Goal: Task Accomplishment & Management: Manage account settings

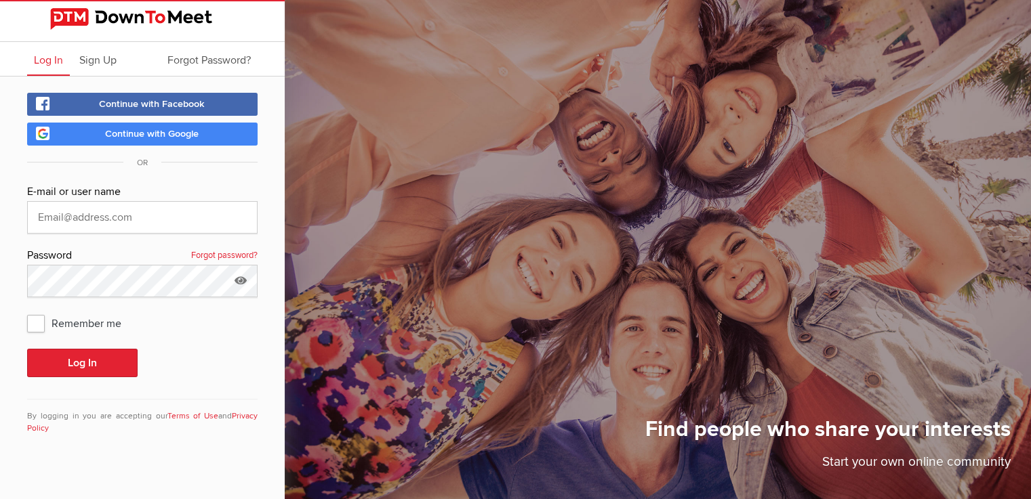
click at [163, 129] on span "Continue with Google" at bounding box center [152, 134] width 94 height 12
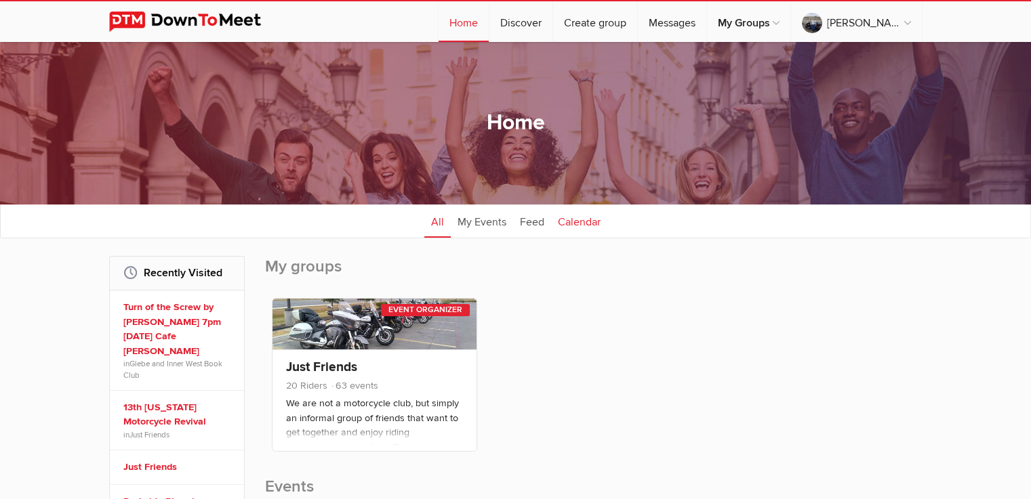
click at [580, 223] on link "Calendar" at bounding box center [579, 221] width 56 height 34
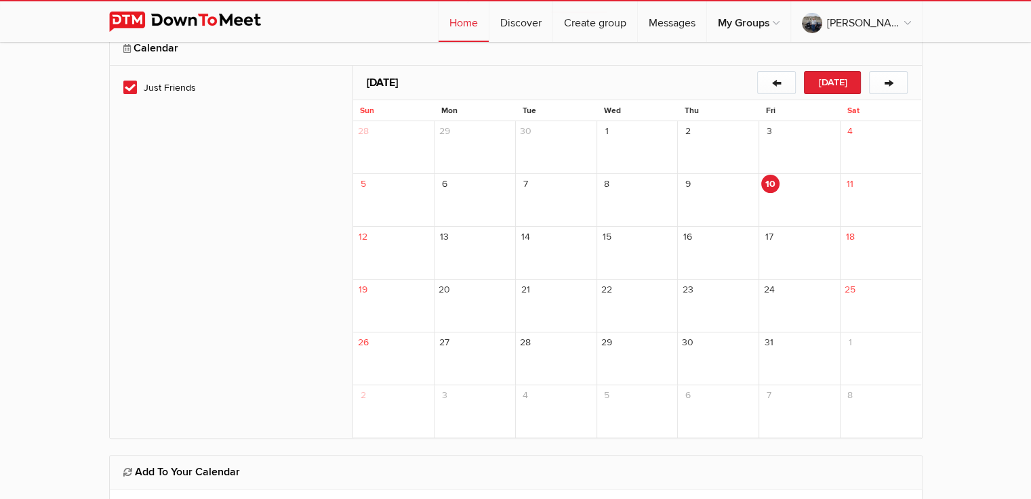
scroll to position [226, 0]
click at [702, 243] on div "16" at bounding box center [717, 236] width 79 height 18
drag, startPoint x: 701, startPoint y: 243, endPoint x: 681, endPoint y: 245, distance: 20.4
drag, startPoint x: 681, startPoint y: 245, endPoint x: 153, endPoint y: 47, distance: 563.8
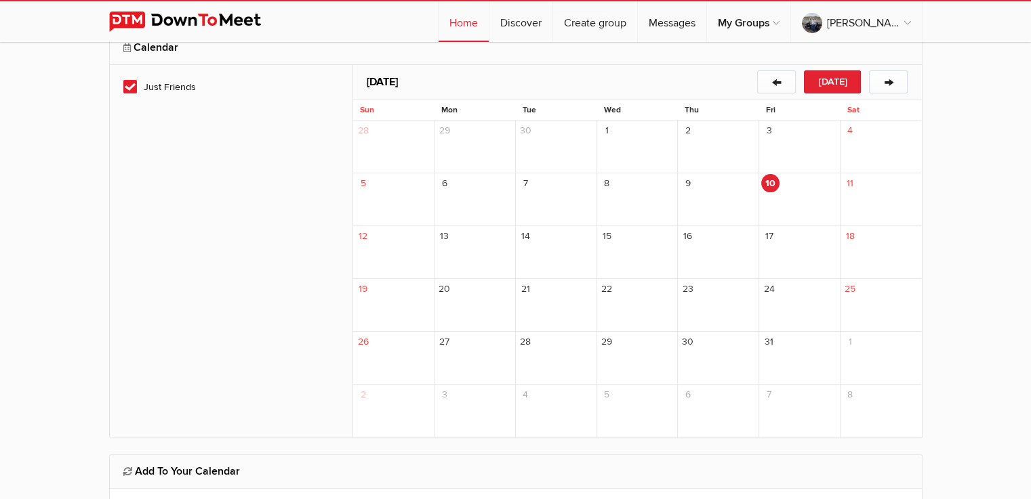
click at [153, 47] on h2 "Calendar" at bounding box center [515, 47] width 785 height 33
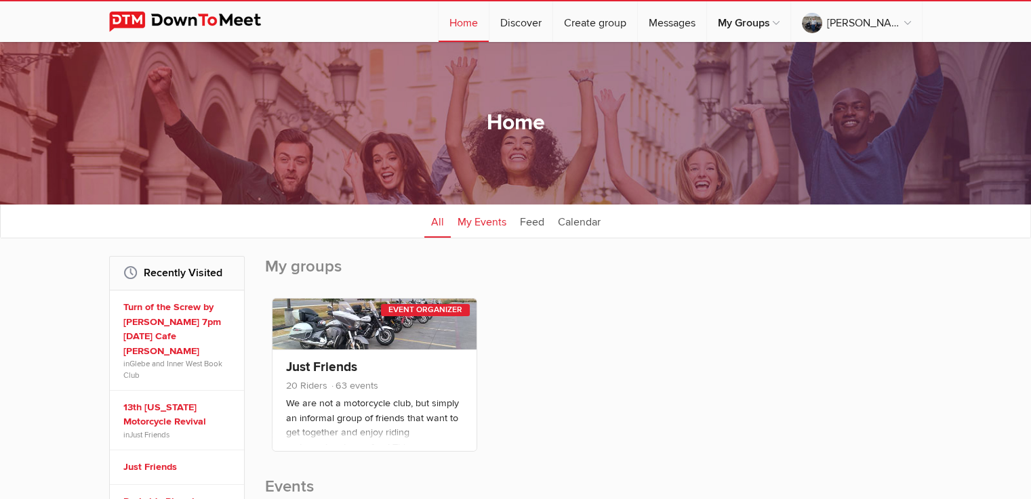
click at [473, 220] on link "My Events" at bounding box center [482, 221] width 62 height 34
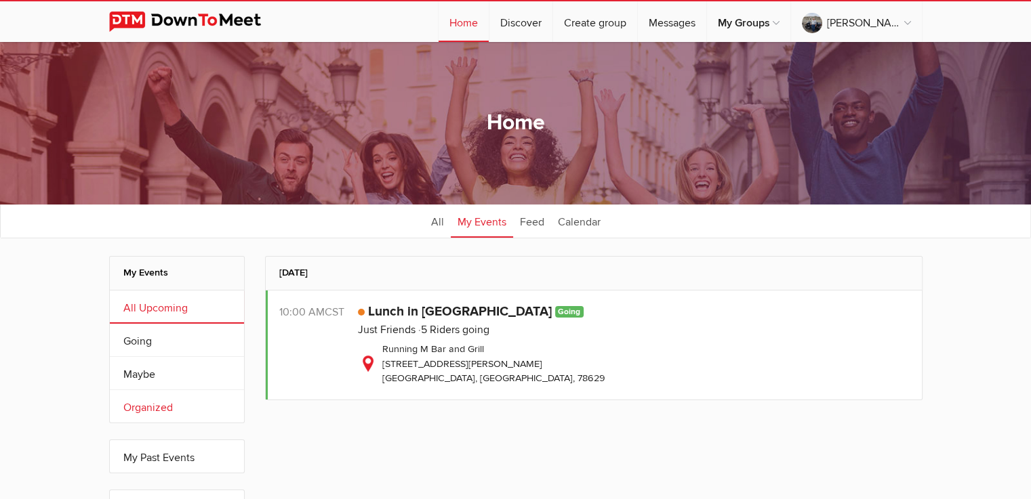
click at [151, 403] on link "Organized" at bounding box center [177, 406] width 134 height 33
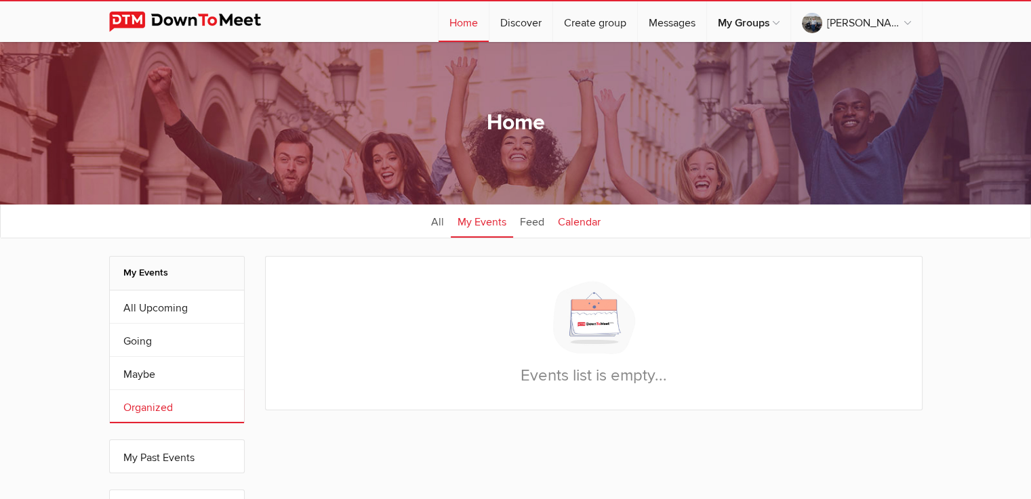
click at [571, 220] on link "Calendar" at bounding box center [579, 221] width 56 height 34
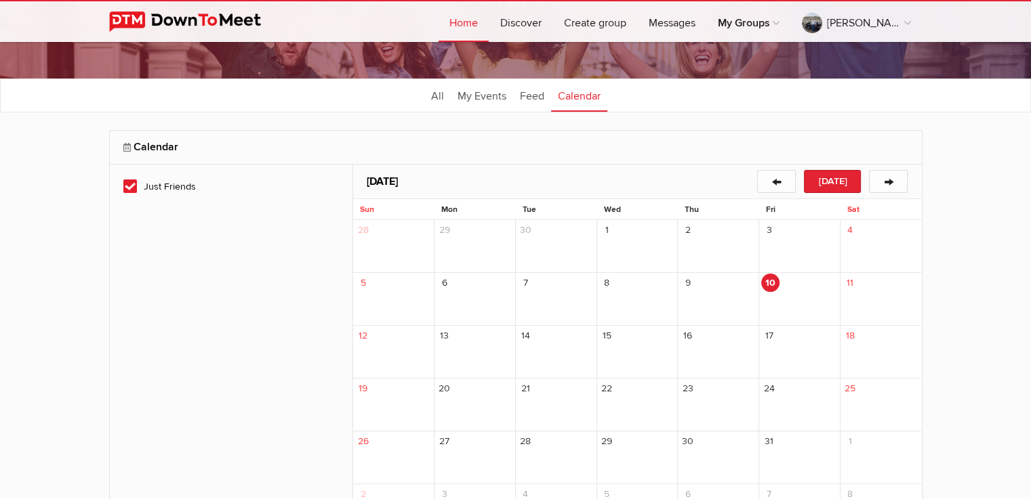
scroll to position [136, 0]
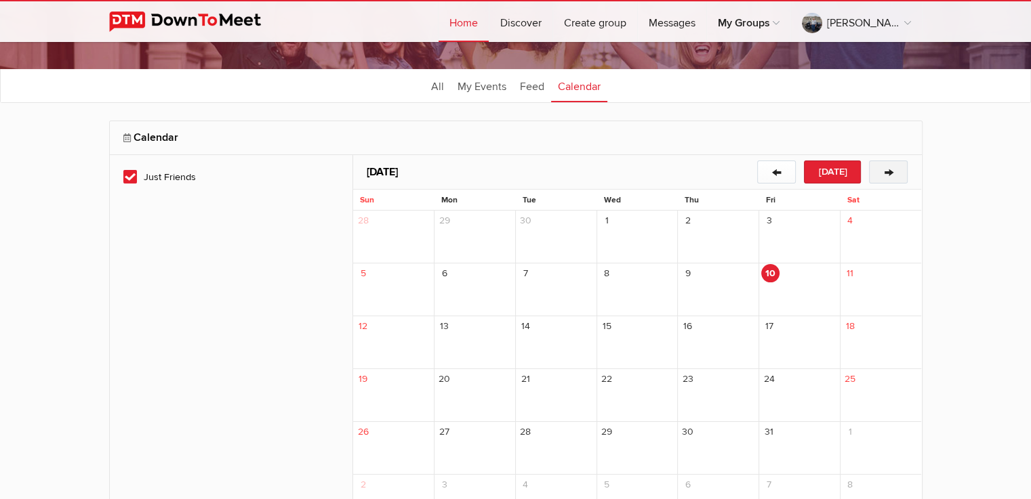
click at [893, 169] on button "→" at bounding box center [888, 172] width 39 height 23
click at [775, 170] on button "←" at bounding box center [776, 172] width 39 height 23
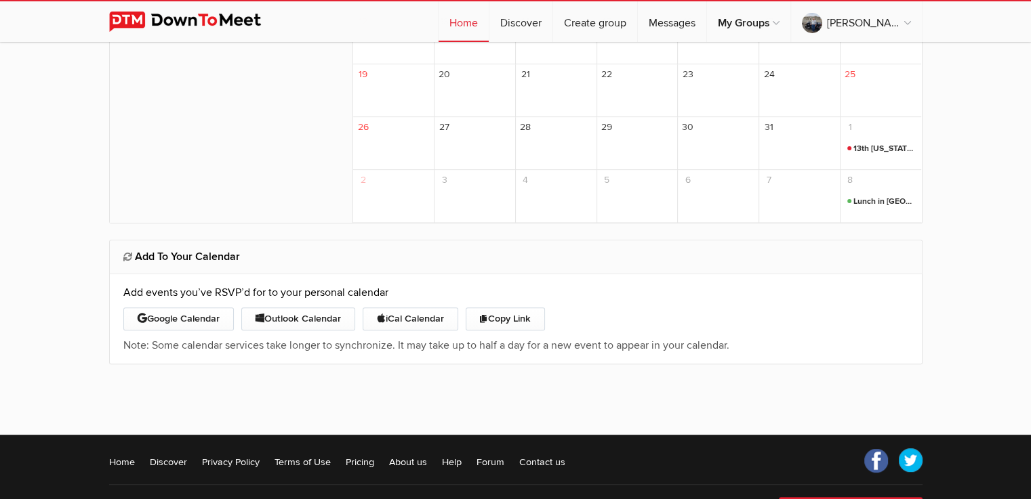
scroll to position [451, 0]
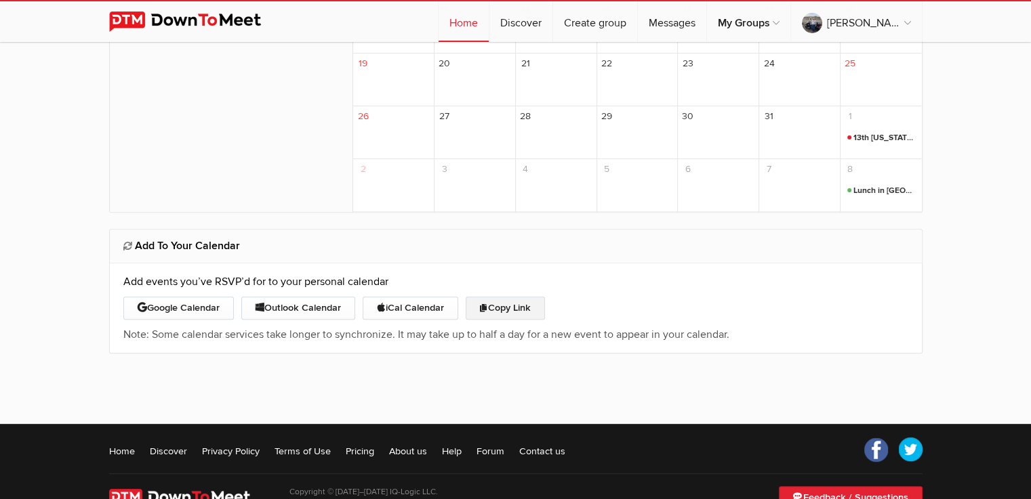
click at [531, 304] on button "Copy Link" at bounding box center [505, 308] width 79 height 23
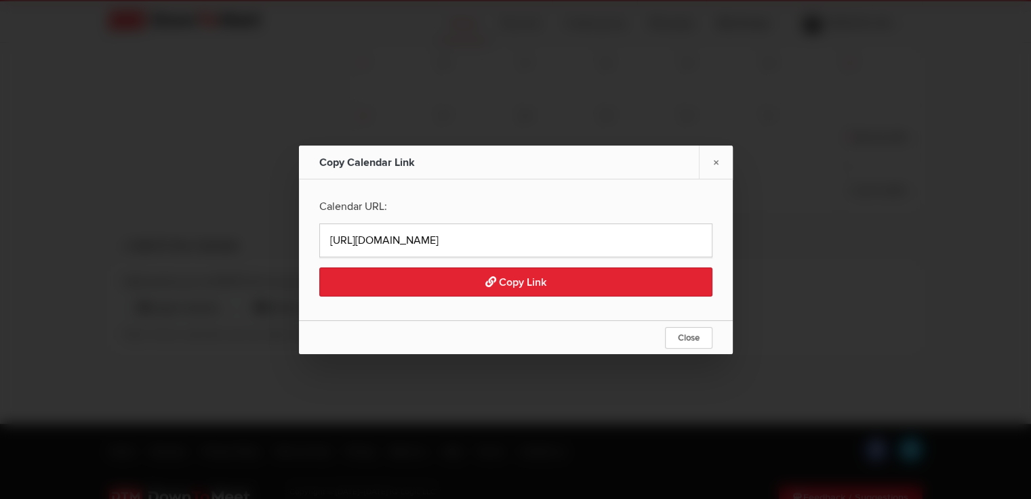
click at [224, 177] on div at bounding box center [515, 249] width 1031 height 499
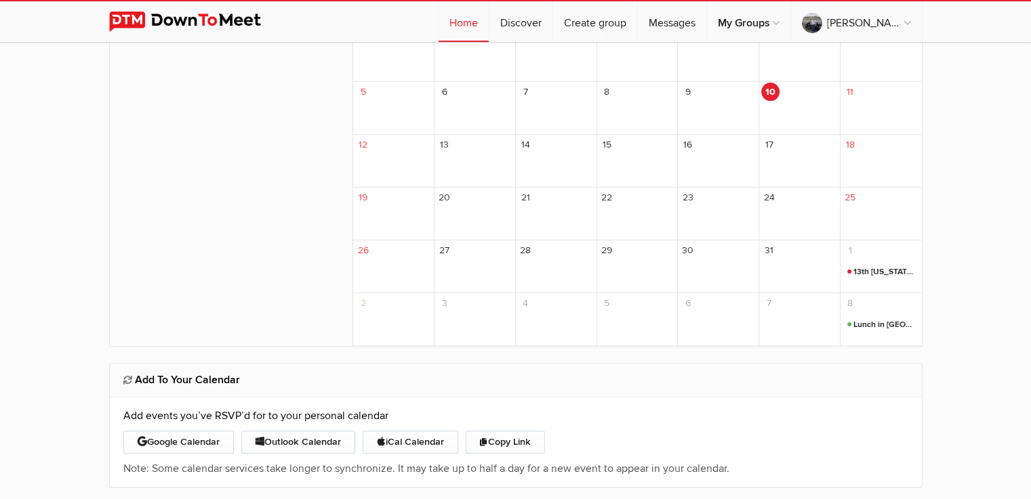
scroll to position [316, 0]
drag, startPoint x: 691, startPoint y: 162, endPoint x: 686, endPoint y: 151, distance: 12.1
click at [686, 151] on span "16" at bounding box center [687, 146] width 18 height 18
click at [690, 152] on span "16" at bounding box center [687, 146] width 18 height 18
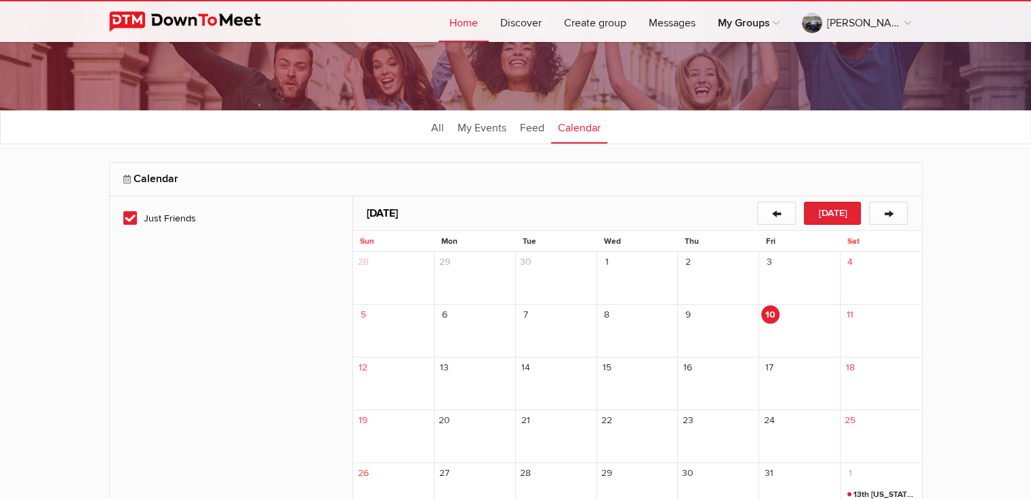
scroll to position [90, 0]
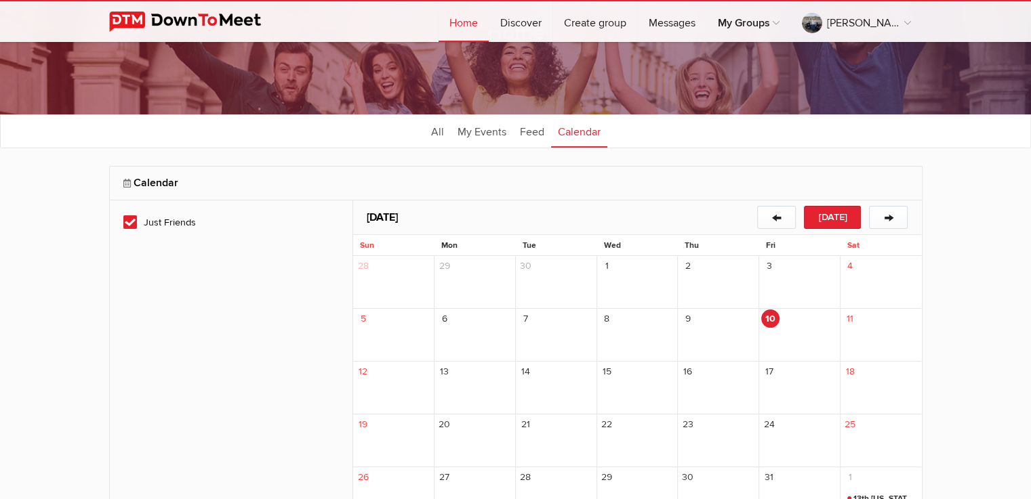
click at [695, 382] on div "16" at bounding box center [718, 388] width 81 height 53
click at [694, 386] on div "16" at bounding box center [718, 388] width 81 height 53
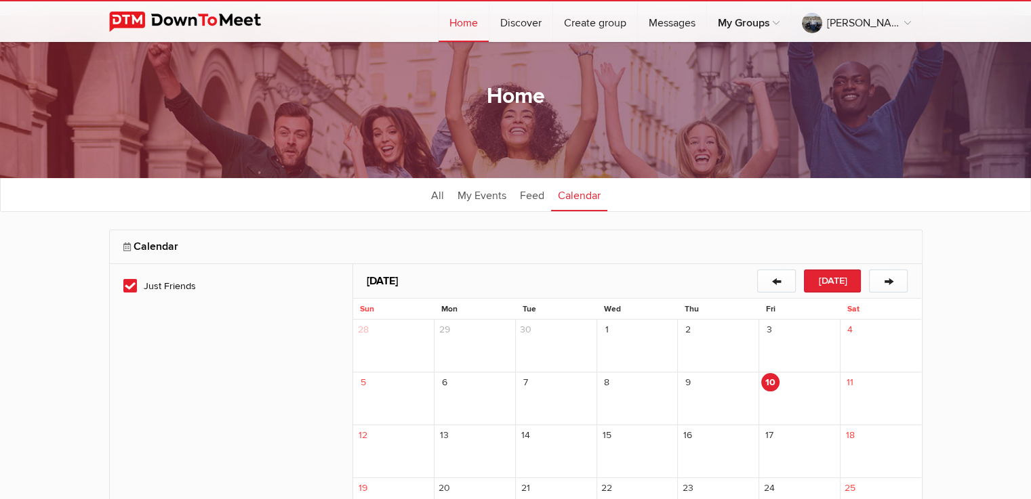
scroll to position [0, 0]
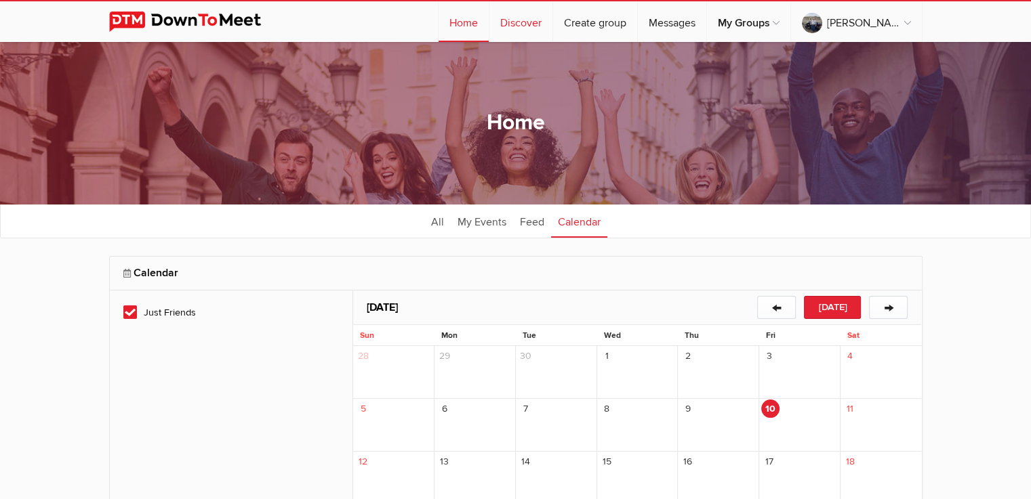
click at [527, 17] on link "Discover" at bounding box center [520, 21] width 63 height 41
select select "null"
click at [526, 223] on link "Feed" at bounding box center [532, 221] width 38 height 34
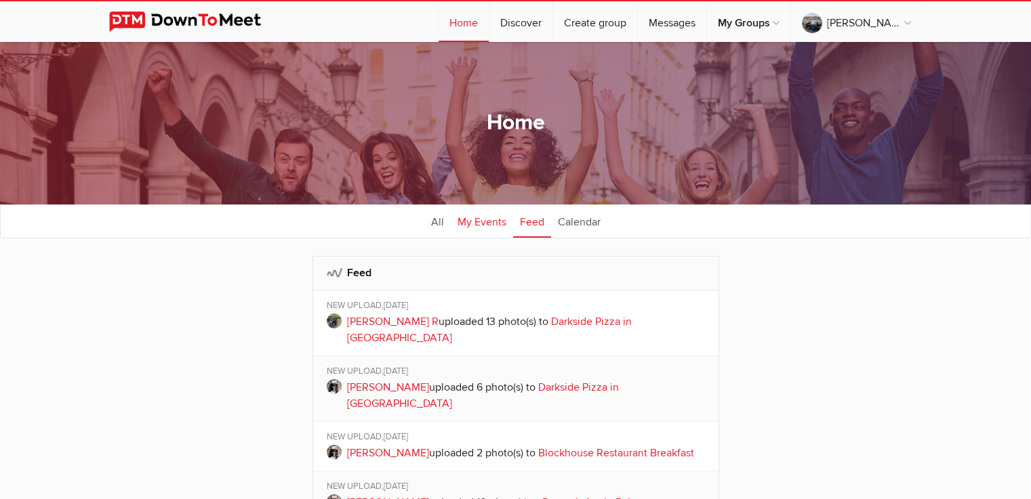
click at [470, 216] on link "My Events" at bounding box center [482, 221] width 62 height 34
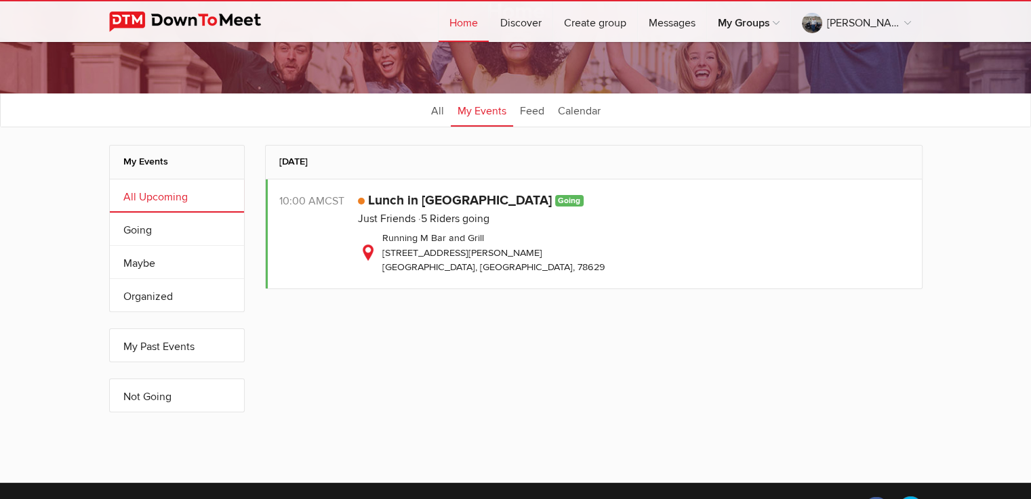
scroll to position [180, 0]
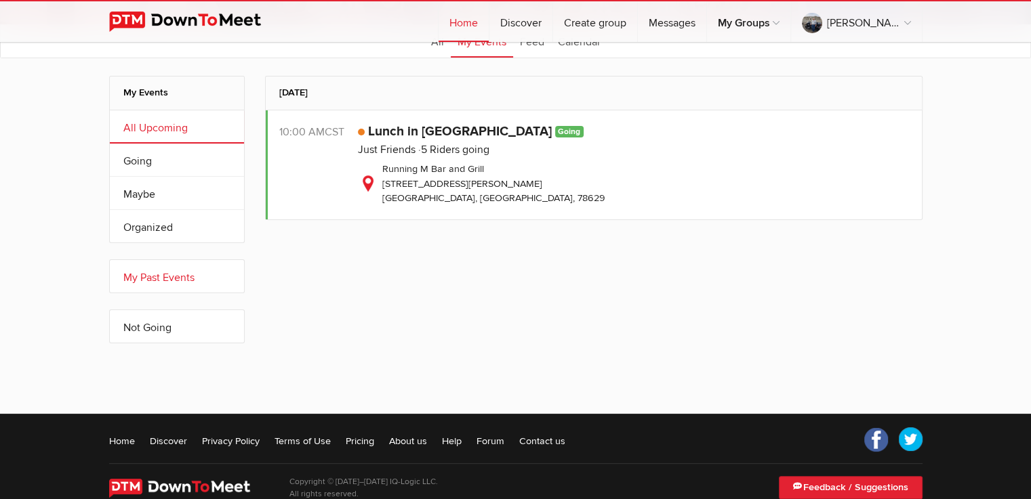
click at [187, 274] on link "My Past Events" at bounding box center [177, 276] width 134 height 33
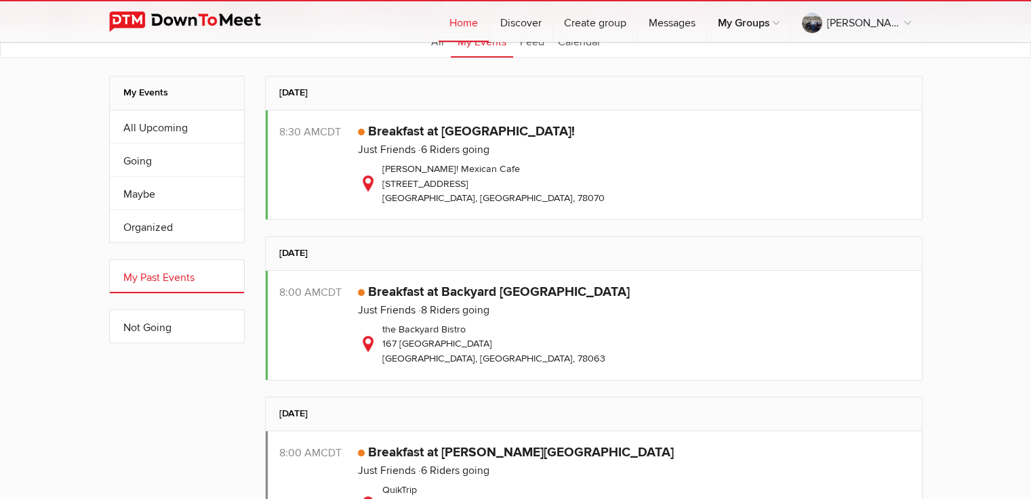
drag, startPoint x: 362, startPoint y: 247, endPoint x: 325, endPoint y: 292, distance: 57.8
click at [327, 292] on span "CDT" at bounding box center [331, 293] width 21 height 14
click at [537, 288] on link "Breakfast at Backyard Bisto - Pipe Creek" at bounding box center [499, 292] width 262 height 16
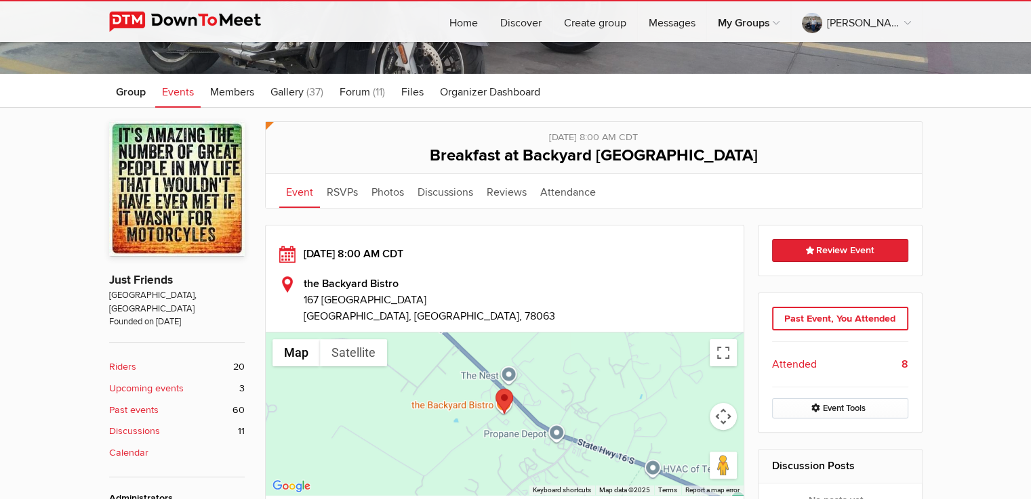
scroll to position [271, 0]
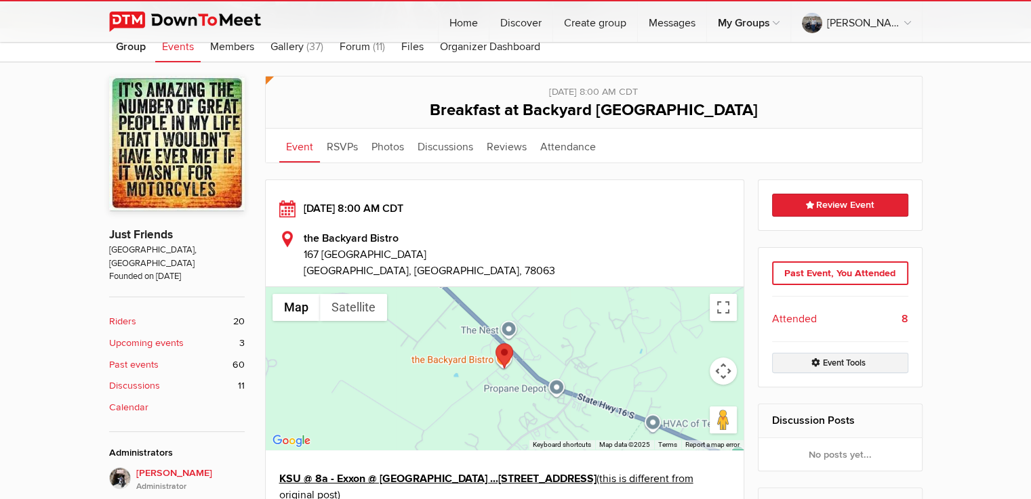
click at [842, 359] on link "Event Tools" at bounding box center [840, 363] width 136 height 20
click at [842, 361] on link "Event Tools" at bounding box center [840, 363] width 136 height 20
click at [842, 360] on link "Event Tools" at bounding box center [840, 363] width 136 height 20
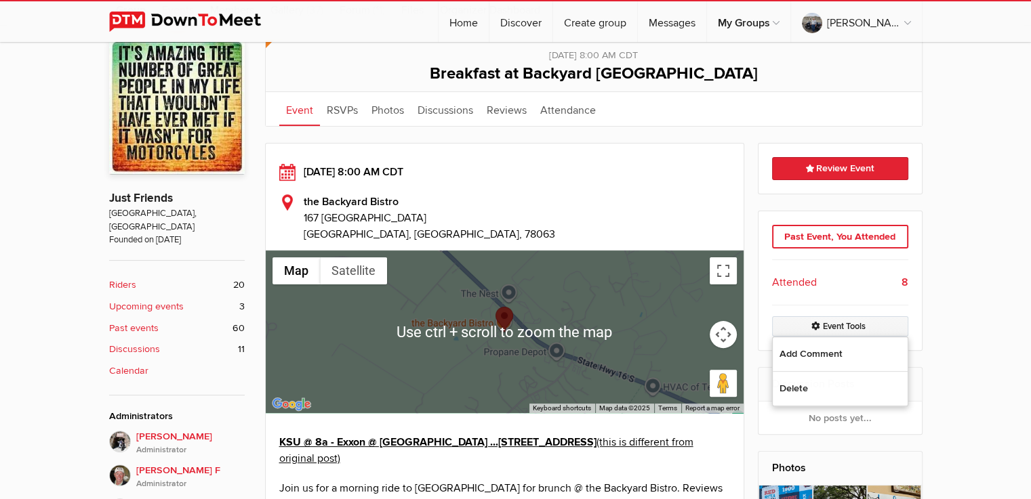
scroll to position [361, 0]
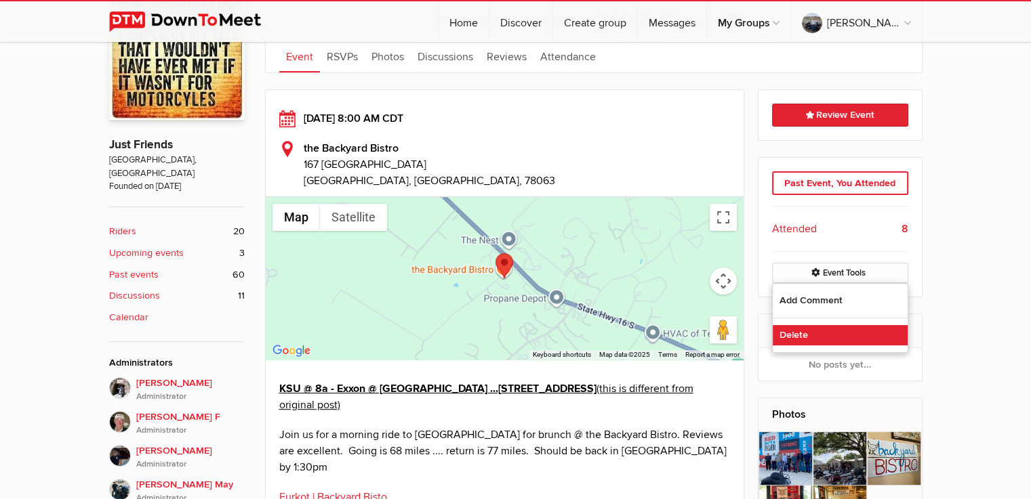
click at [790, 333] on link "Delete" at bounding box center [840, 335] width 135 height 20
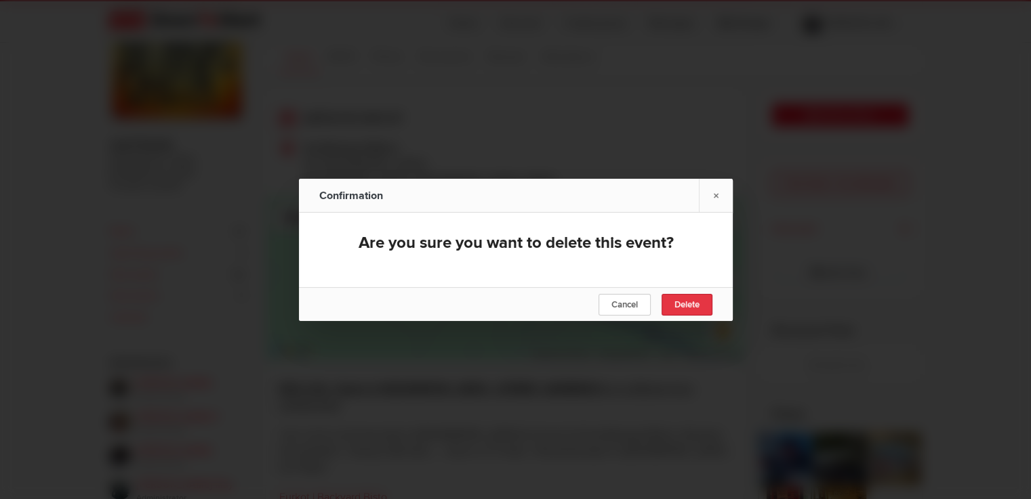
click at [672, 299] on link "Delete" at bounding box center [686, 305] width 51 height 22
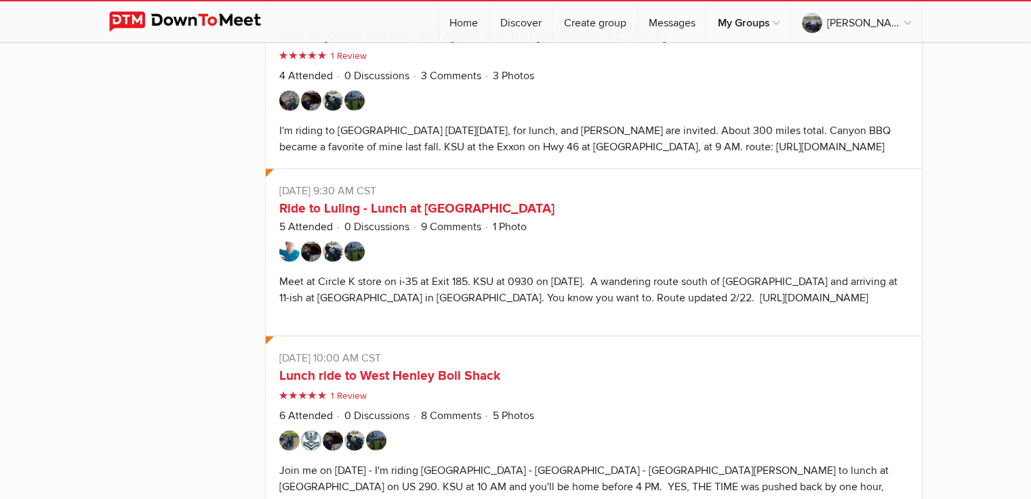
scroll to position [7958, 0]
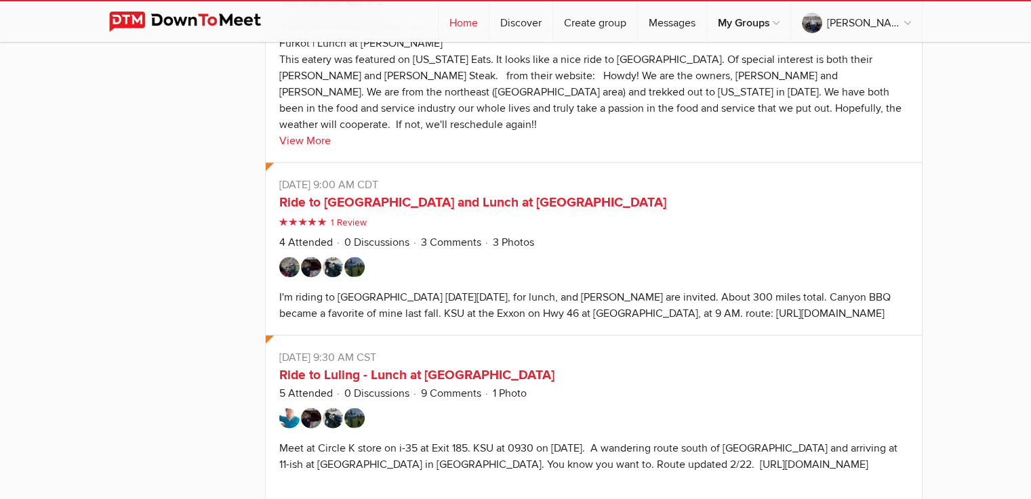
click at [457, 24] on link "Home" at bounding box center [463, 21] width 50 height 41
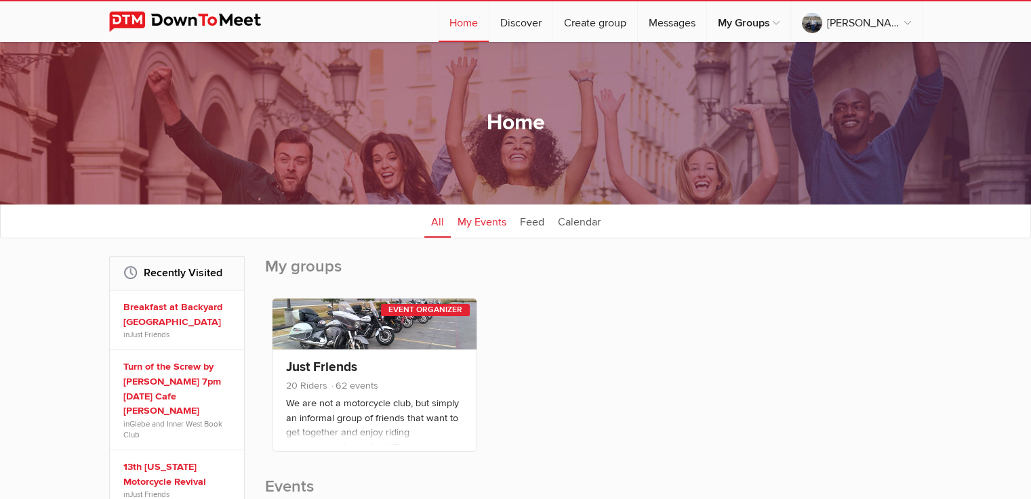
click at [480, 224] on link "My Events" at bounding box center [482, 221] width 62 height 34
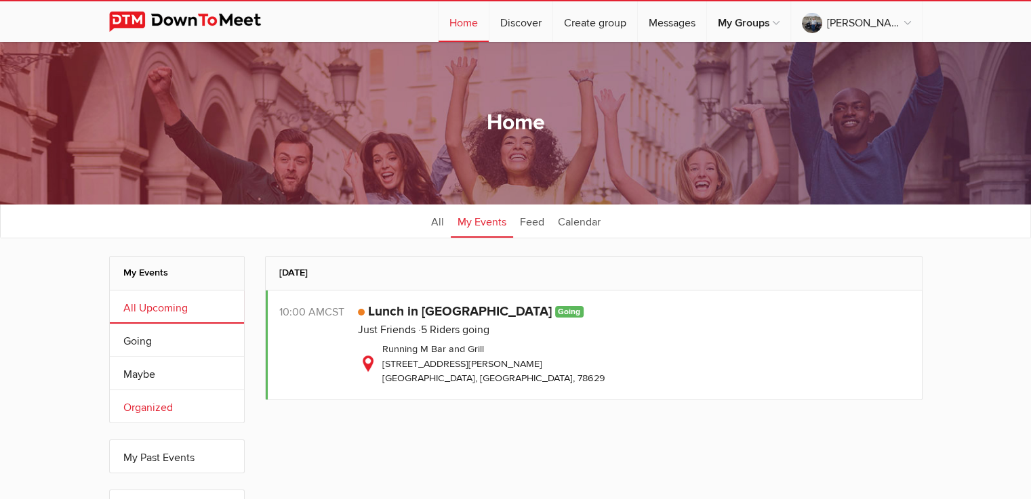
click at [140, 402] on link "Organized" at bounding box center [177, 406] width 134 height 33
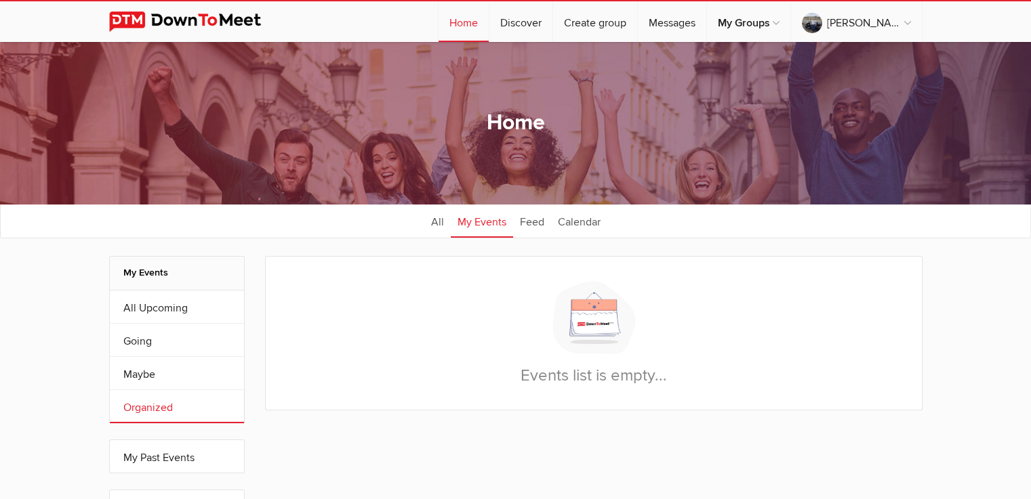
click at [602, 312] on img at bounding box center [593, 318] width 87 height 78
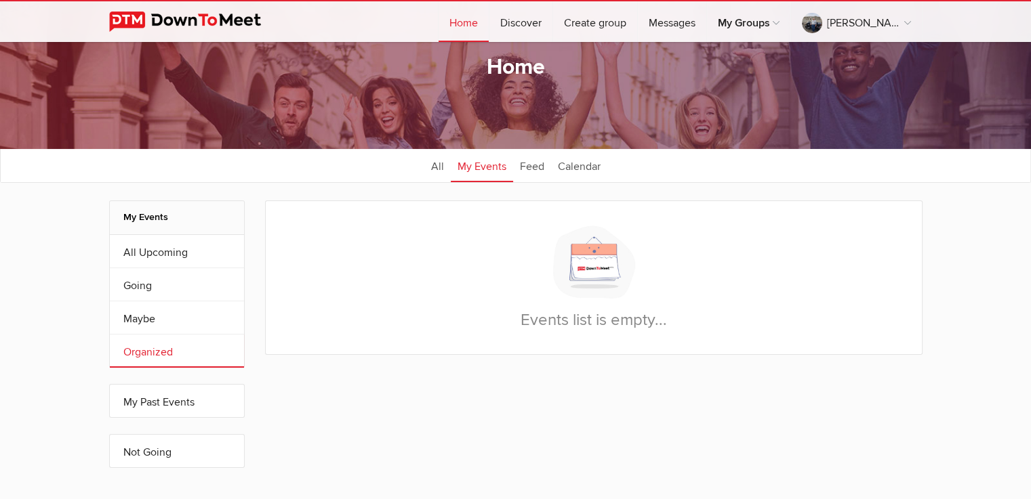
scroll to position [90, 0]
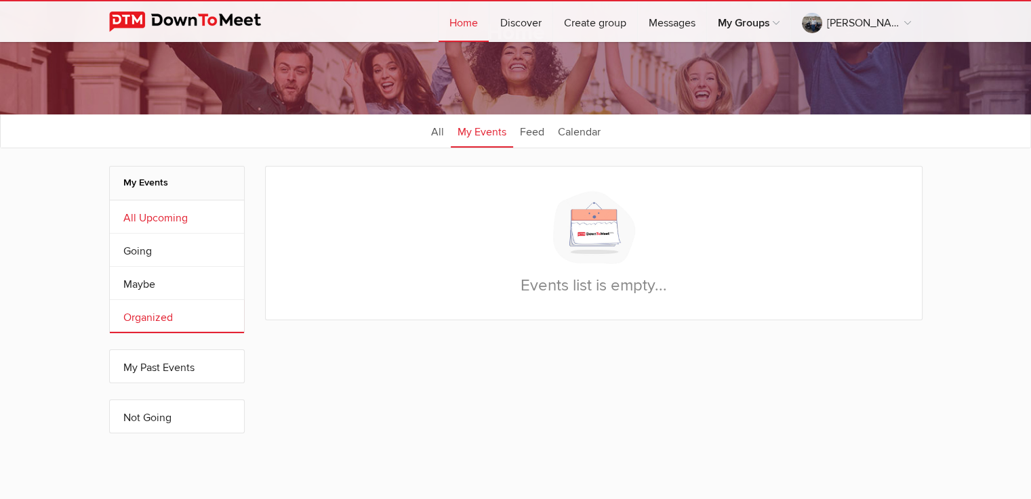
click at [159, 212] on link "All Upcoming" at bounding box center [177, 217] width 134 height 33
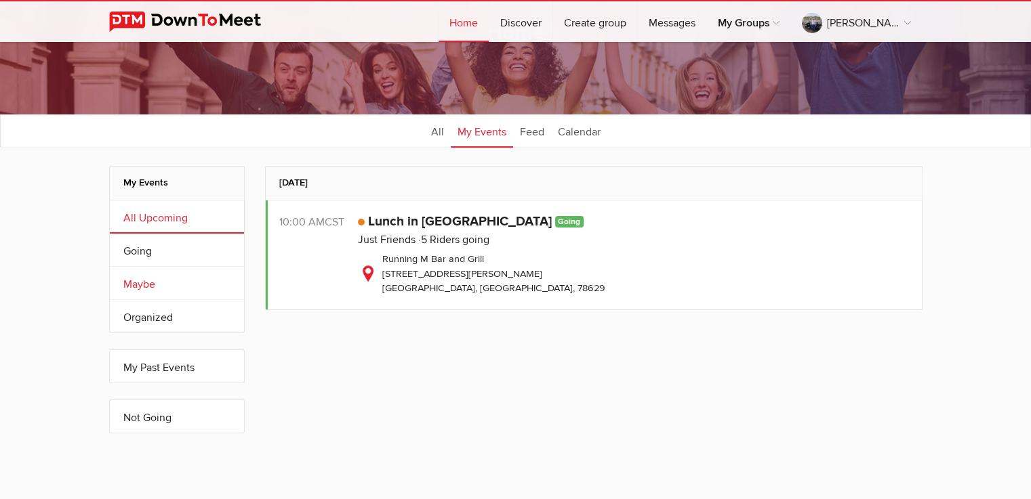
click at [139, 280] on link "Maybe" at bounding box center [177, 283] width 134 height 33
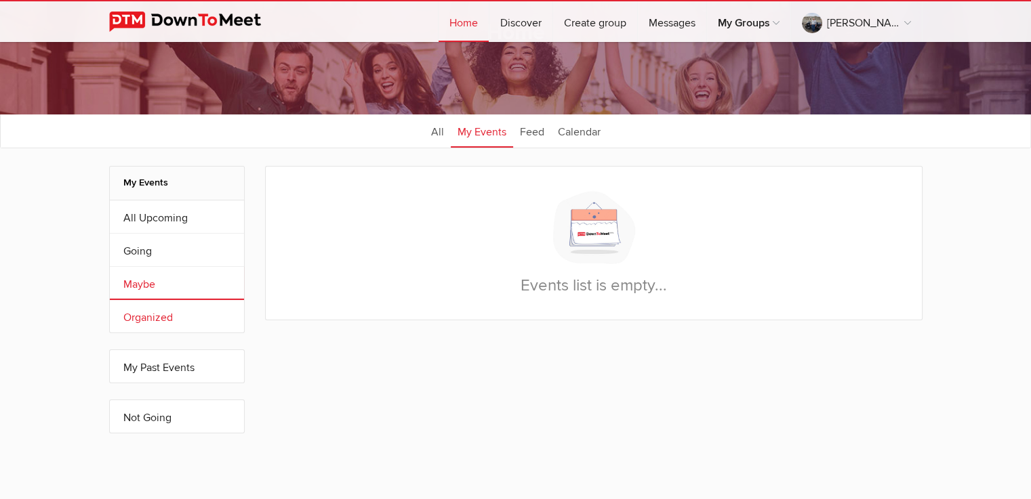
click at [147, 316] on link "Organized" at bounding box center [177, 316] width 134 height 33
click at [567, 130] on link "Calendar" at bounding box center [579, 131] width 56 height 34
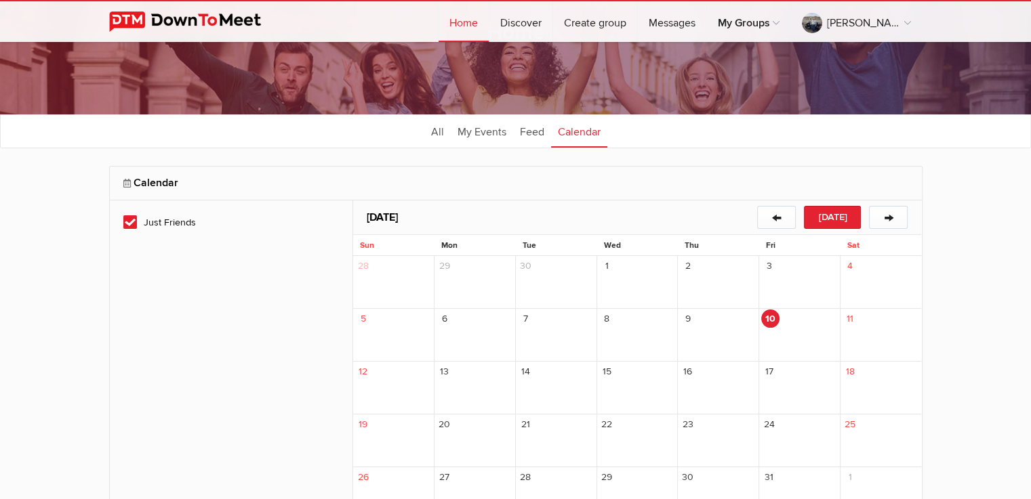
click at [707, 384] on div "16" at bounding box center [718, 388] width 81 height 53
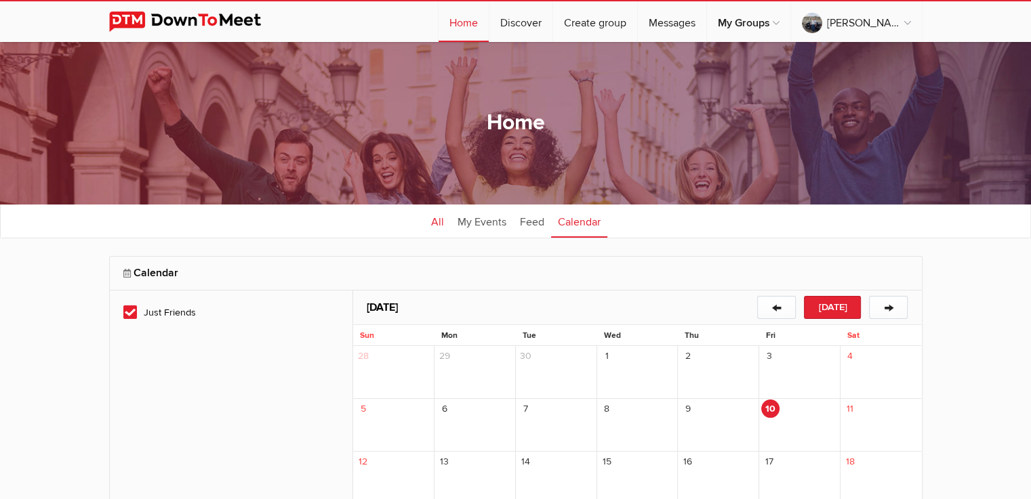
click at [436, 216] on link "All" at bounding box center [437, 221] width 26 height 34
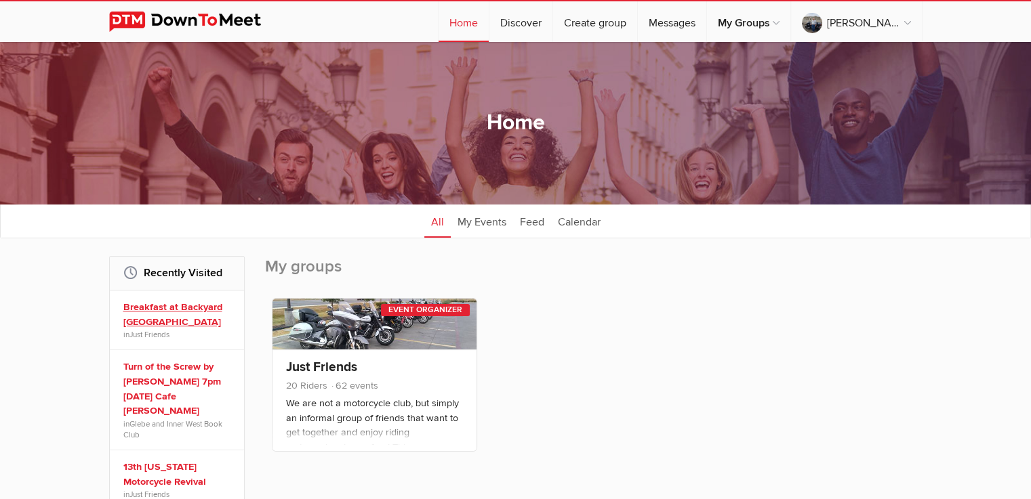
click at [142, 316] on link "Breakfast at Backyard Bisto - Pipe Creek" at bounding box center [178, 314] width 111 height 29
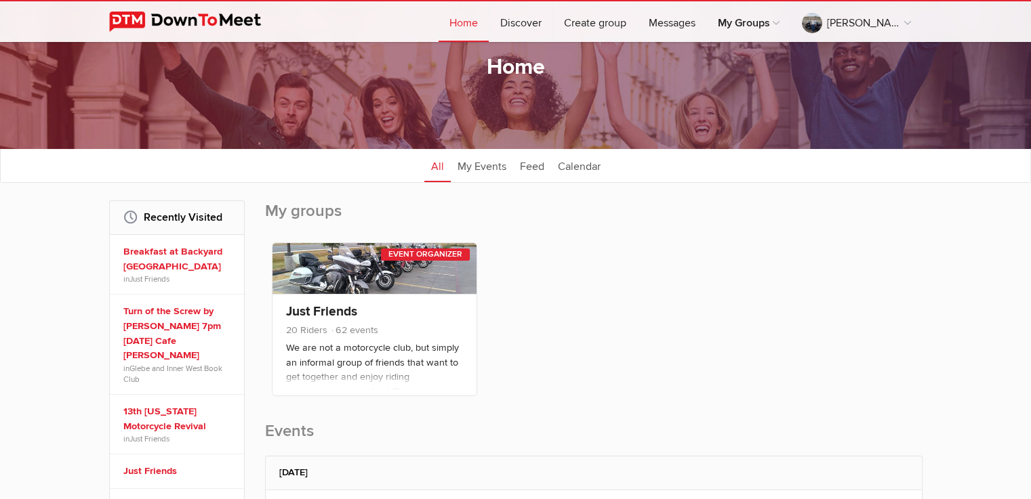
scroll to position [45, 0]
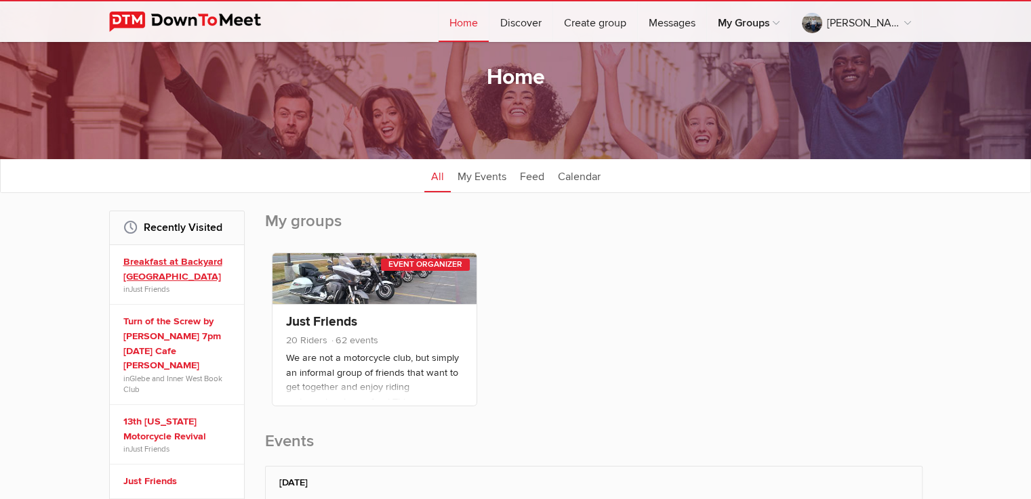
click at [169, 264] on link "Breakfast at Backyard Bisto - Pipe Creek" at bounding box center [178, 269] width 111 height 29
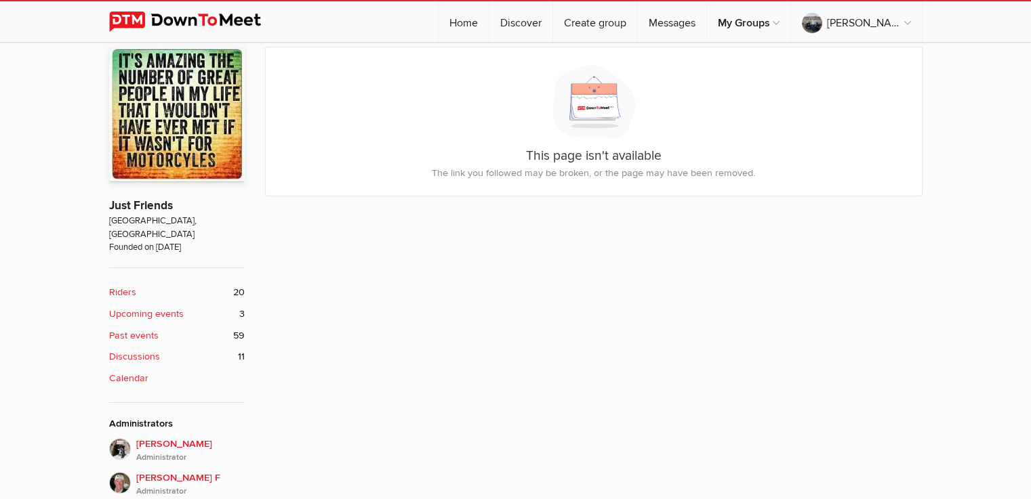
scroll to position [271, 0]
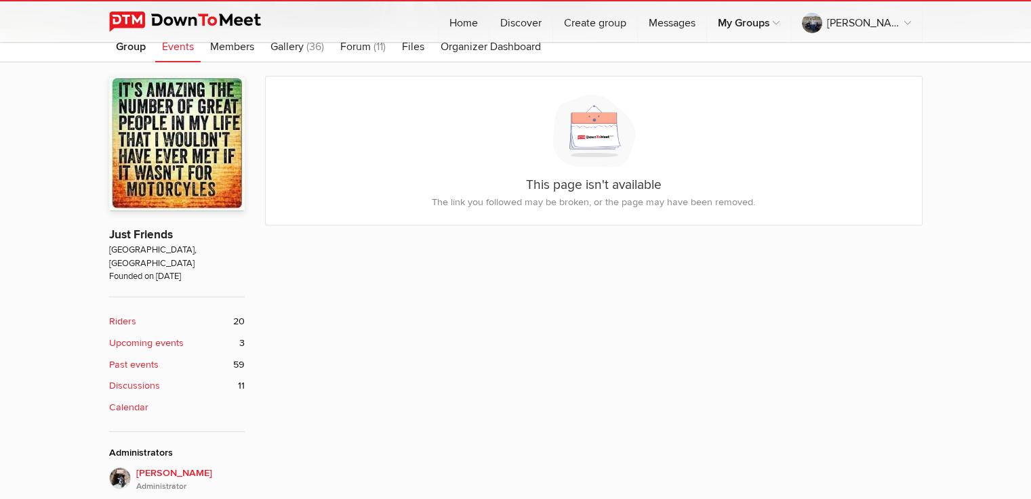
click at [122, 401] on b "Calendar" at bounding box center [128, 408] width 39 height 15
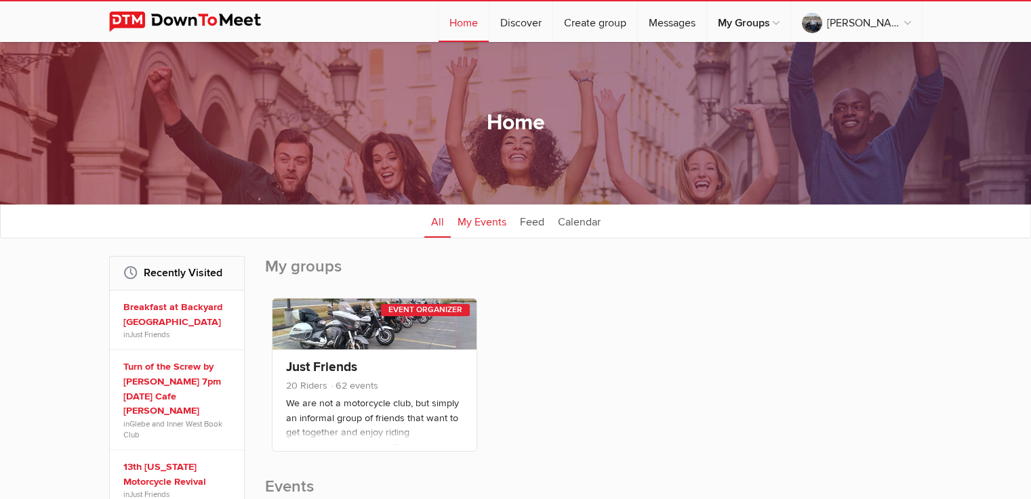
click at [491, 222] on link "My Events" at bounding box center [482, 221] width 62 height 34
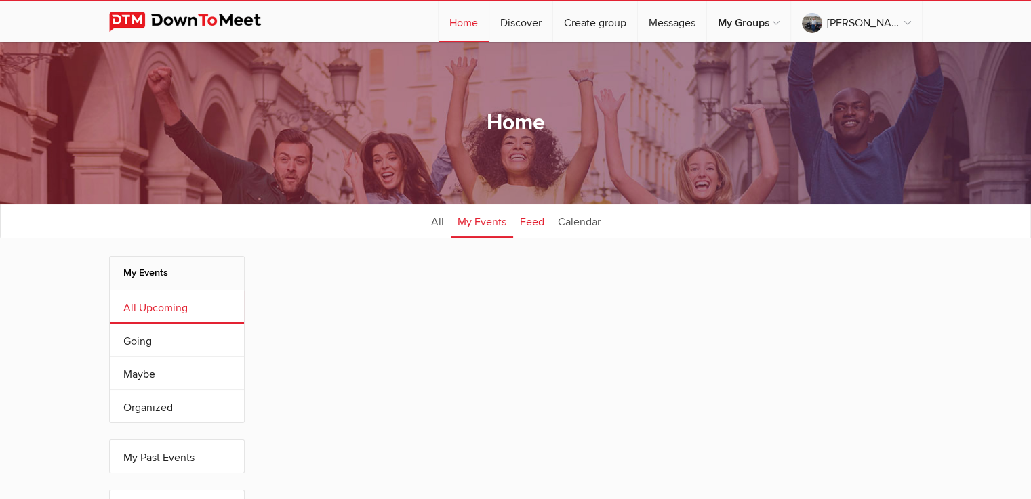
click at [523, 224] on link "Feed" at bounding box center [532, 221] width 38 height 34
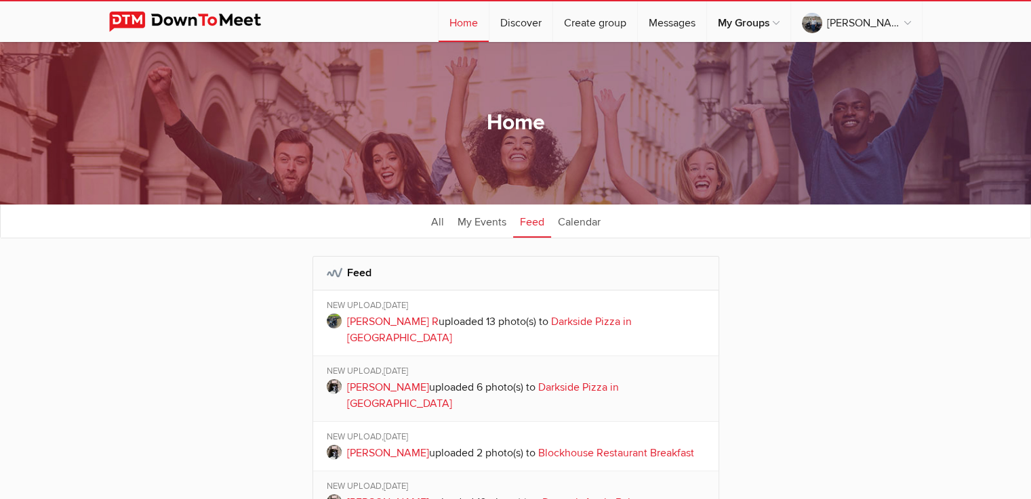
click at [331, 270] on h2 "Feed" at bounding box center [516, 273] width 378 height 33
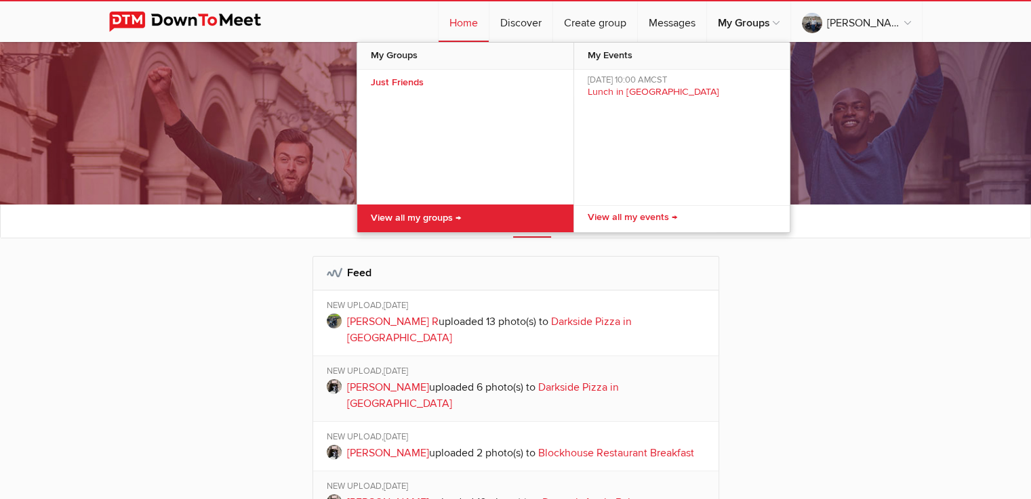
click at [441, 216] on link "View all my groups →" at bounding box center [465, 219] width 216 height 28
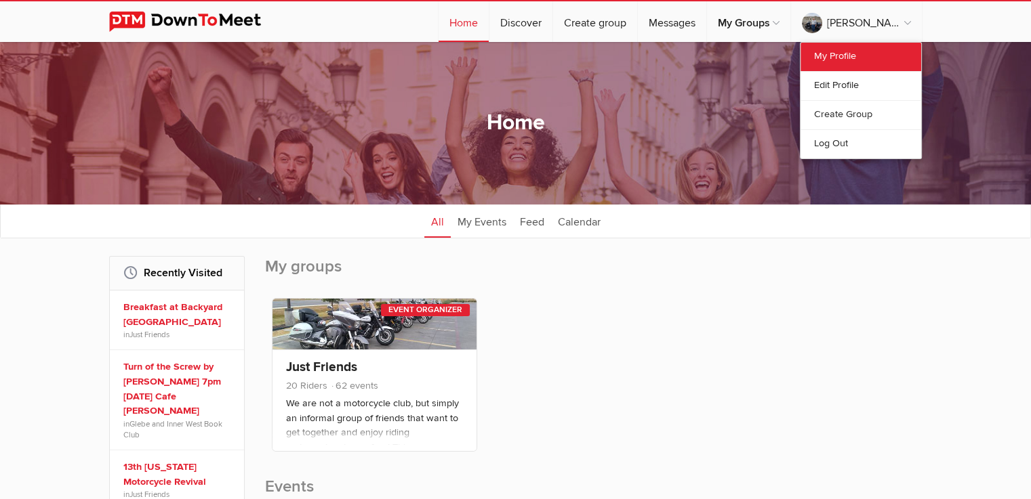
click at [863, 51] on link "My Profile" at bounding box center [860, 57] width 121 height 28
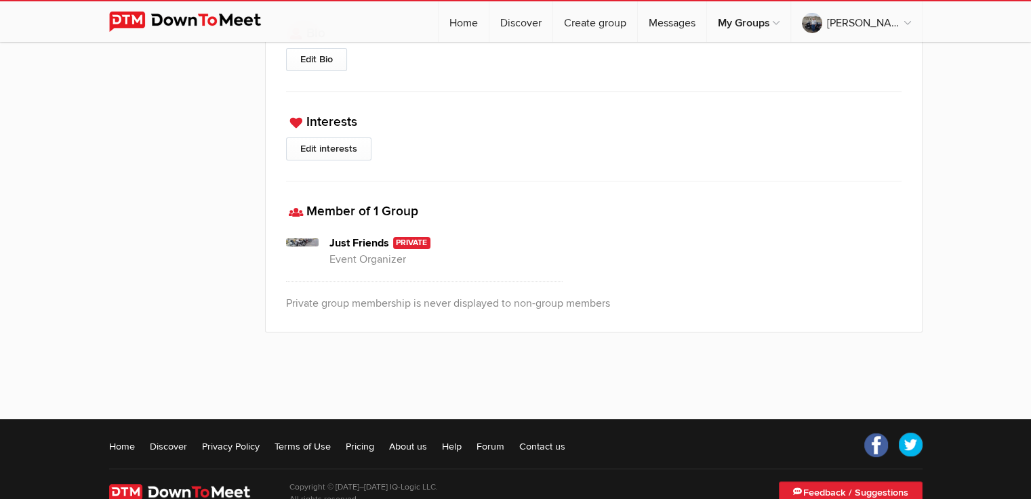
scroll to position [361, 0]
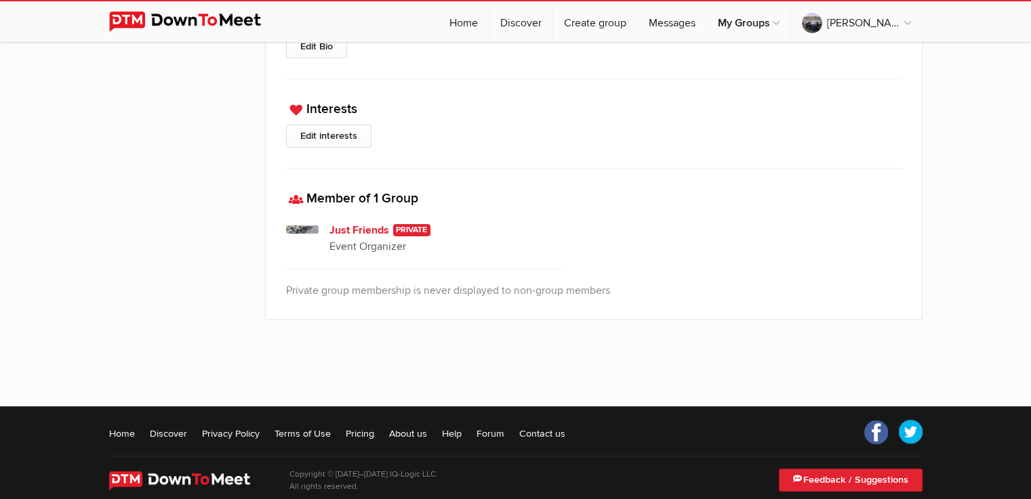
click at [422, 227] on h4 "Just Friends" at bounding box center [446, 230] width 234 height 16
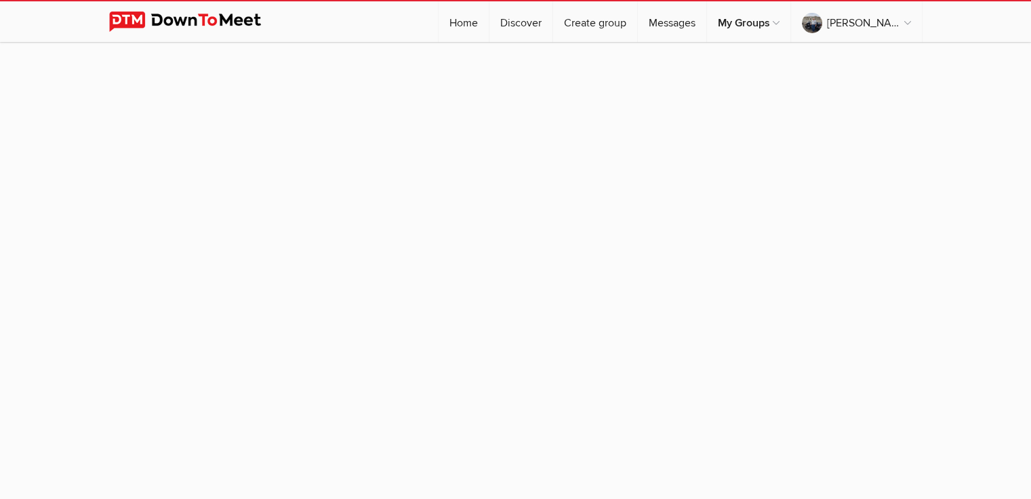
scroll to position [119, 0]
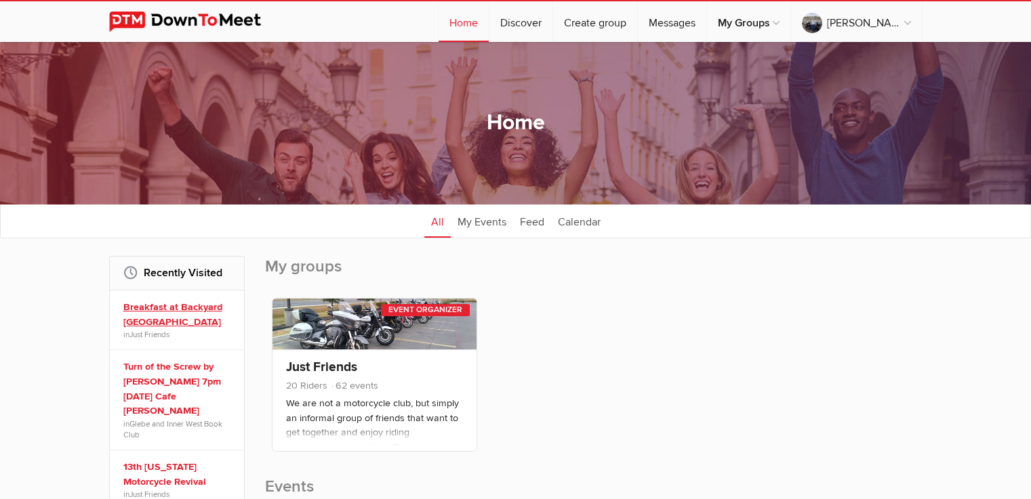
click at [161, 319] on link "Breakfast at Backyard Bisto - Pipe Creek" at bounding box center [178, 314] width 111 height 29
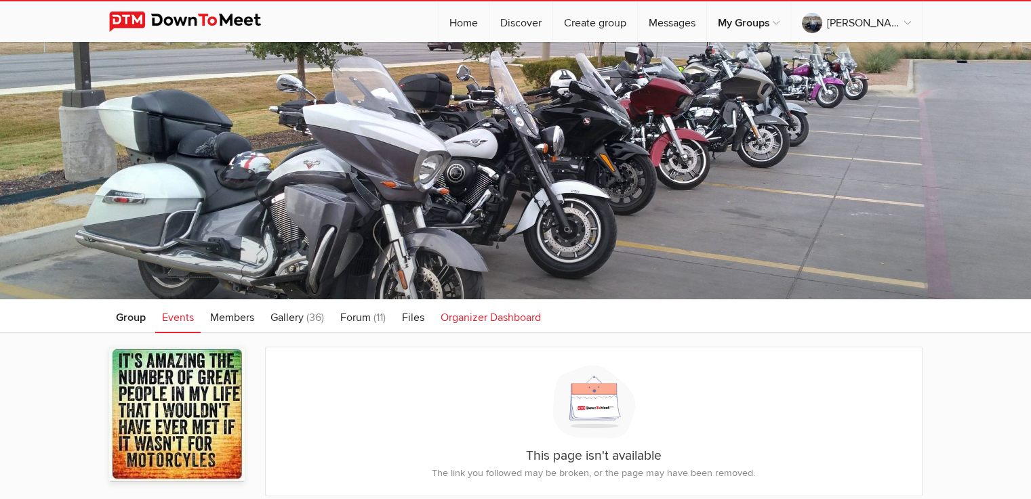
click at [509, 315] on span "Organizer Dashboard" at bounding box center [491, 318] width 100 height 14
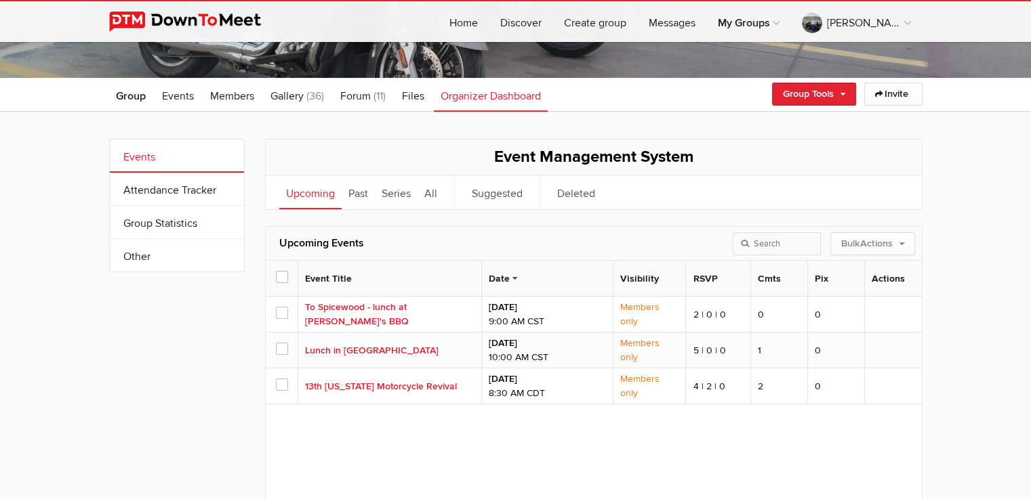
scroll to position [226, 0]
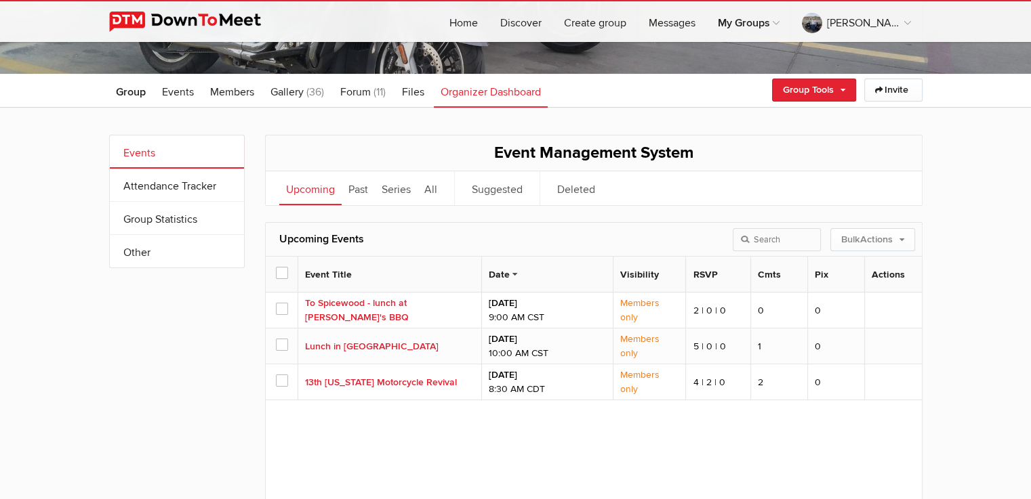
click at [276, 269] on span at bounding box center [281, 272] width 11 height 11
click at [0, 0] on input "checkbox" at bounding box center [0, 0] width 0 height 0
click at [310, 270] on link "Event Title" at bounding box center [332, 275] width 54 height 12
click at [351, 271] on link "Event Title" at bounding box center [332, 275] width 54 height 14
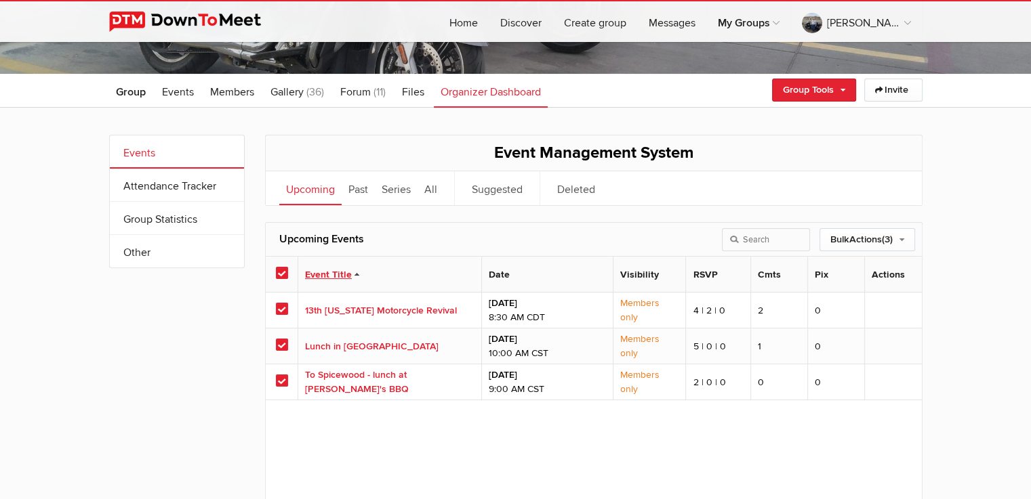
click at [333, 272] on link "Event Title" at bounding box center [332, 275] width 54 height 14
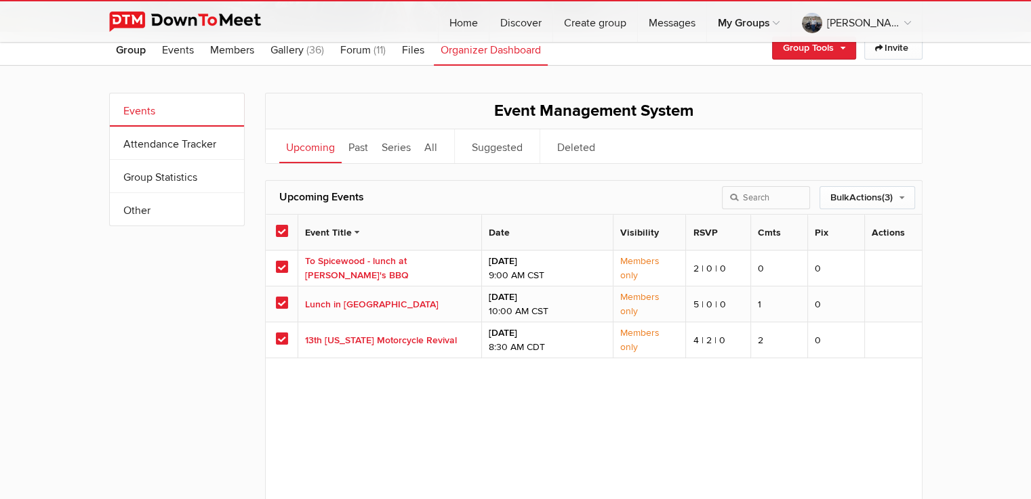
scroll to position [271, 0]
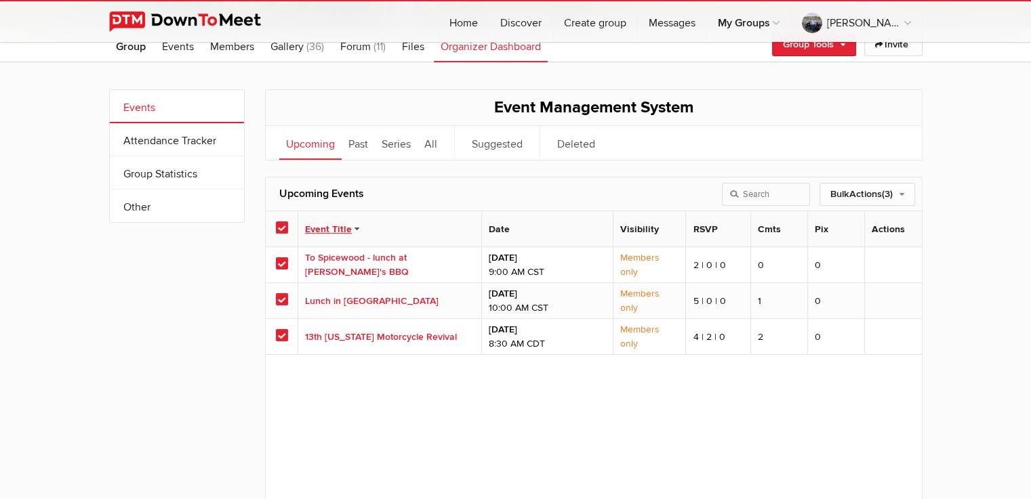
click at [354, 226] on link "Event Title" at bounding box center [332, 229] width 54 height 14
click at [516, 224] on th "Date" at bounding box center [546, 229] width 131 height 36
click at [493, 228] on link "Date" at bounding box center [503, 230] width 28 height 12
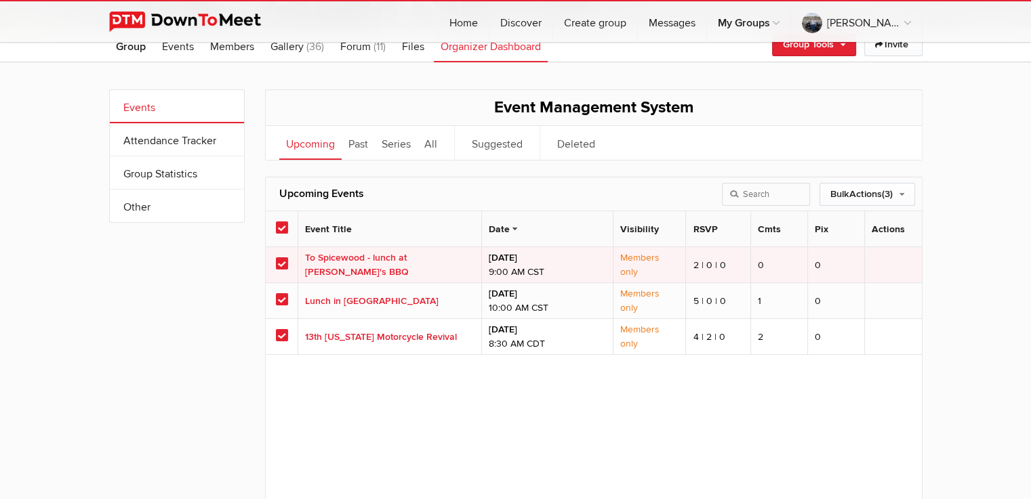
click at [283, 265] on span at bounding box center [281, 263] width 11 height 11
click at [0, 0] on input "checkbox" at bounding box center [0, 0] width 0 height 0
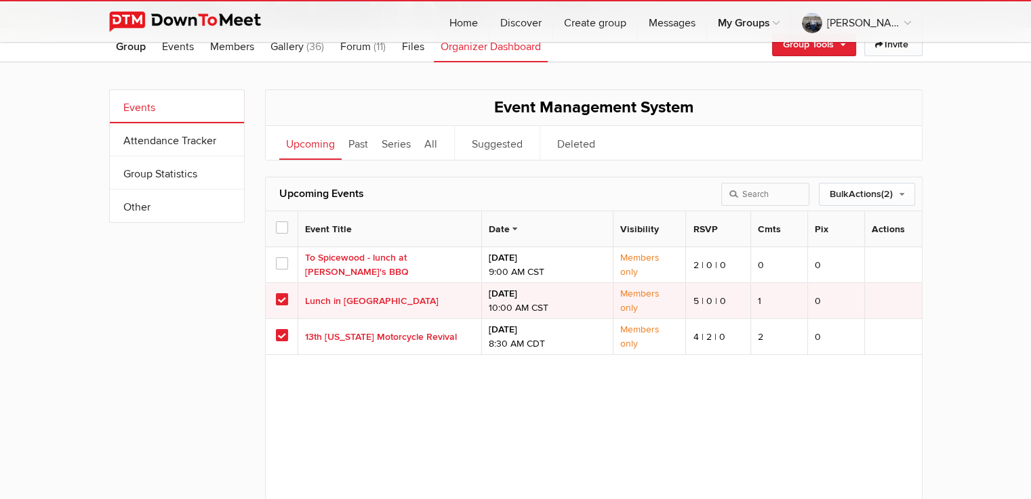
click at [279, 300] on span at bounding box center [281, 298] width 11 height 11
click at [0, 0] on input "checkbox" at bounding box center [0, 0] width 0 height 0
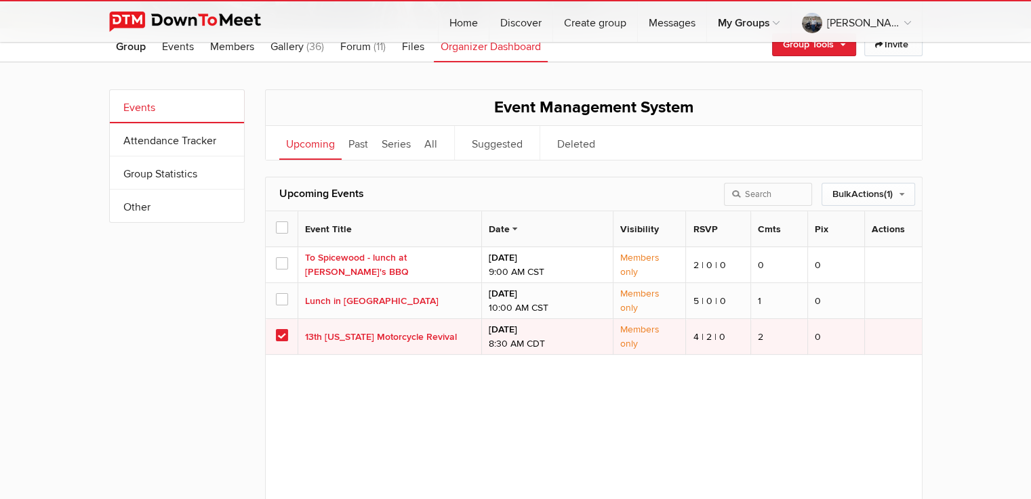
click at [283, 341] on label at bounding box center [281, 337] width 11 height 12
click at [0, 0] on input "checkbox" at bounding box center [0, 0] width 0 height 0
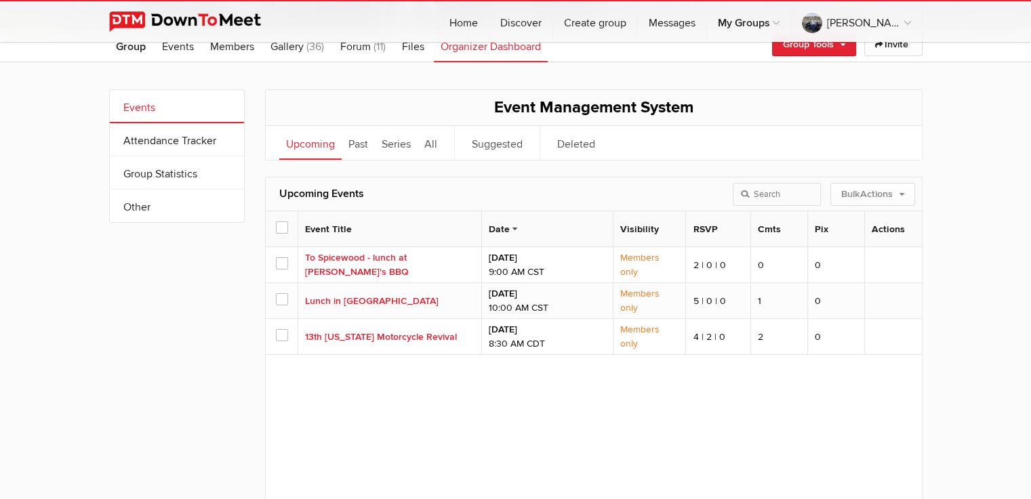
click at [277, 226] on span at bounding box center [281, 227] width 11 height 11
click at [0, 0] on input "checkbox" at bounding box center [0, 0] width 0 height 0
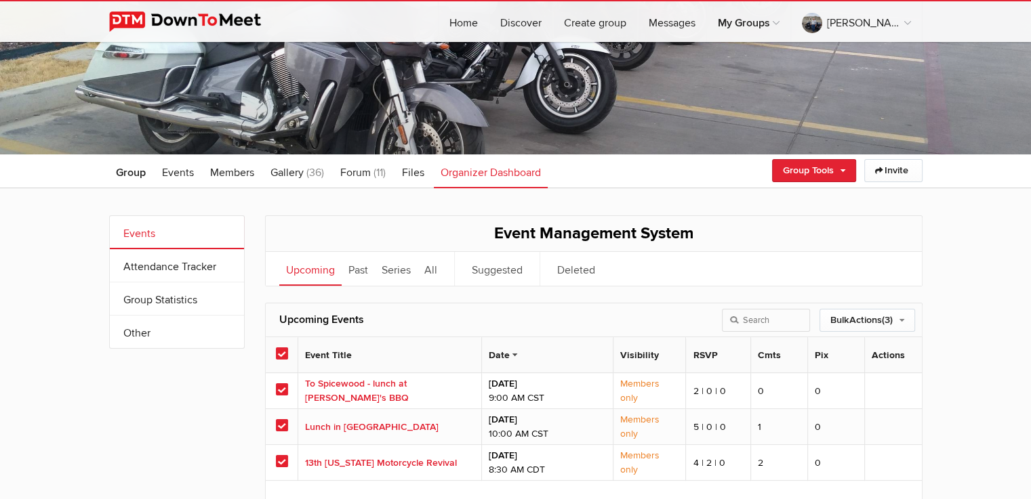
scroll to position [90, 0]
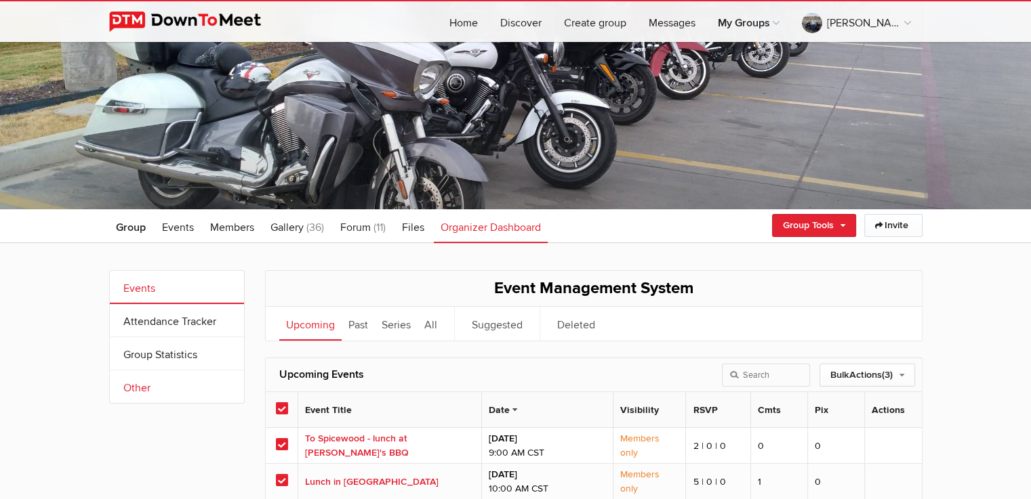
click at [137, 388] on link "Other" at bounding box center [177, 387] width 134 height 33
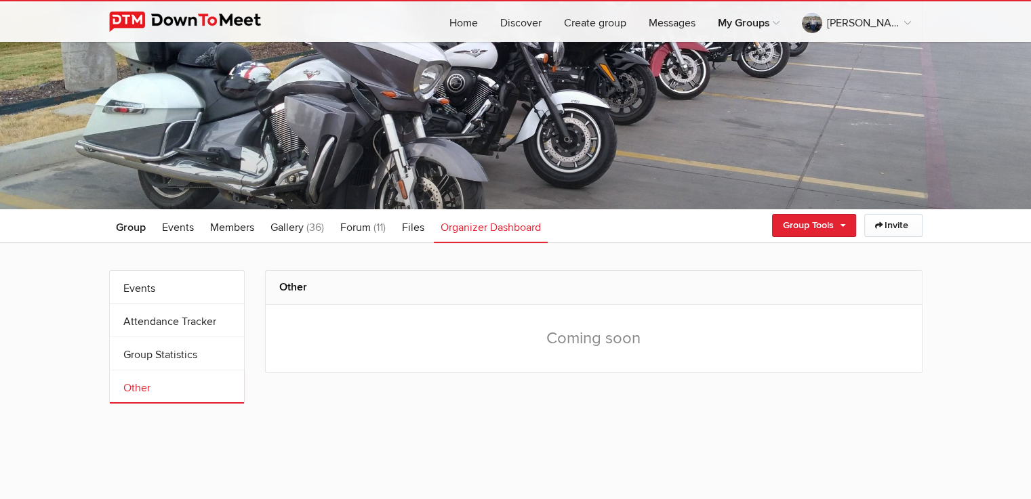
click at [596, 342] on div "Coming soon" at bounding box center [594, 339] width 656 height 68
click at [292, 311] on div "Coming soon" at bounding box center [594, 339] width 656 height 68
click at [294, 291] on h2 "Other" at bounding box center [593, 287] width 629 height 33
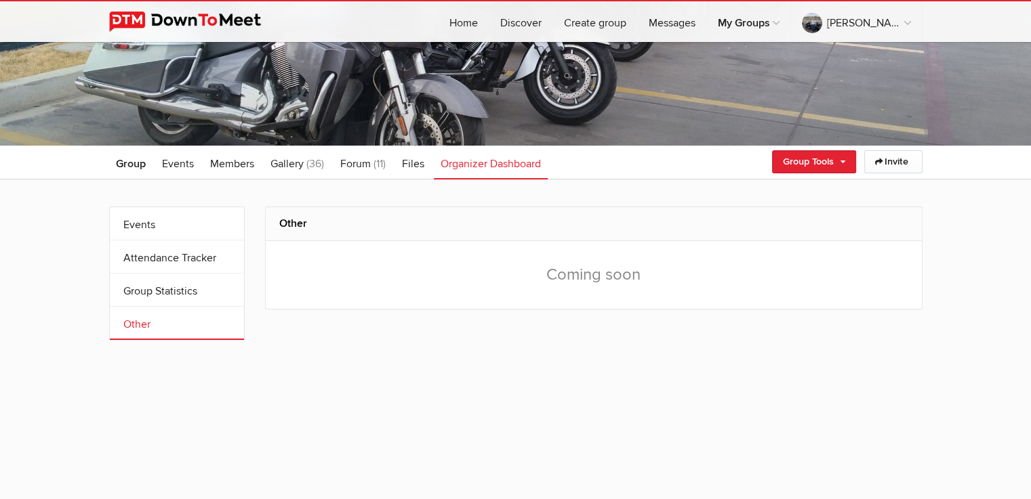
scroll to position [180, 0]
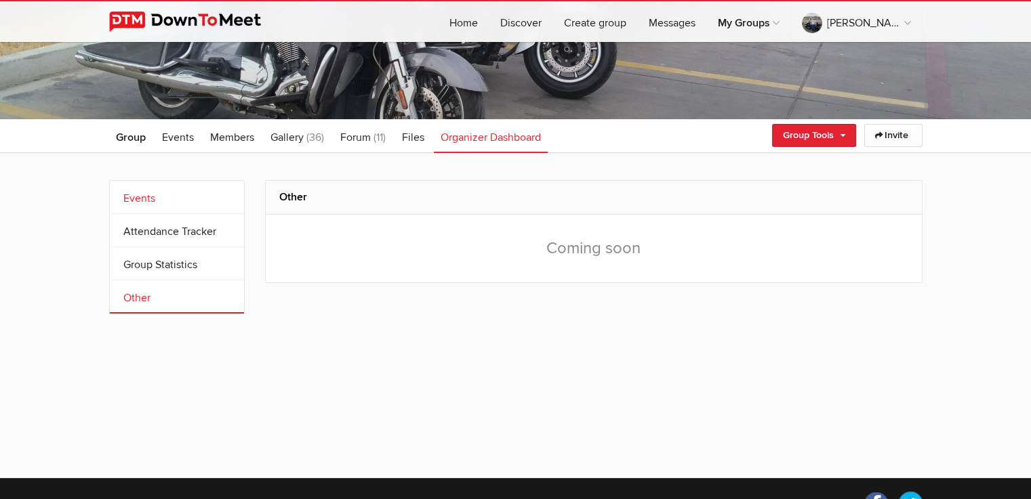
click at [130, 195] on link "Events" at bounding box center [177, 197] width 134 height 33
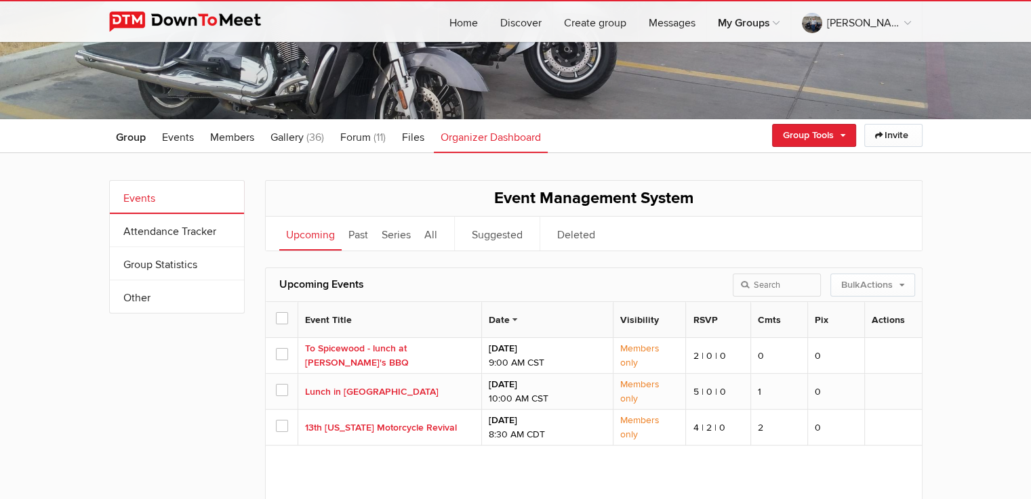
click at [277, 314] on span at bounding box center [281, 317] width 11 height 11
click at [0, 0] on input "checkbox" at bounding box center [0, 0] width 0 height 0
click at [321, 315] on link "Event Title" at bounding box center [332, 320] width 54 height 12
click at [355, 319] on link "Event Title" at bounding box center [332, 320] width 54 height 14
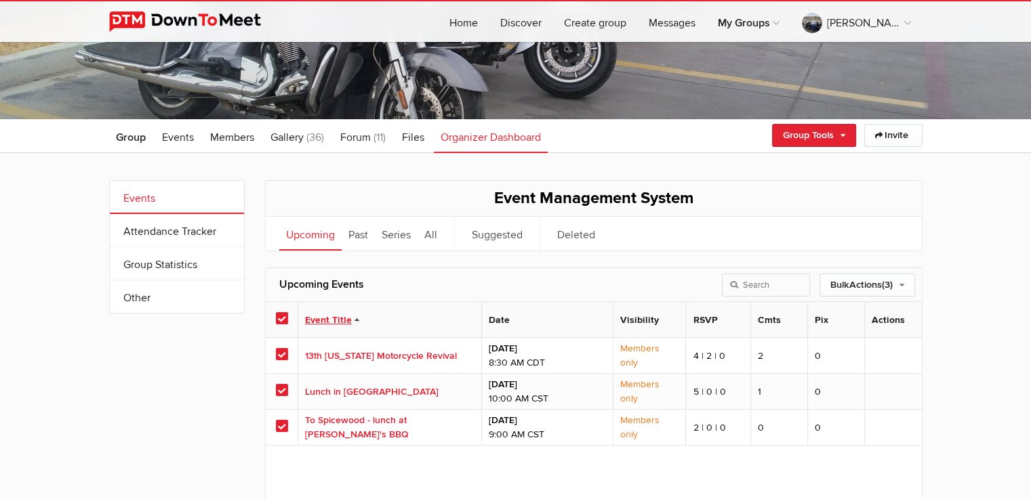
click at [355, 319] on link "Event Title" at bounding box center [332, 320] width 54 height 14
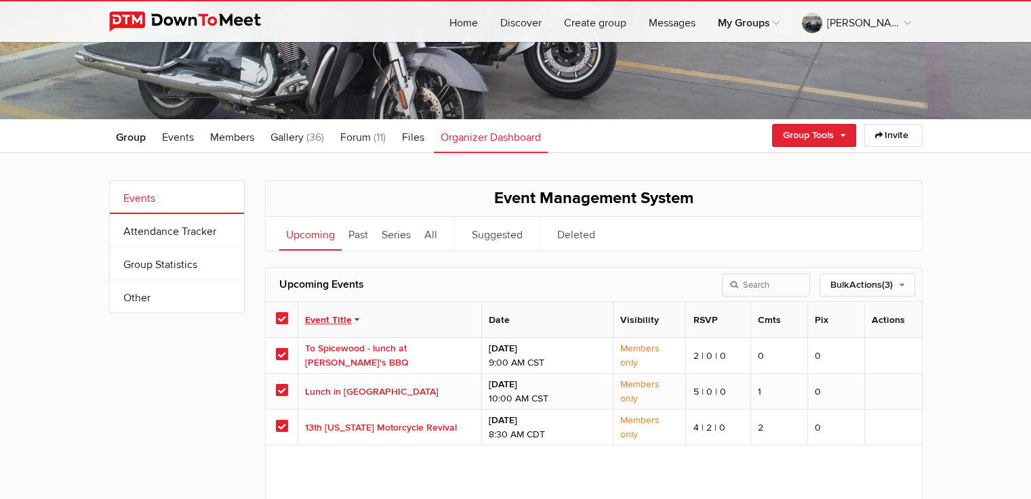
click at [355, 319] on link "Event Title" at bounding box center [332, 320] width 54 height 14
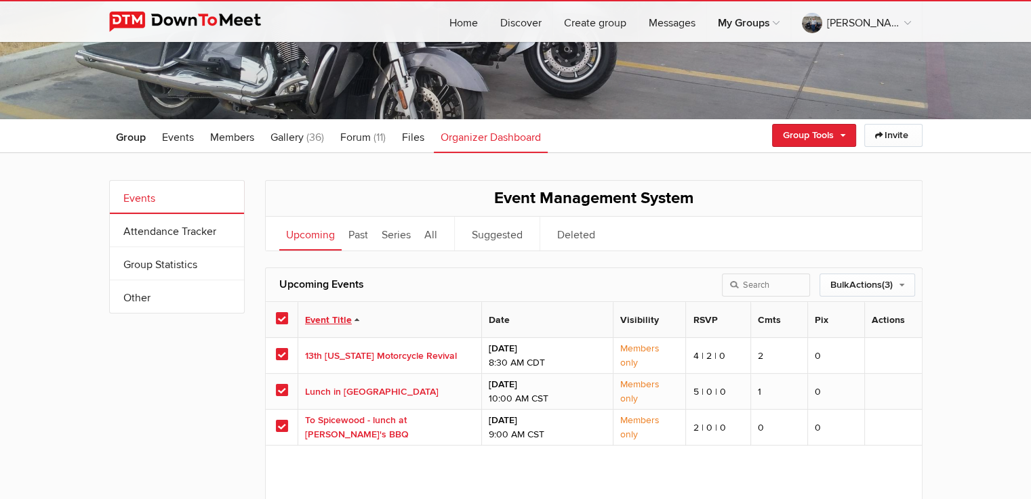
click at [354, 318] on link "Event Title" at bounding box center [332, 320] width 54 height 14
click at [279, 313] on span at bounding box center [281, 317] width 11 height 11
click at [0, 0] on input "checkbox" at bounding box center [0, 0] width 0 height 0
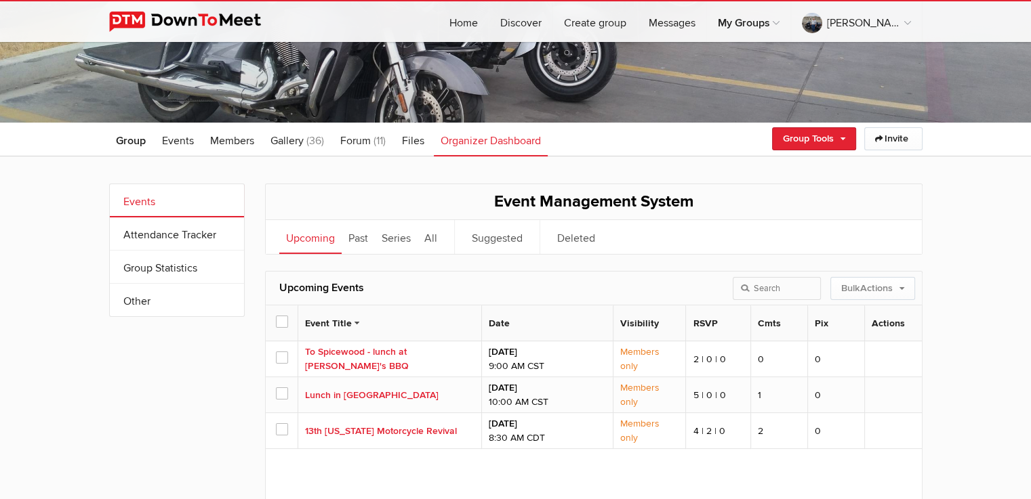
scroll to position [136, 0]
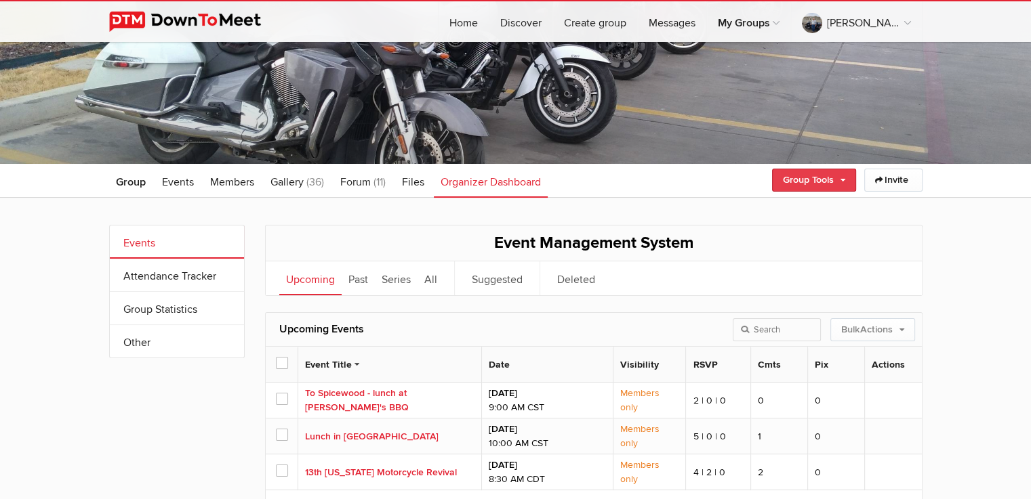
click at [838, 175] on link "Group Tools" at bounding box center [814, 180] width 84 height 23
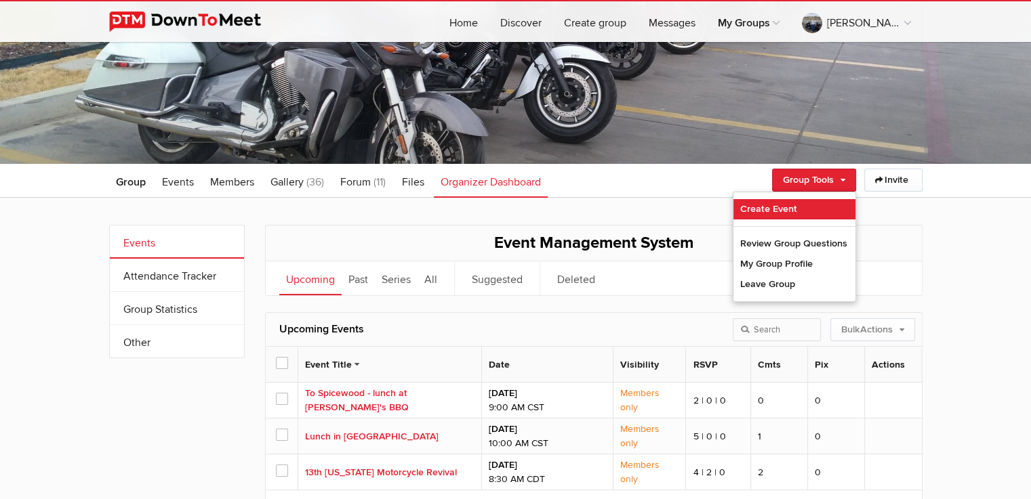
click at [769, 207] on link "Create Event" at bounding box center [794, 209] width 122 height 20
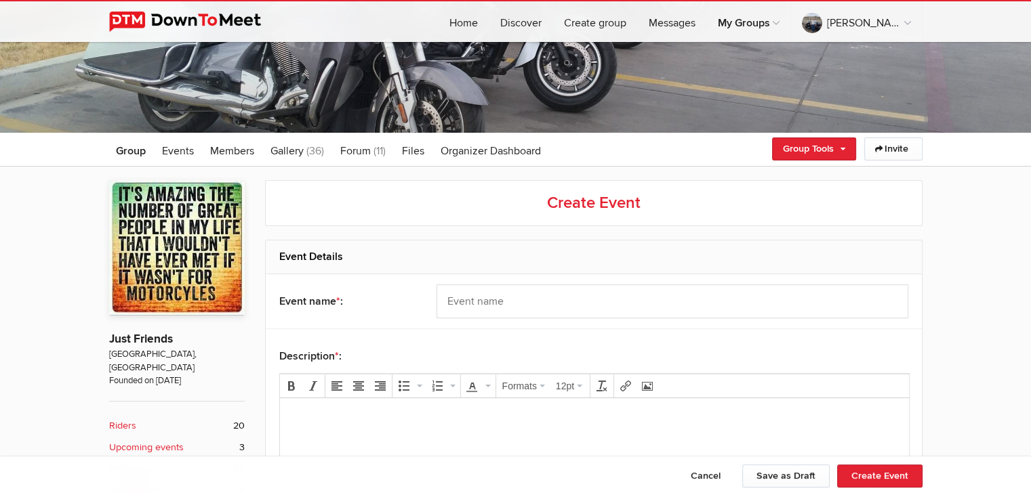
scroll to position [180, 0]
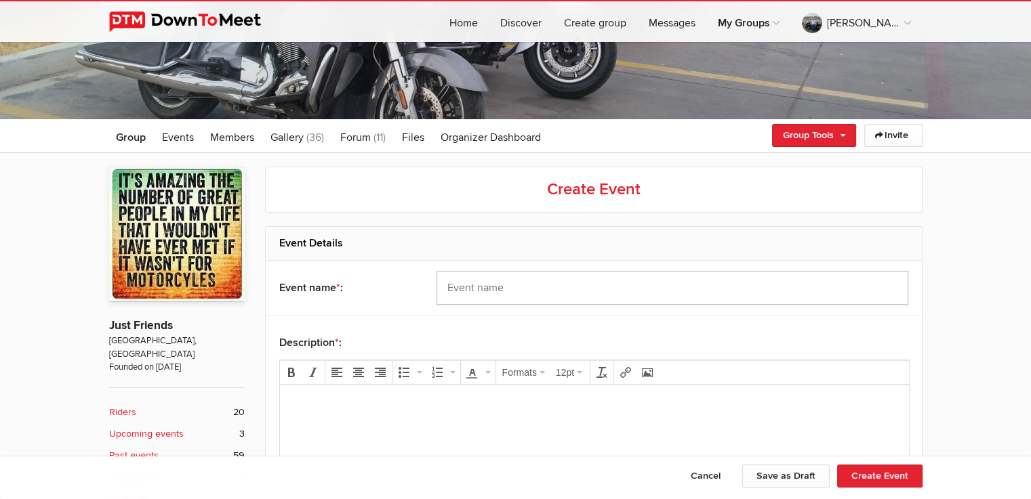
click at [449, 286] on input "text" at bounding box center [672, 288] width 472 height 34
type input "Backyard Bistro"
click at [283, 392] on html at bounding box center [593, 423] width 629 height 77
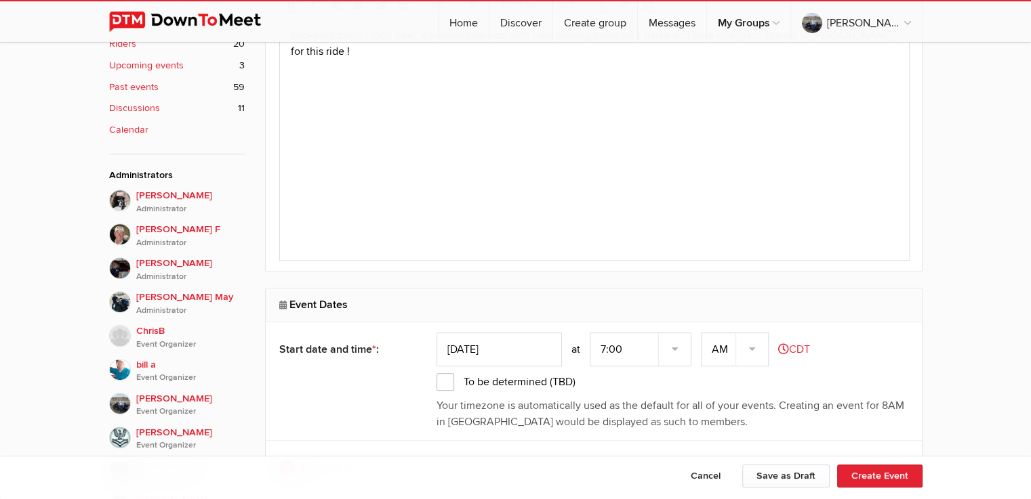
scroll to position [587, 0]
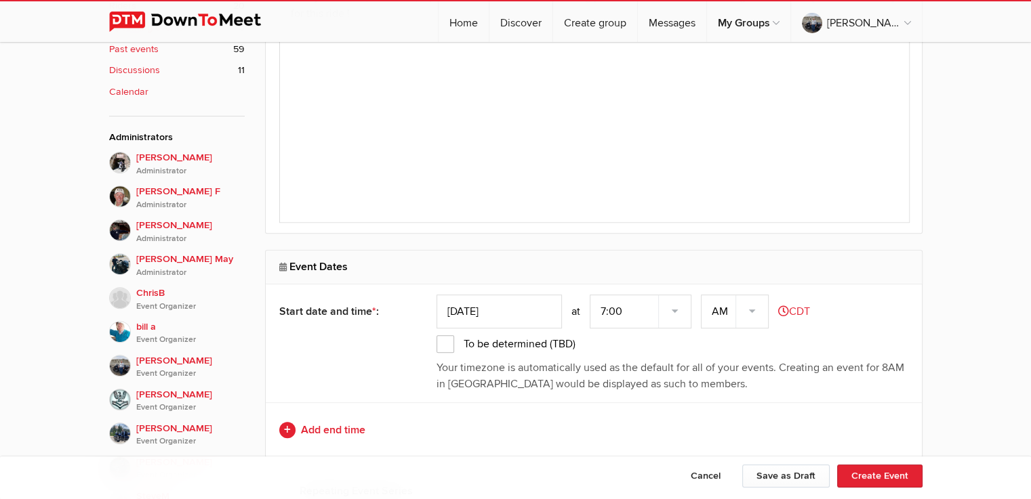
click at [280, 264] on icon at bounding box center [284, 268] width 10 height 9
click at [283, 264] on icon at bounding box center [284, 268] width 10 height 9
click at [312, 262] on h2 "Event Dates" at bounding box center [593, 267] width 629 height 33
click at [474, 303] on input "[DATE]" at bounding box center [498, 312] width 125 height 34
type input "[DATE]"
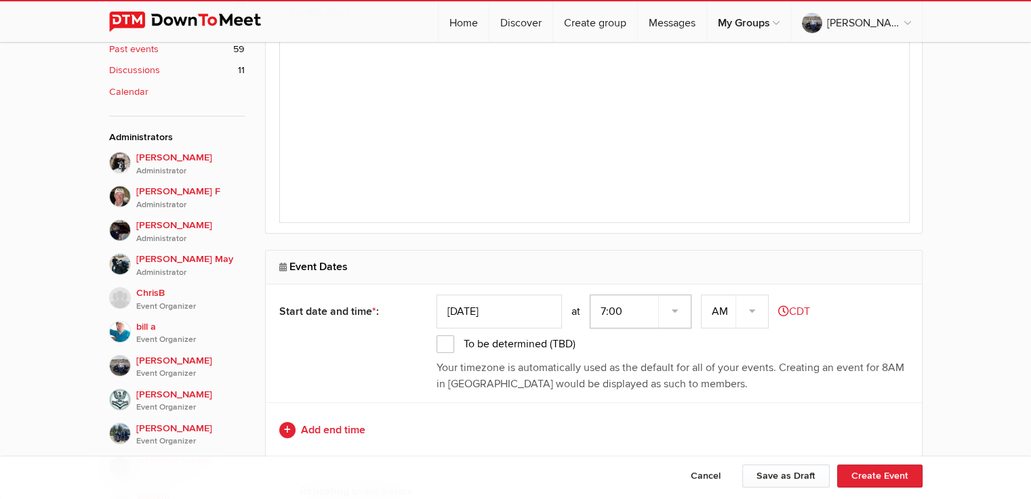
click at [623, 306] on select "7:00 7:15 7:30 7:45 8:00 8:15 8:30 8:45 9:00 9:15 9:30 9:45 10:00 10:15 10:30 1…" at bounding box center [641, 312] width 102 height 34
select select "9:00:00"
click at [591, 295] on select "7:00 7:15 7:30 7:45 8:00 8:15 8:30 8:45 9:00 9:15 9:30 9:45 10:00 10:15 10:30 1…" at bounding box center [641, 312] width 102 height 34
click at [720, 307] on select "AM PM" at bounding box center [735, 312] width 68 height 34
click at [702, 295] on select "AM PM" at bounding box center [735, 312] width 68 height 34
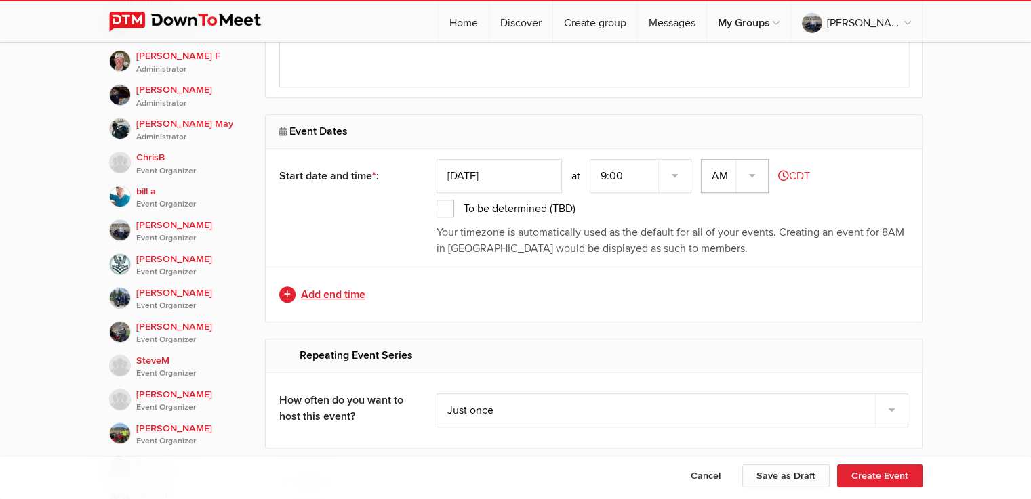
scroll to position [722, 0]
click at [335, 288] on link "Add end time" at bounding box center [593, 295] width 629 height 16
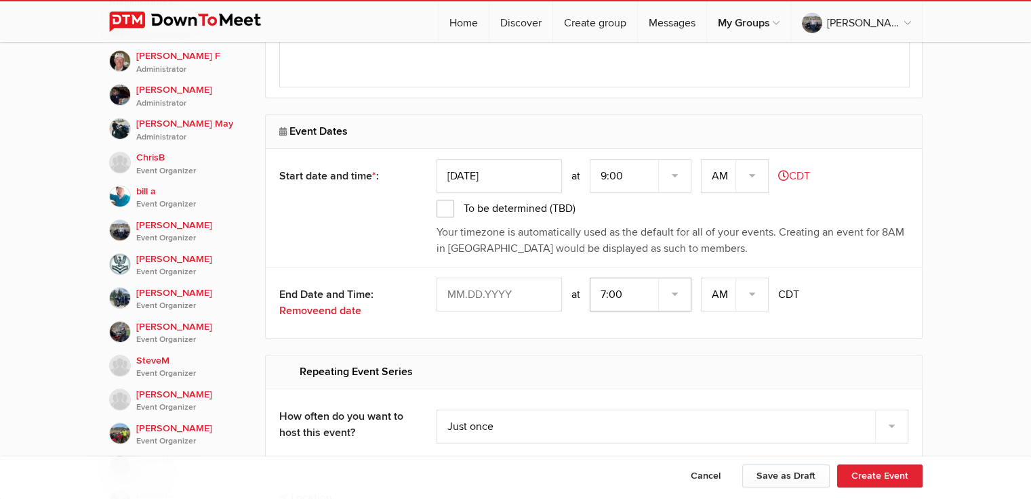
click at [606, 291] on select "7:00 7:15 7:30 7:45 8:00 8:15 8:30 8:45 9:00 9:15 9:30 9:45 10:00 10:15 10:30 1…" at bounding box center [641, 295] width 102 height 34
select select "5:00:00"
click at [591, 278] on select "7:00 7:15 7:30 7:45 8:00 8:15 8:30 8:45 9:00 9:15 9:30 9:45 10:00 10:15 10:30 1…" at bounding box center [641, 295] width 102 height 34
drag, startPoint x: 754, startPoint y: 291, endPoint x: 744, endPoint y: 291, distance: 10.2
click at [754, 291] on select "AM PM" at bounding box center [735, 295] width 68 height 34
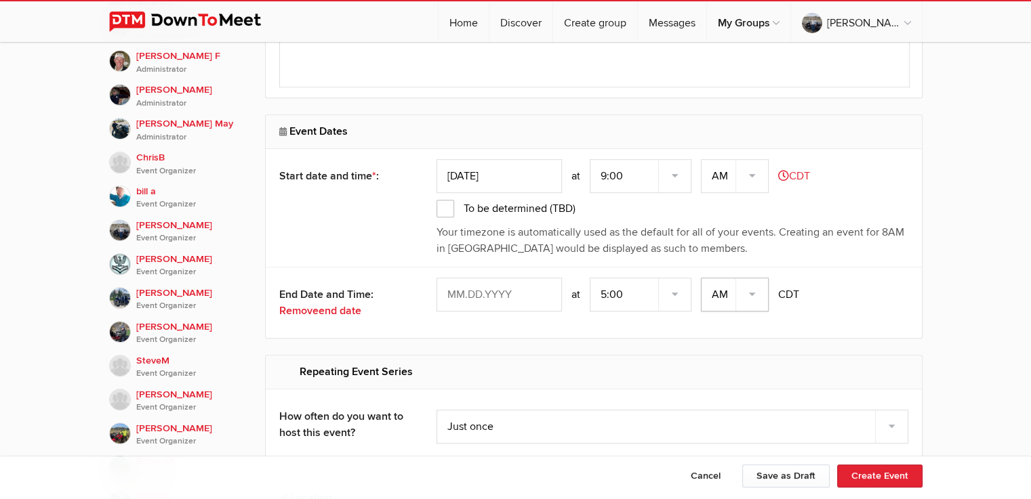
select select "PM"
click at [702, 278] on select "AM PM" at bounding box center [735, 295] width 68 height 34
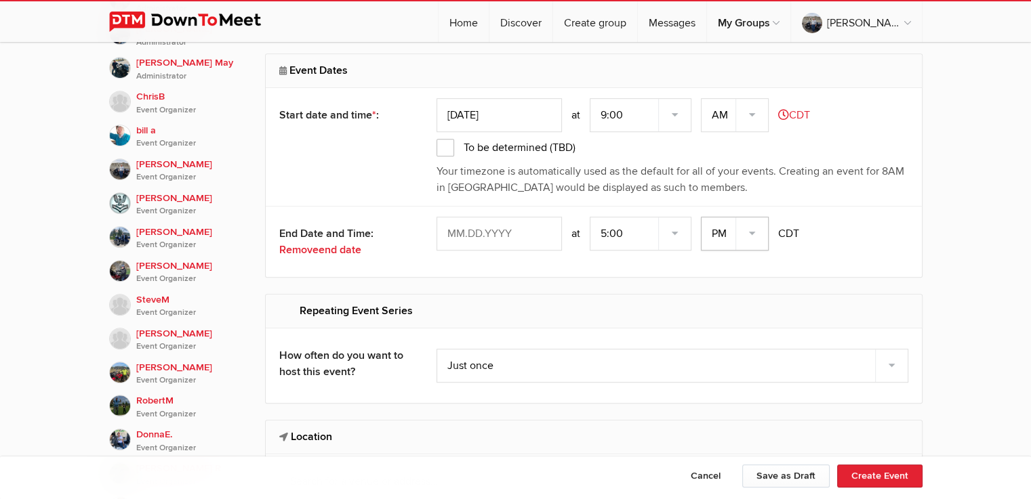
scroll to position [813, 0]
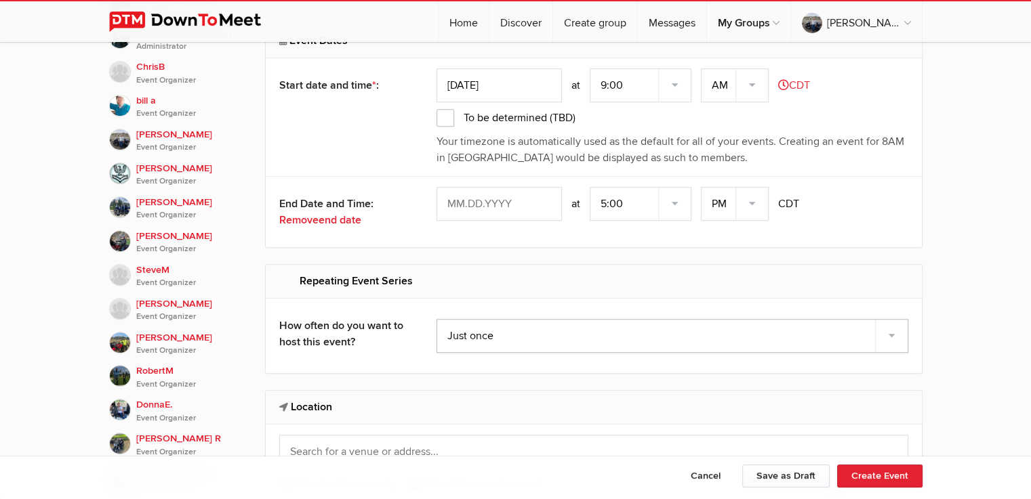
click at [489, 333] on select "Just once Every day Every other day Every 10th day Every week Every 2 weeks Eve…" at bounding box center [672, 336] width 472 height 34
click at [436, 319] on select "Just once Every day Every other day Every 10th day Every week Every 2 weeks Eve…" at bounding box center [672, 336] width 472 height 34
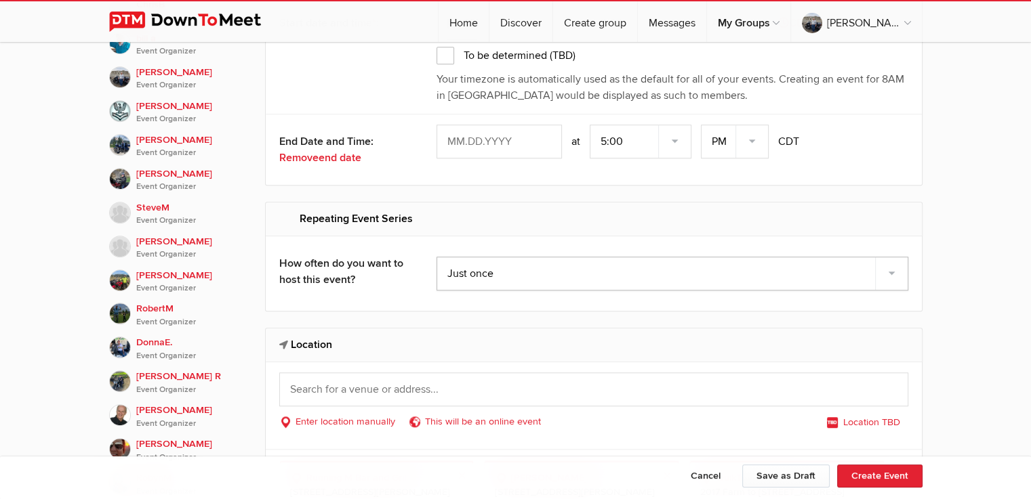
scroll to position [903, 0]
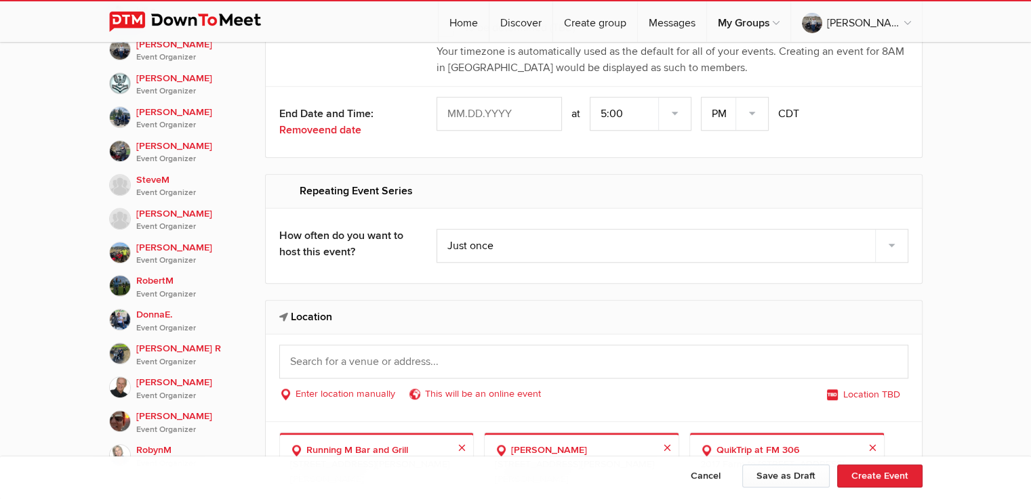
click at [301, 315] on h2 "Location" at bounding box center [593, 317] width 629 height 33
click at [352, 315] on h2 "Location" at bounding box center [593, 317] width 629 height 33
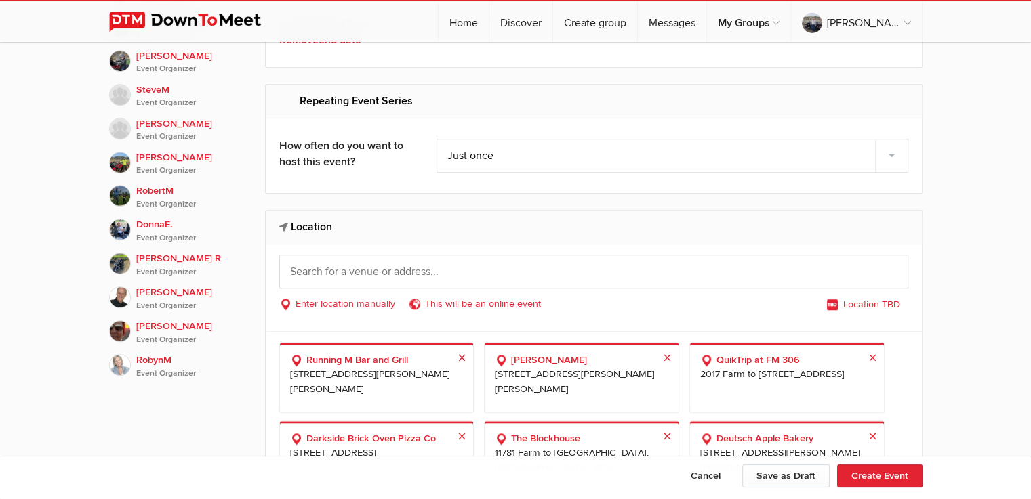
scroll to position [994, 0]
click at [729, 352] on b "QuikTrip at FM 306" at bounding box center [786, 358] width 173 height 15
select select "[GEOGRAPHIC_DATA]"
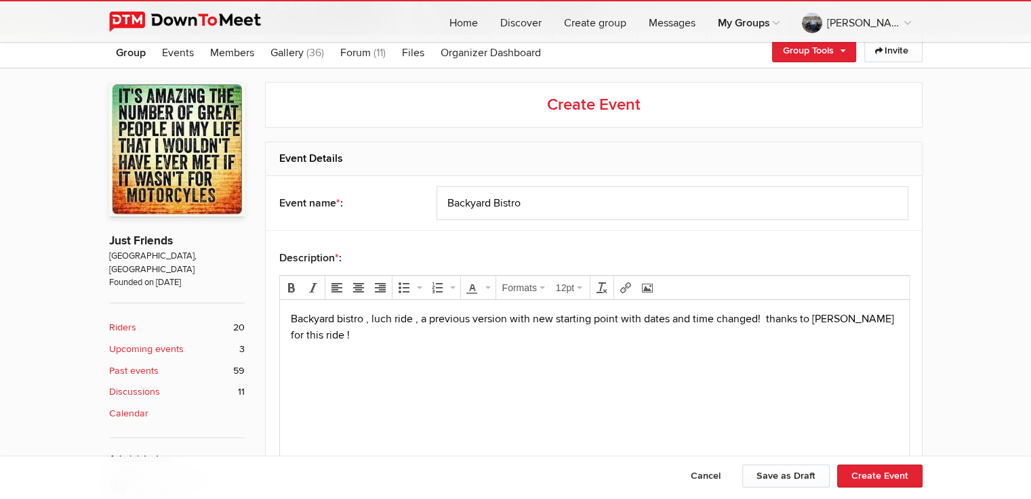
scroll to position [226, 0]
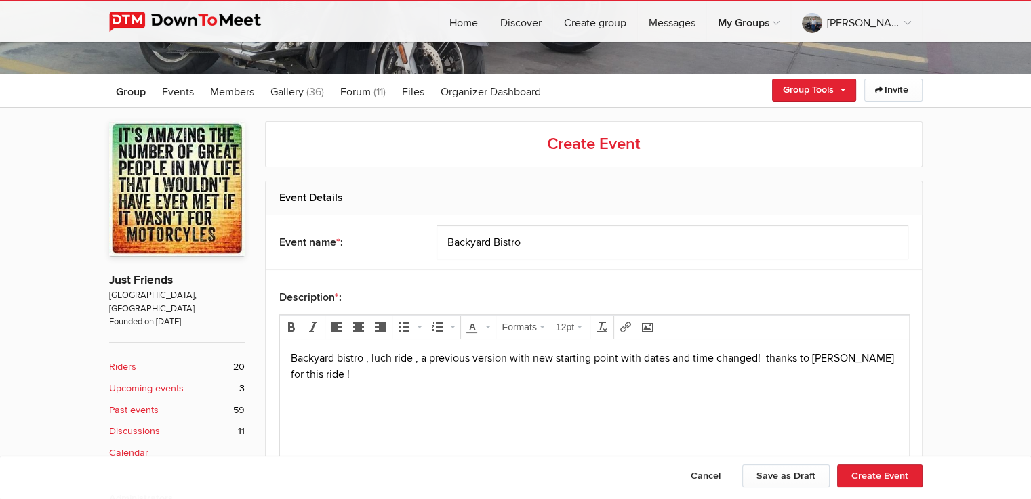
click at [319, 371] on p "Backyard bistro , luch ride , a previous version with new starting point with d…" at bounding box center [593, 366] width 607 height 33
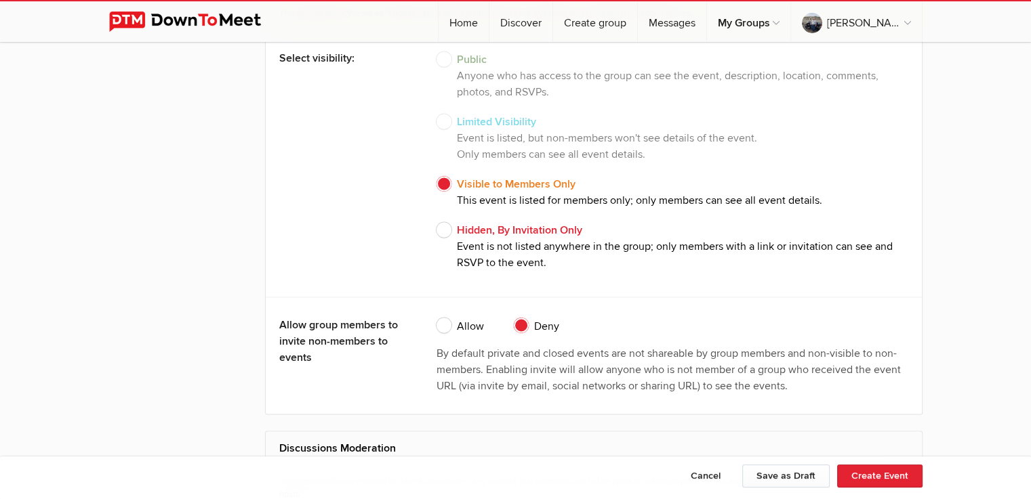
scroll to position [2259, 0]
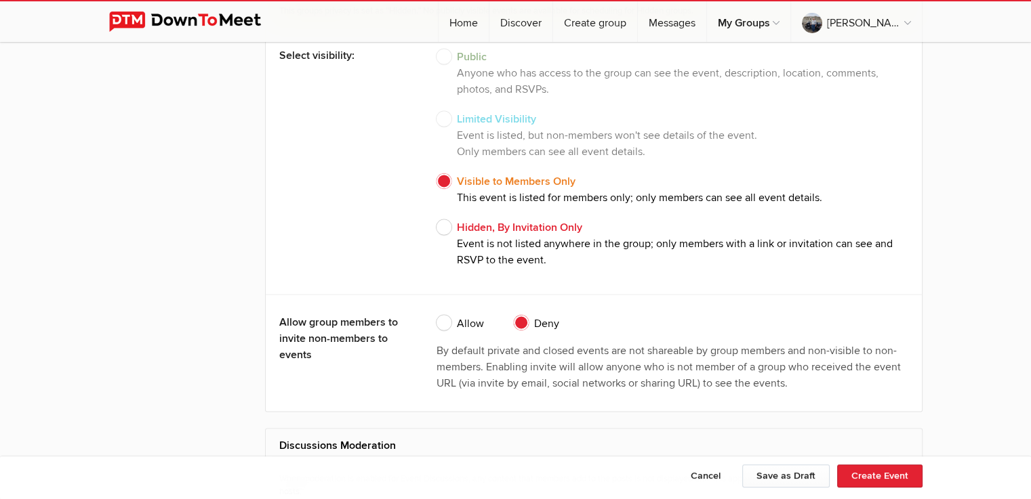
click at [445, 316] on span "Allow" at bounding box center [459, 323] width 47 height 16
click at [436, 315] on input "Allow" at bounding box center [436, 314] width 1 height 1
radio input "true"
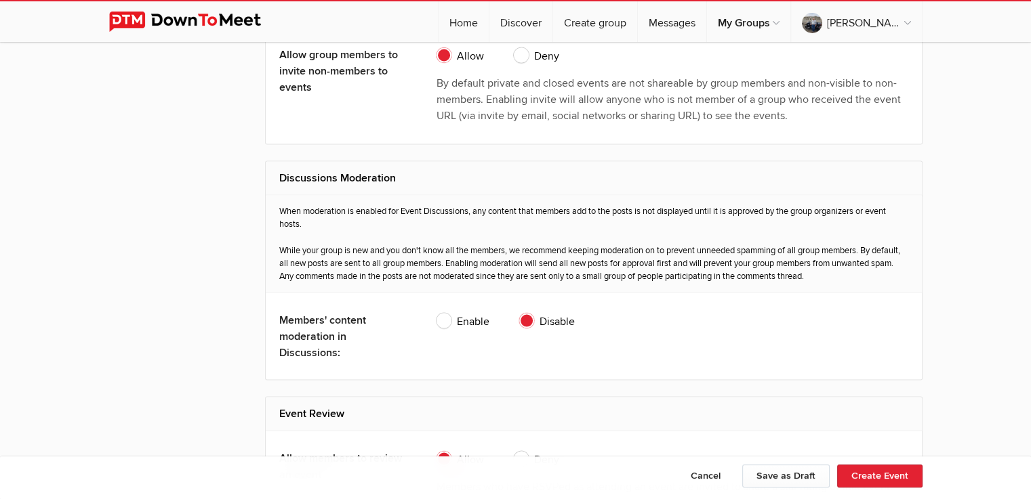
scroll to position [2530, 0]
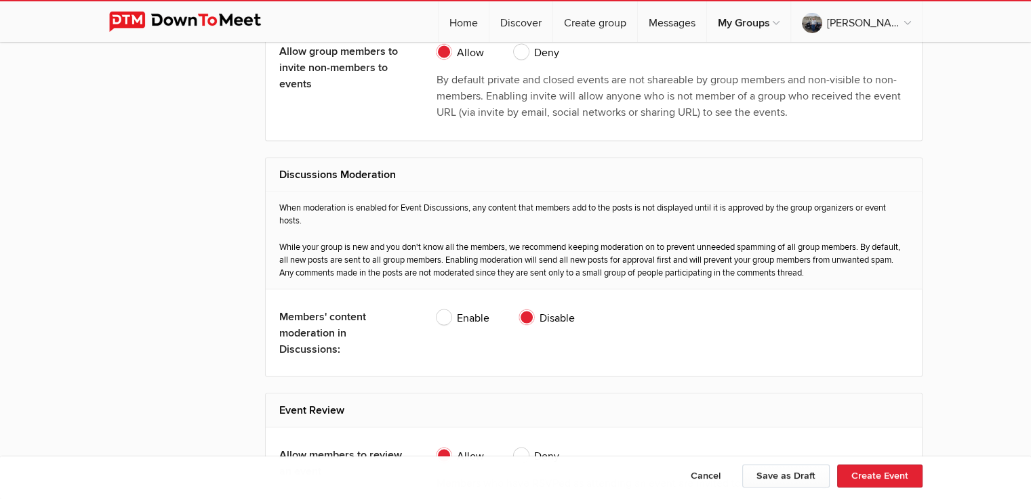
click at [442, 310] on span "Enable" at bounding box center [462, 318] width 53 height 16
click at [436, 310] on input "Enable" at bounding box center [436, 309] width 1 height 1
radio input "true"
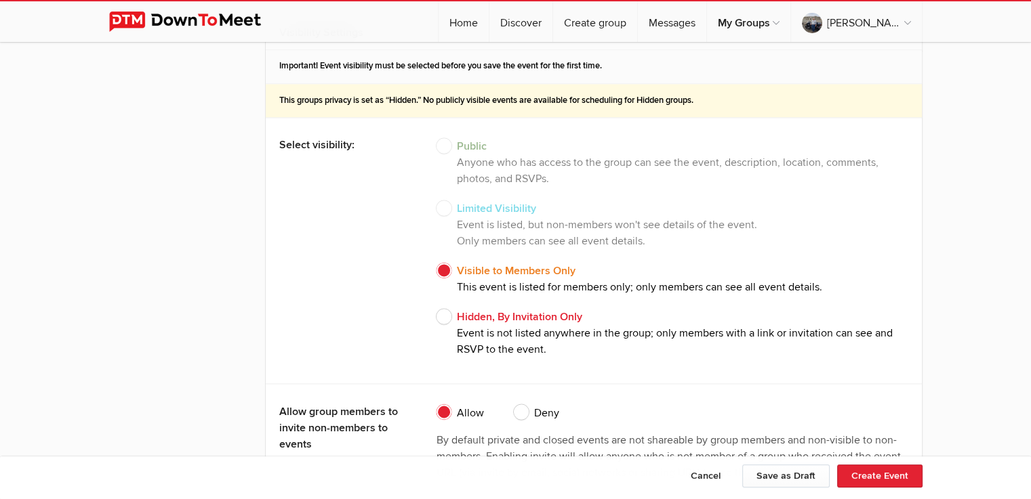
scroll to position [2292, 0]
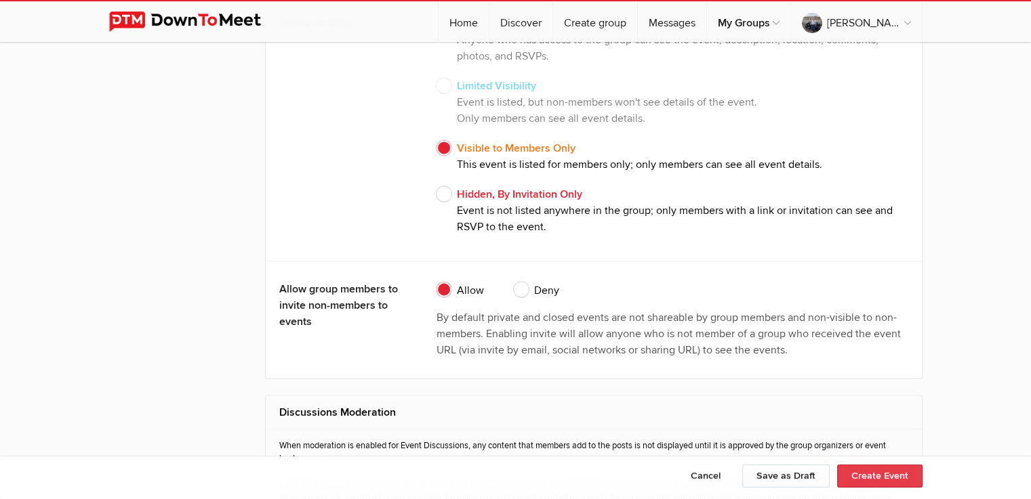
click at [876, 474] on button "Create Event" at bounding box center [879, 476] width 85 height 23
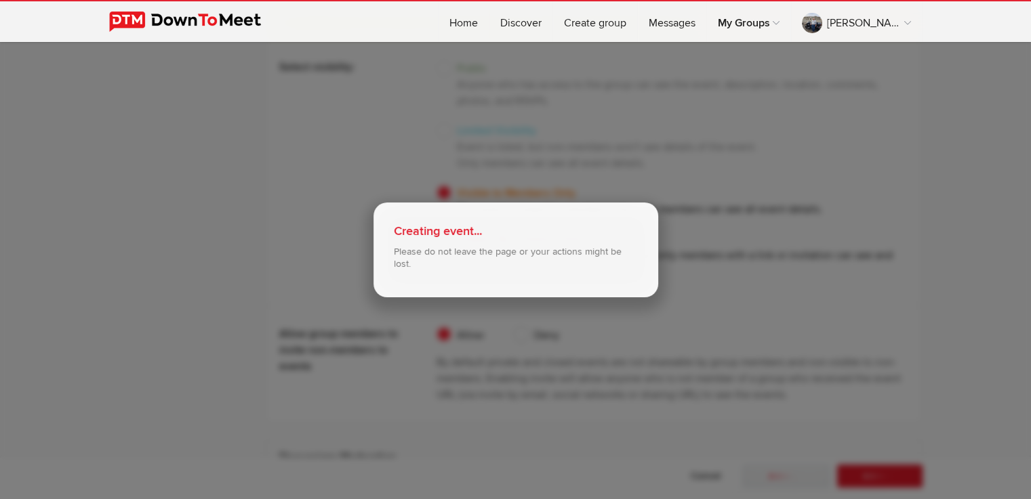
scroll to position [2247, 0]
click at [479, 230] on div "Creating event..." at bounding box center [516, 231] width 244 height 16
click at [329, 196] on div "Creating event... Please do not leave the page or your actions might be lost." at bounding box center [515, 249] width 1031 height 499
click at [423, 234] on div "Creating event..." at bounding box center [516, 231] width 244 height 16
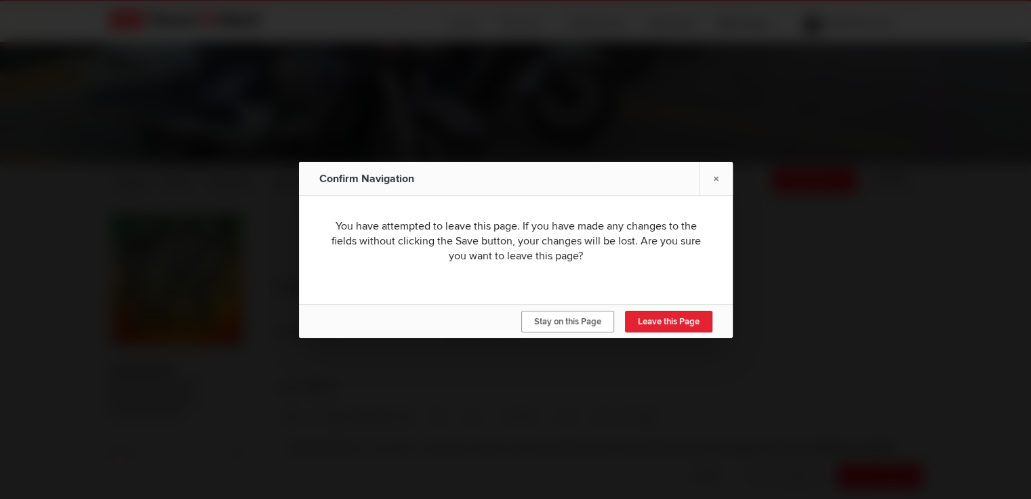
click at [554, 316] on span "Stay on this Page" at bounding box center [567, 321] width 67 height 11
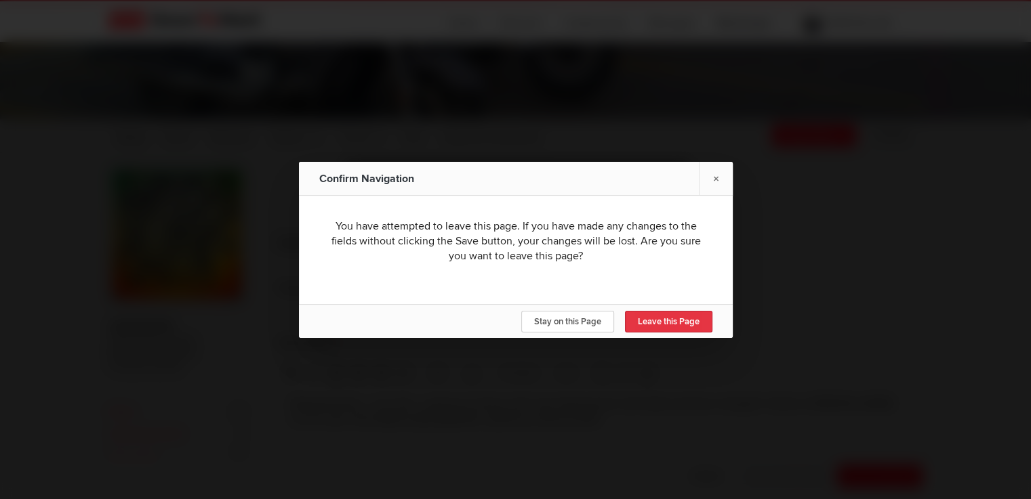
click at [659, 323] on span "Leave this Page" at bounding box center [669, 321] width 62 height 11
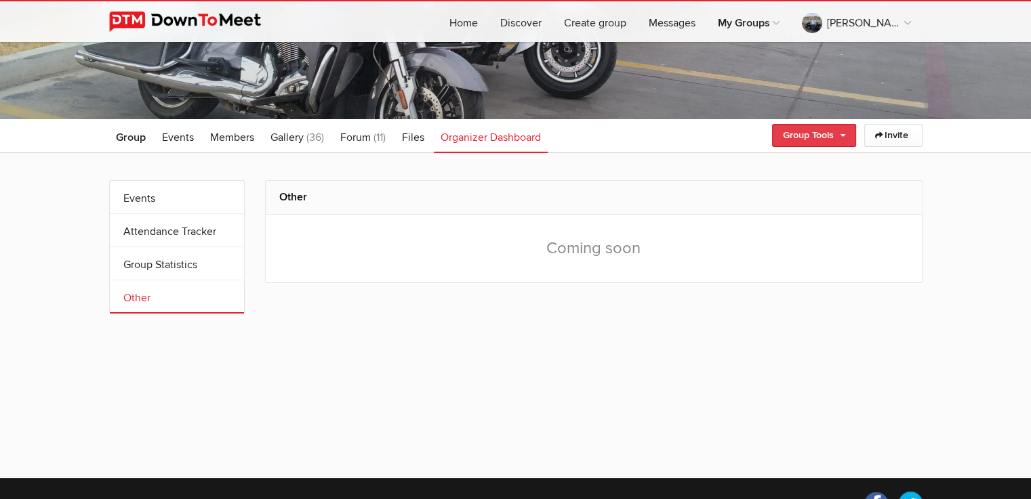
click at [817, 131] on link "Group Tools" at bounding box center [814, 135] width 84 height 23
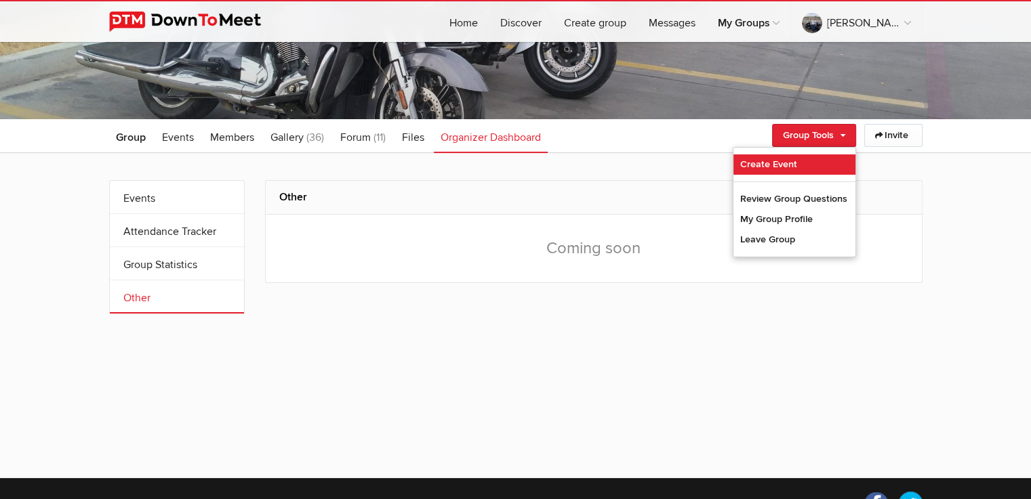
click at [779, 155] on link "Create Event" at bounding box center [794, 165] width 122 height 20
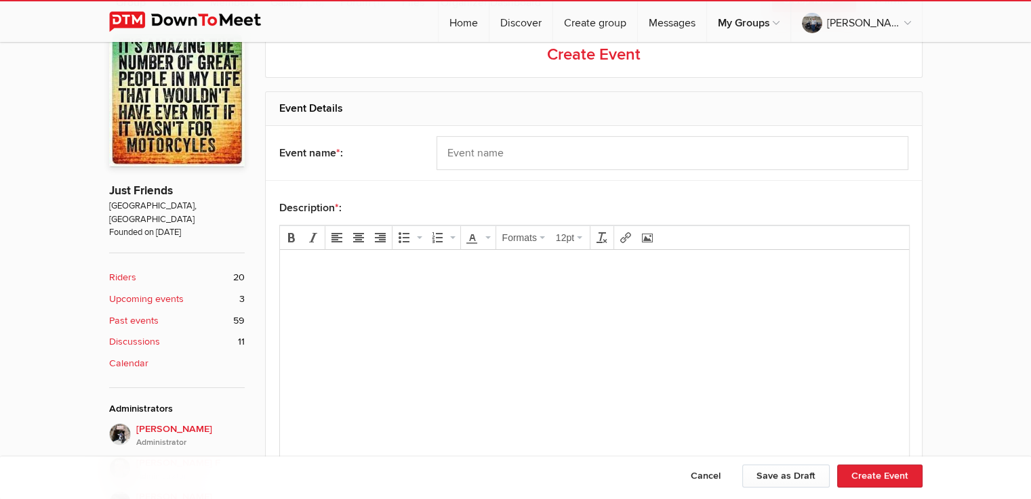
scroll to position [316, 0]
click at [160, 291] on b "Upcoming events" at bounding box center [146, 298] width 75 height 15
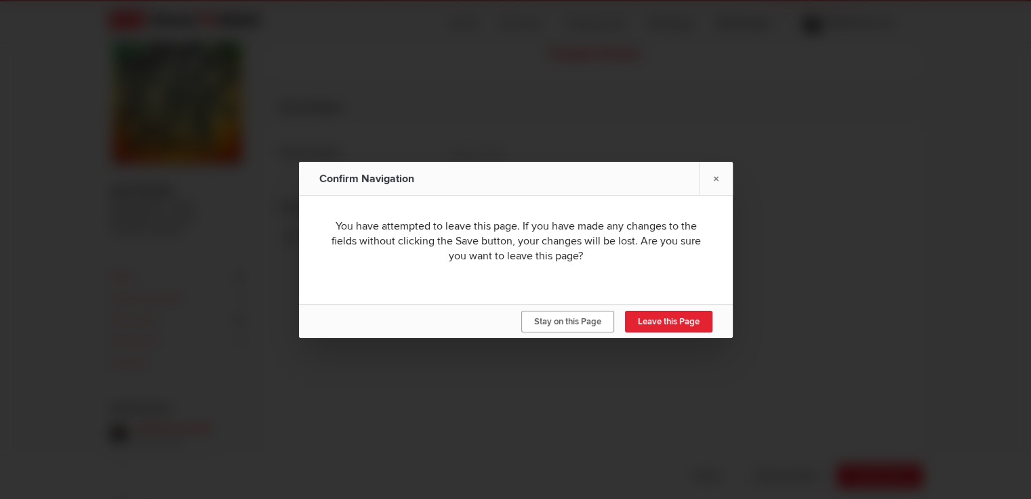
click at [555, 321] on span "Stay on this Page" at bounding box center [567, 321] width 67 height 11
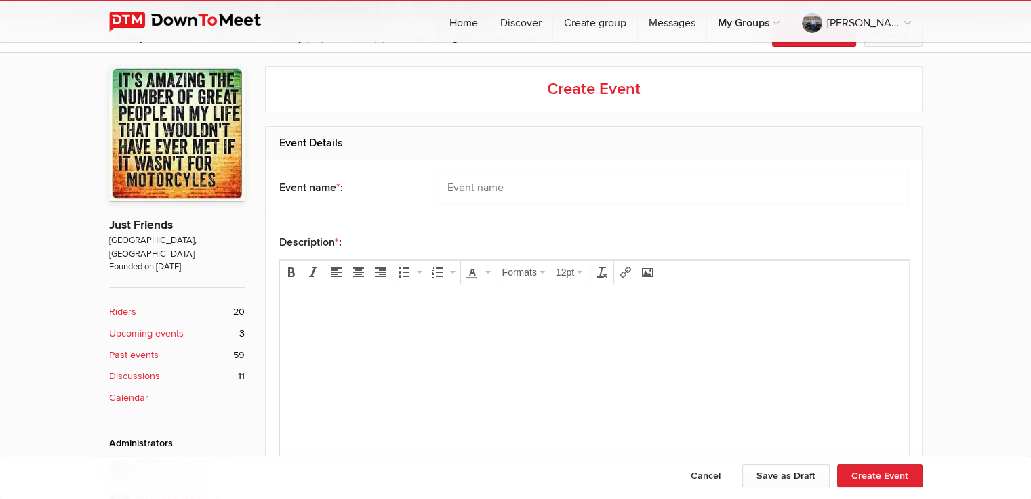
scroll to position [271, 0]
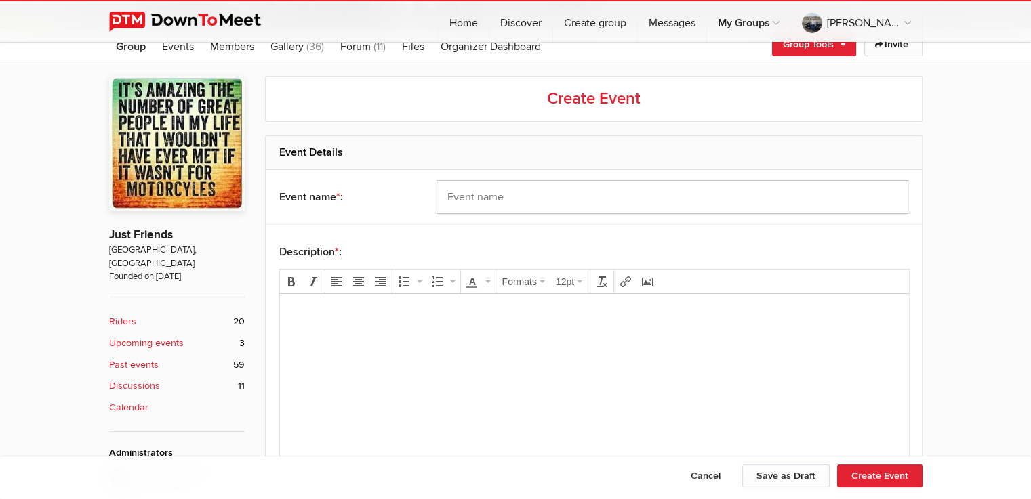
click at [444, 194] on input "text" at bounding box center [672, 197] width 472 height 34
type input "Backyard Bistro"
click at [300, 314] on p at bounding box center [593, 313] width 607 height 16
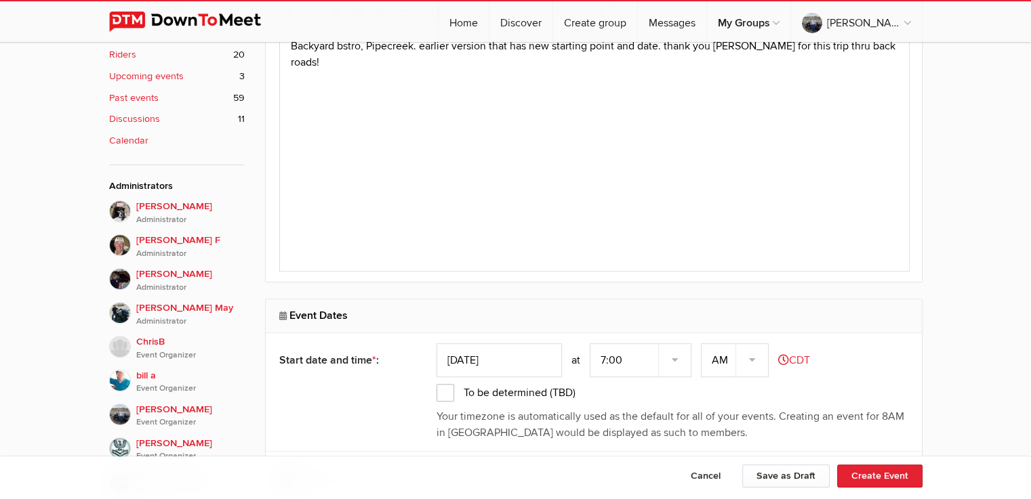
scroll to position [587, 0]
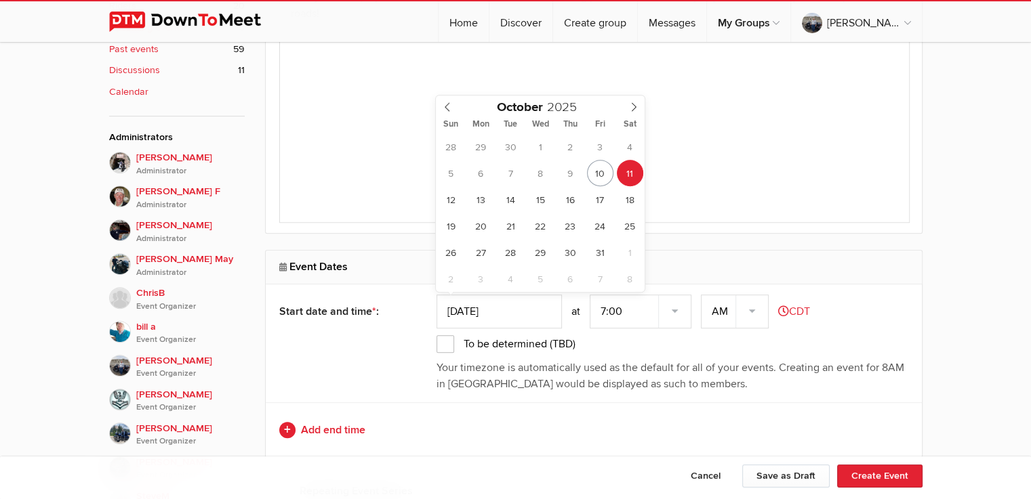
click at [474, 304] on input "[DATE]" at bounding box center [498, 312] width 125 height 34
type input "[DATE]"
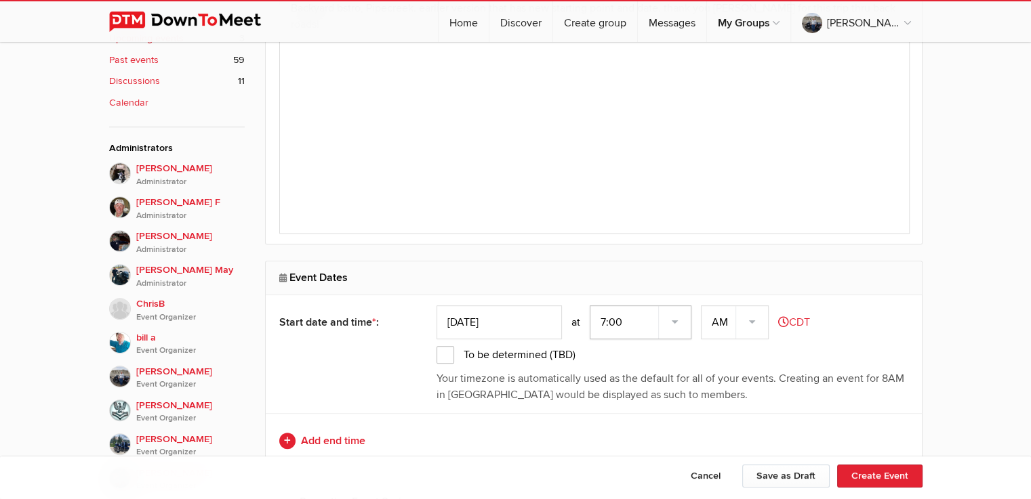
click at [607, 314] on select "7:00 7:15 7:30 7:45 8:00 8:15 8:30 8:45 9:00 9:15 9:30 9:45 10:00 10:15 10:30 1…" at bounding box center [641, 323] width 102 height 34
select select "9:00:00"
click at [591, 306] on select "7:00 7:15 7:30 7:45 8:00 8:15 8:30 8:45 9:00 9:15 9:30 9:45 10:00 10:15 10:30 1…" at bounding box center [641, 323] width 102 height 34
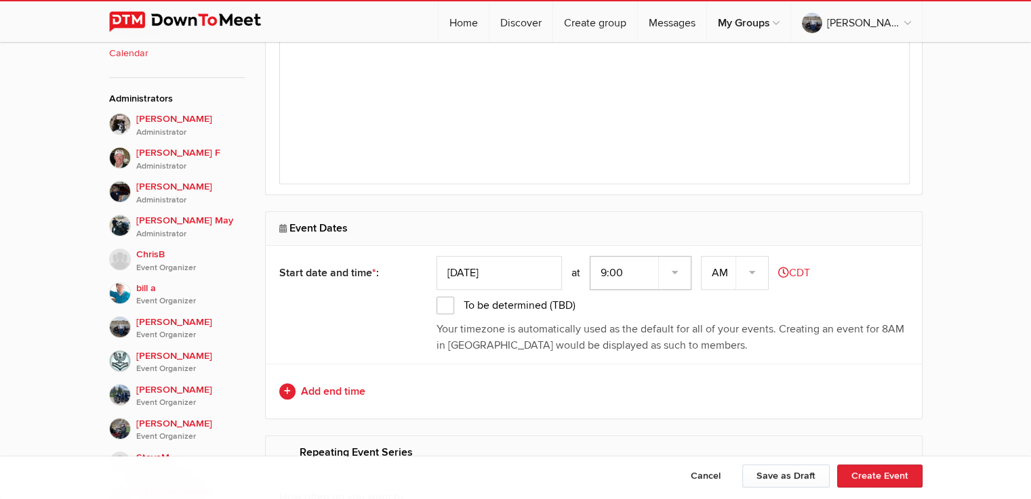
scroll to position [666, 0]
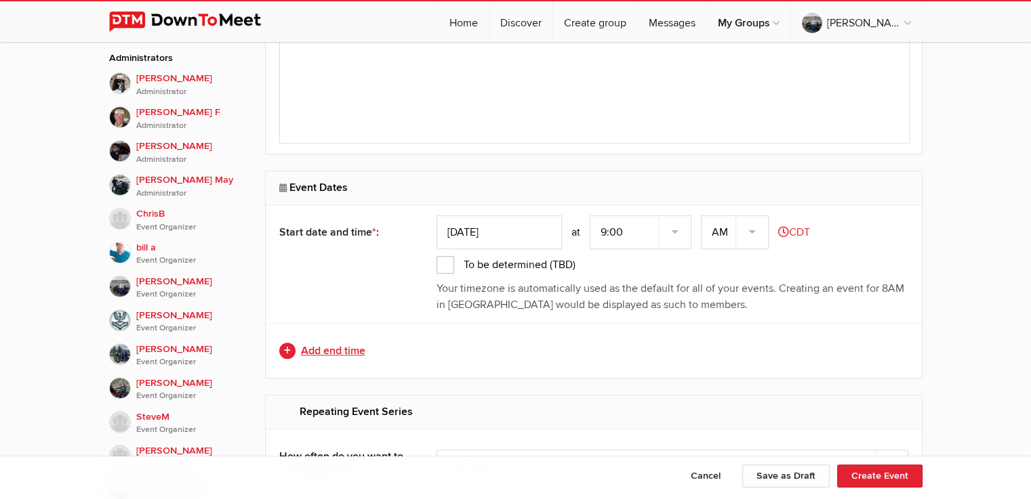
click at [329, 348] on link "Add end time" at bounding box center [593, 351] width 629 height 16
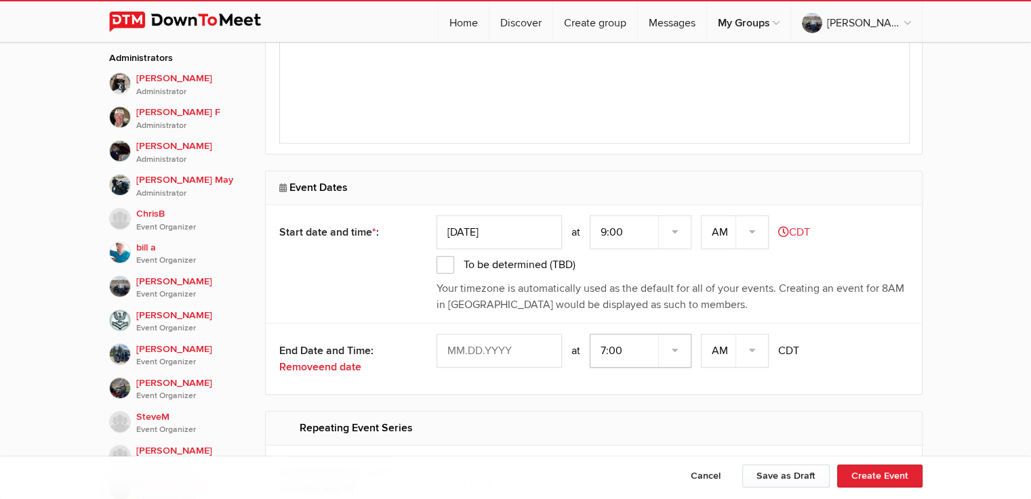
click at [606, 346] on select "7:00 7:15 7:30 7:45 8:00 8:15 8:30 8:45 9:00 9:15 9:30 9:45 10:00 10:15 10:30 1…" at bounding box center [641, 351] width 102 height 34
select select "5:00:00"
click at [591, 334] on select "7:00 7:15 7:30 7:45 8:00 8:15 8:30 8:45 9:00 9:15 9:30 9:45 10:00 10:15 10:30 1…" at bounding box center [641, 351] width 102 height 34
click at [752, 346] on select "AM PM" at bounding box center [735, 351] width 68 height 34
select select "PM"
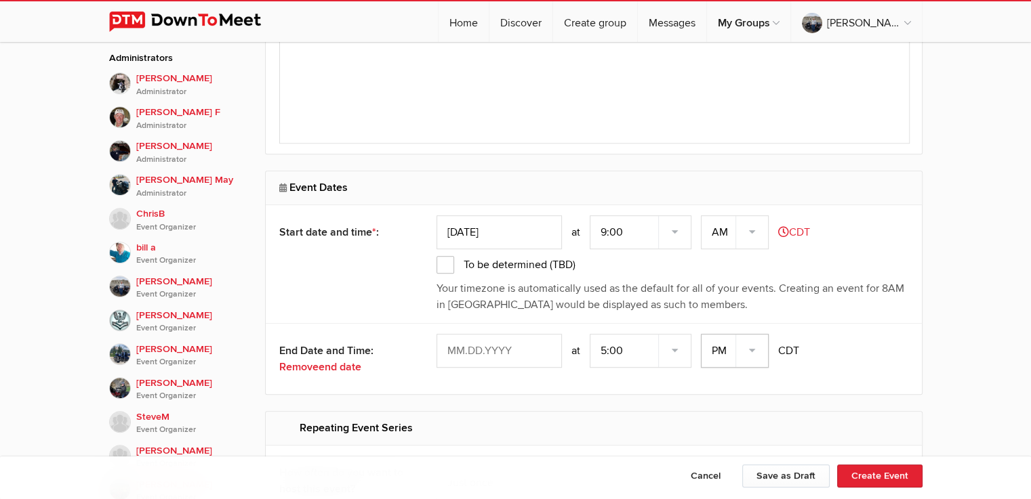
click at [702, 334] on select "AM PM" at bounding box center [735, 351] width 68 height 34
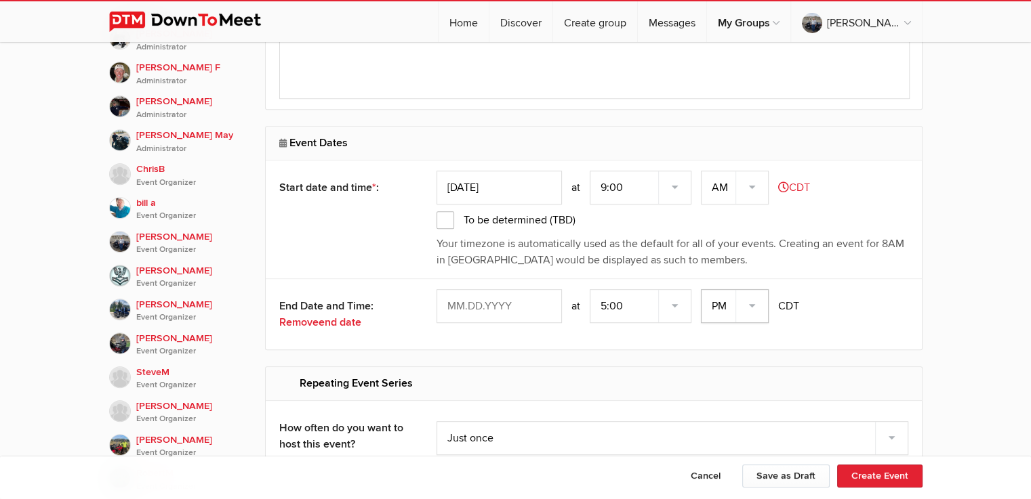
scroll to position [712, 0]
click at [335, 319] on span "end date" at bounding box center [340, 322] width 43 height 14
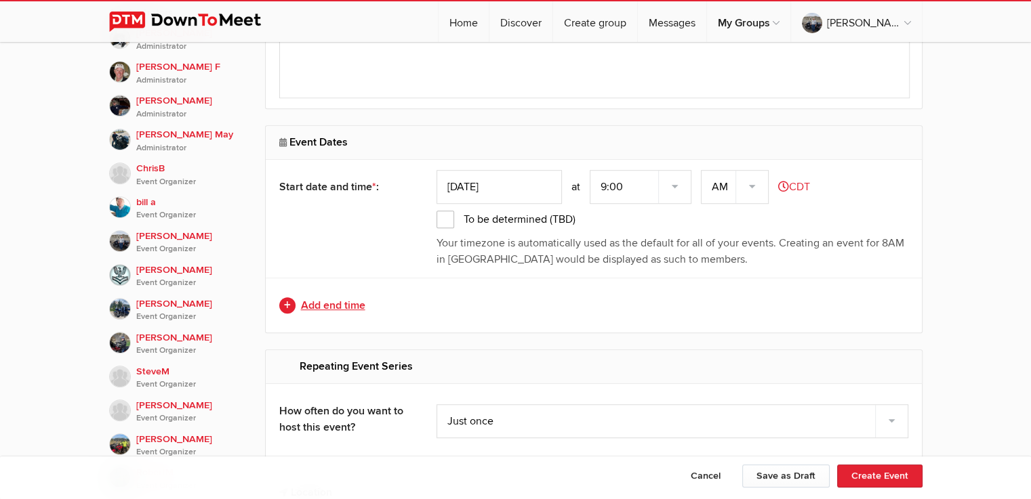
click at [338, 298] on link "Add end time" at bounding box center [593, 306] width 629 height 16
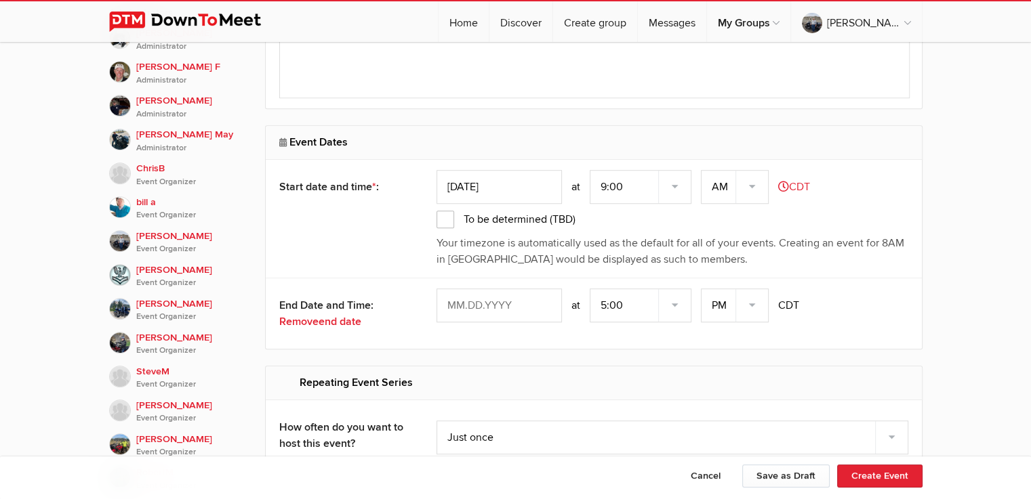
click at [473, 303] on input "text" at bounding box center [498, 306] width 125 height 34
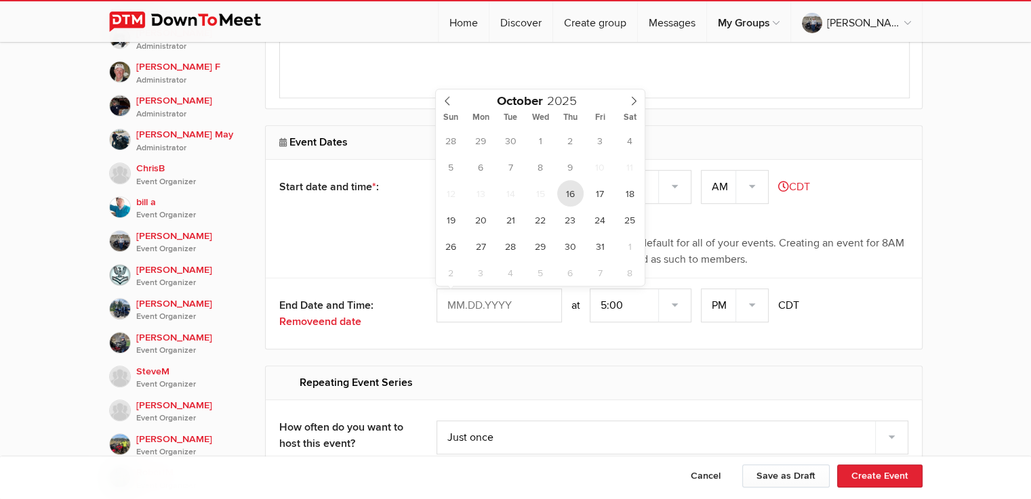
type input "[DATE]"
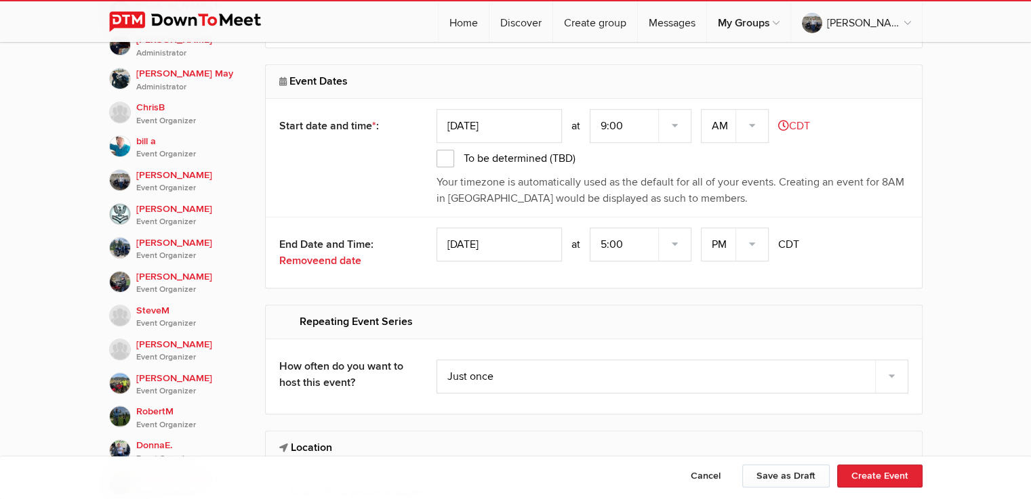
scroll to position [802, 0]
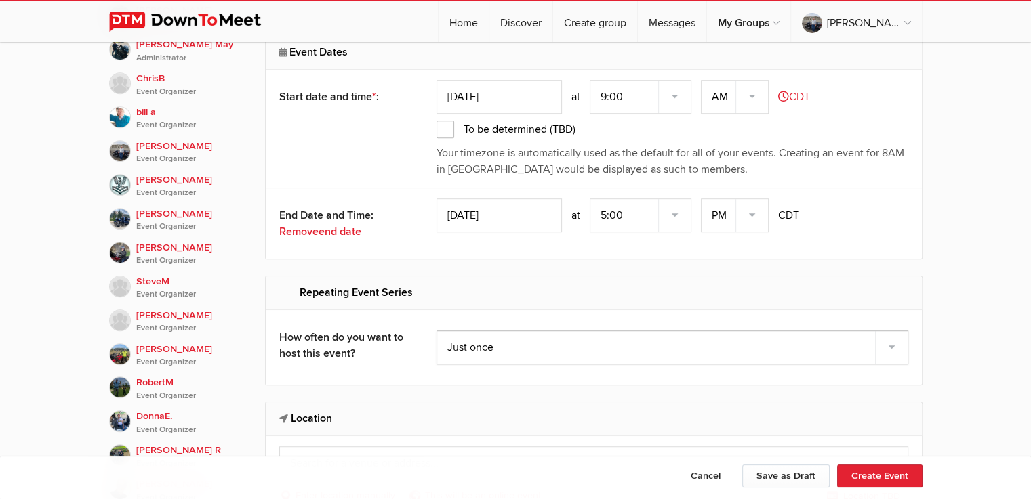
click at [472, 338] on select "Just once Every day Every other day Every 10th day Every week Every 2 weeks Eve…" at bounding box center [672, 348] width 472 height 34
click at [436, 331] on select "Just once Every day Every other day Every 10th day Every week Every 2 weeks Eve…" at bounding box center [672, 348] width 472 height 34
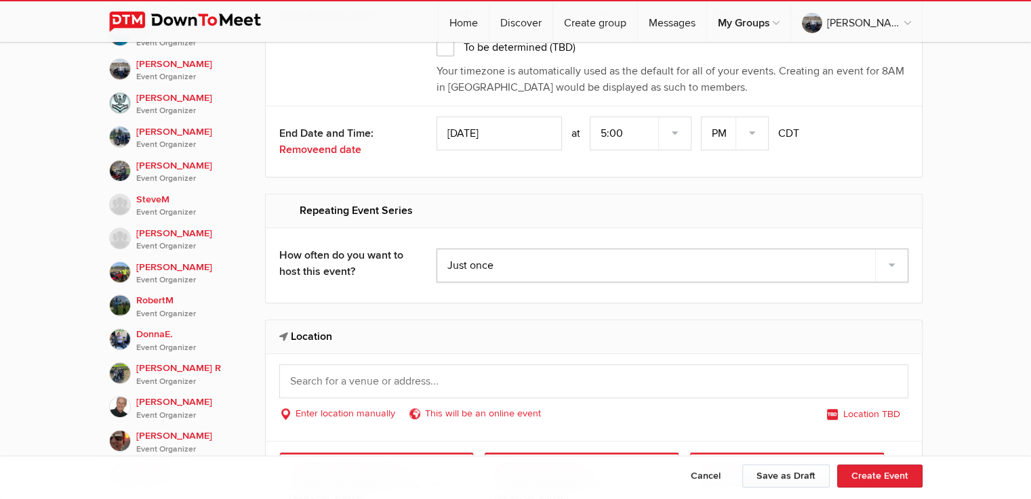
scroll to position [937, 0]
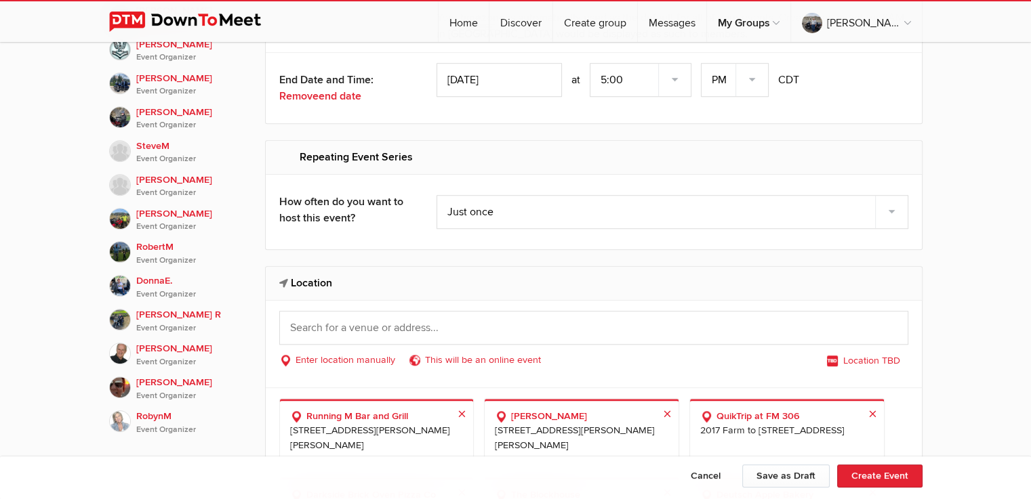
click at [283, 280] on icon at bounding box center [285, 284] width 12 height 9
click at [305, 281] on h2 "Location" at bounding box center [593, 283] width 629 height 33
click at [313, 323] on input "text" at bounding box center [593, 328] width 629 height 34
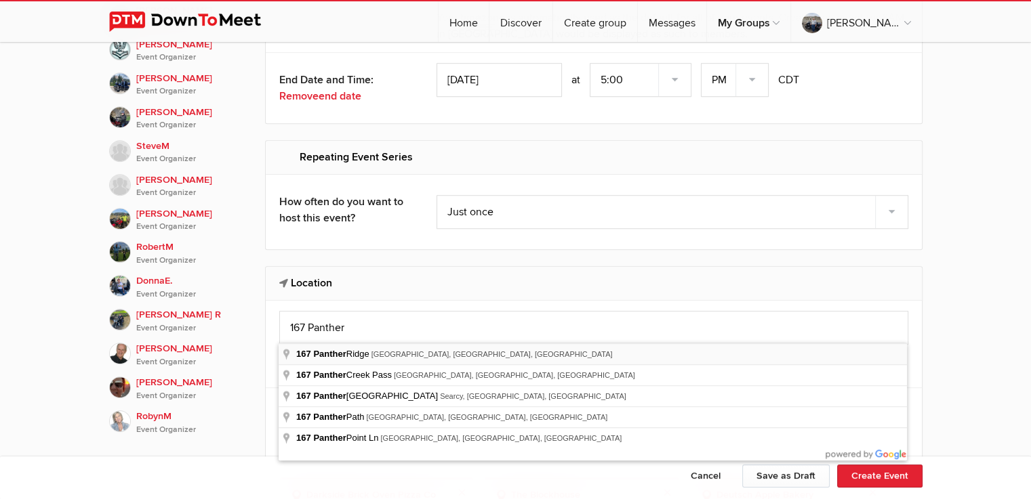
type input "167 Panther Ridge, Pipe Creek, TX, USA"
select select "[GEOGRAPHIC_DATA]"
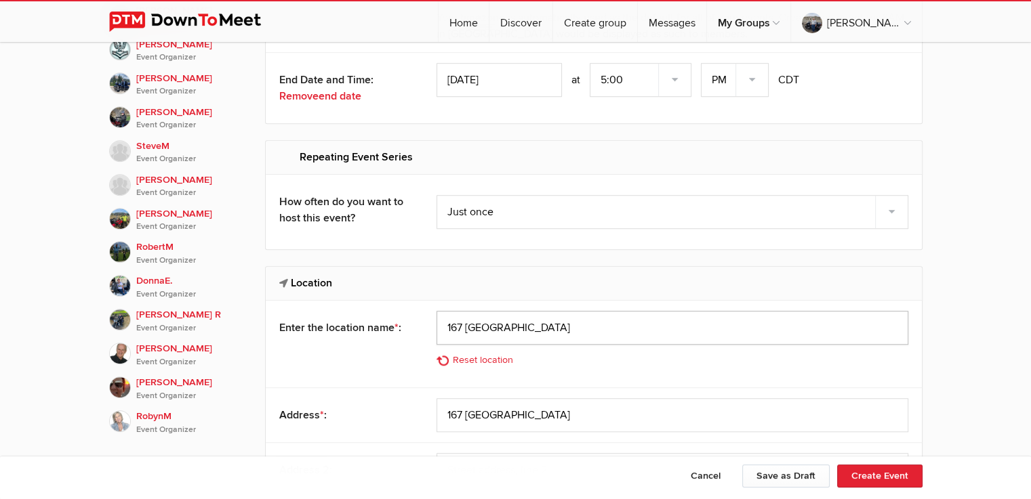
click at [537, 329] on input "167 [GEOGRAPHIC_DATA]" at bounding box center [672, 328] width 472 height 34
type input "1"
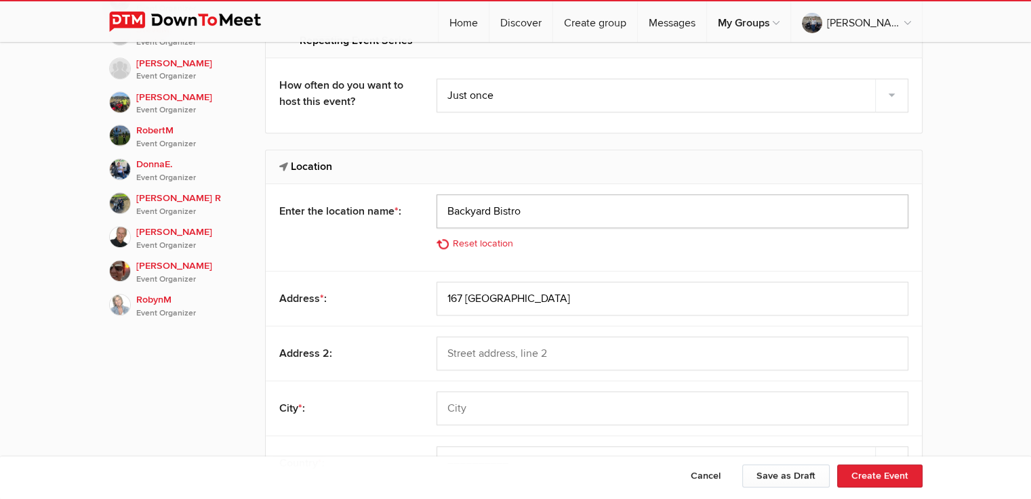
scroll to position [1118, 0]
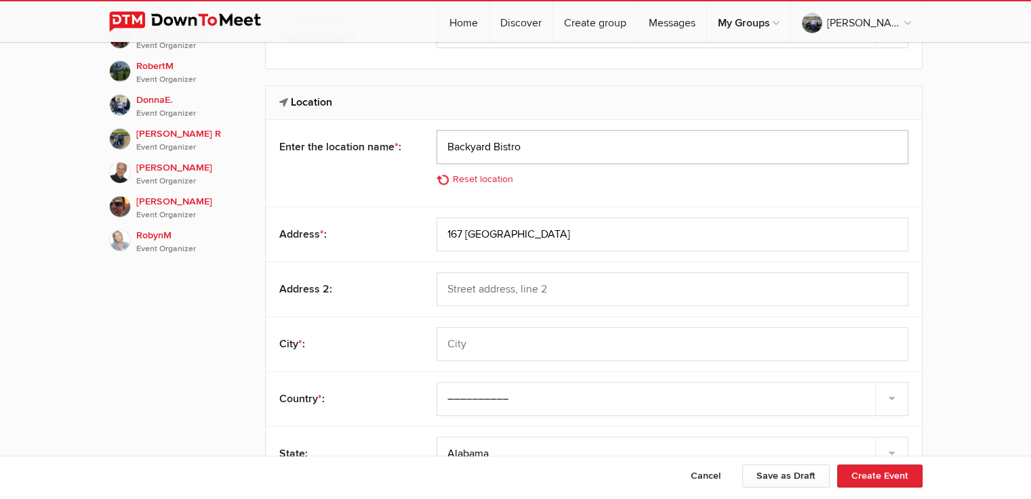
type input "Backyard Bistro"
click at [471, 344] on input "text" at bounding box center [672, 344] width 472 height 34
click at [468, 338] on input "Pipecreek" at bounding box center [672, 344] width 472 height 34
click at [474, 343] on input "Pipe creek" at bounding box center [672, 344] width 472 height 34
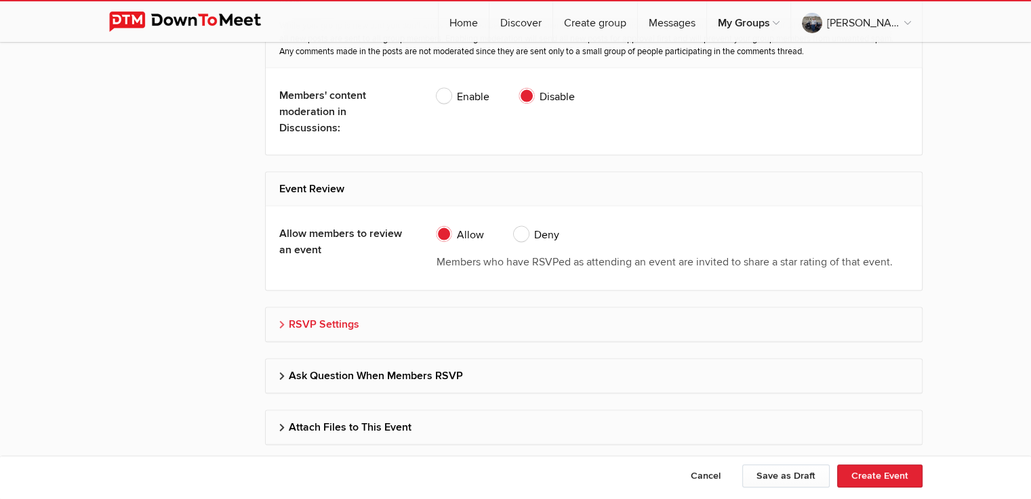
scroll to position [2789, 0]
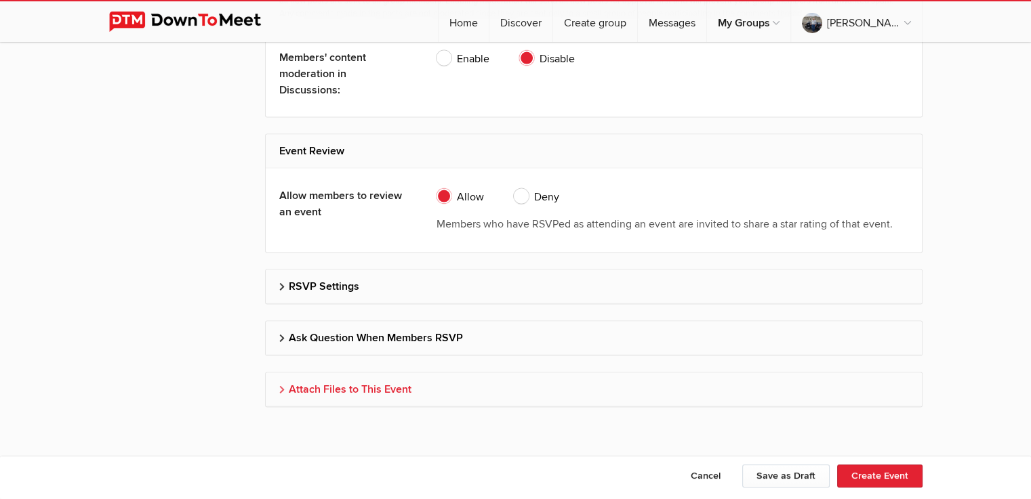
type input "Pipe Creek"
click at [338, 379] on h2 "Attach Files to This Event" at bounding box center [593, 389] width 629 height 33
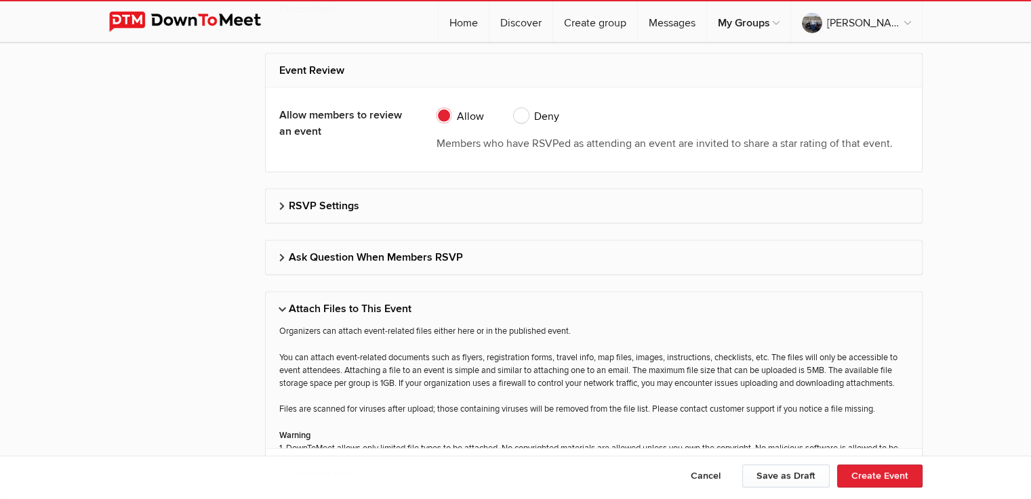
scroll to position [2924, 0]
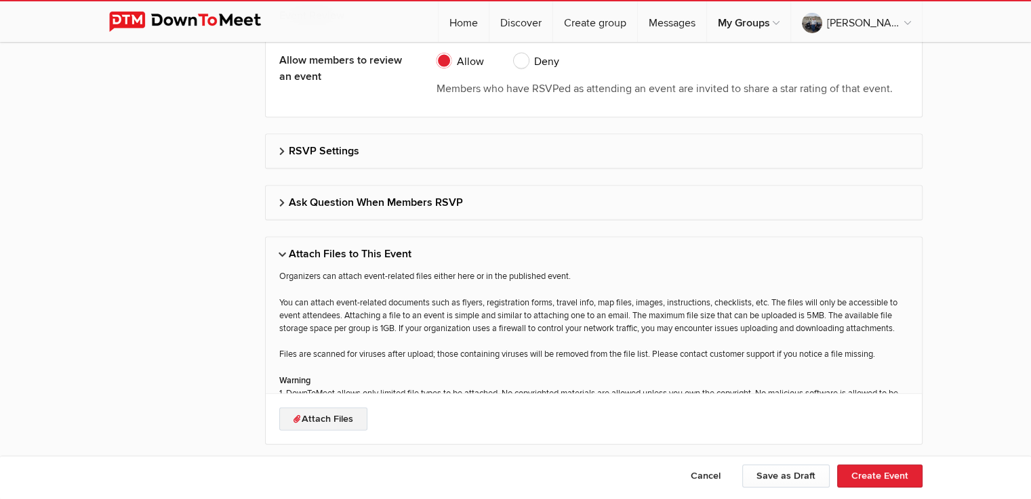
click at [314, 410] on link "Attach Files" at bounding box center [323, 419] width 88 height 23
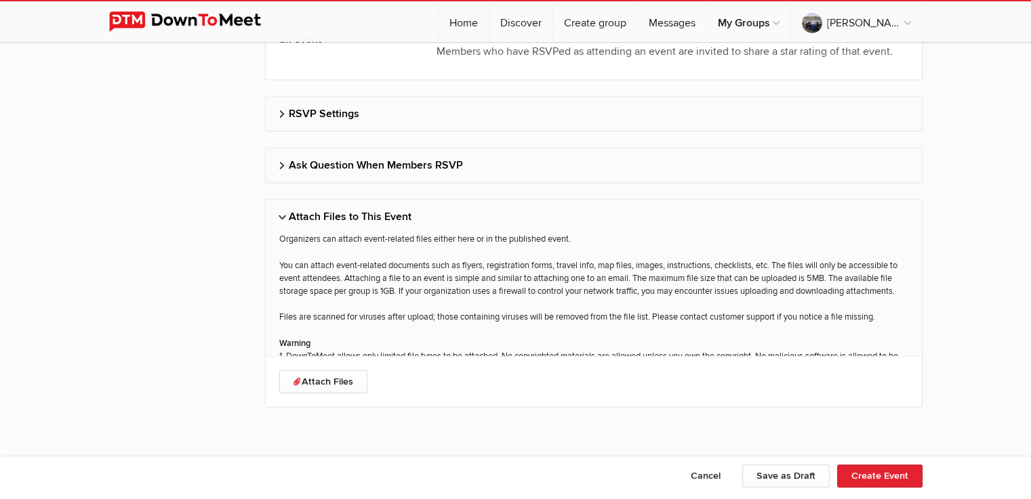
drag, startPoint x: 338, startPoint y: 377, endPoint x: 184, endPoint y: 353, distance: 155.1
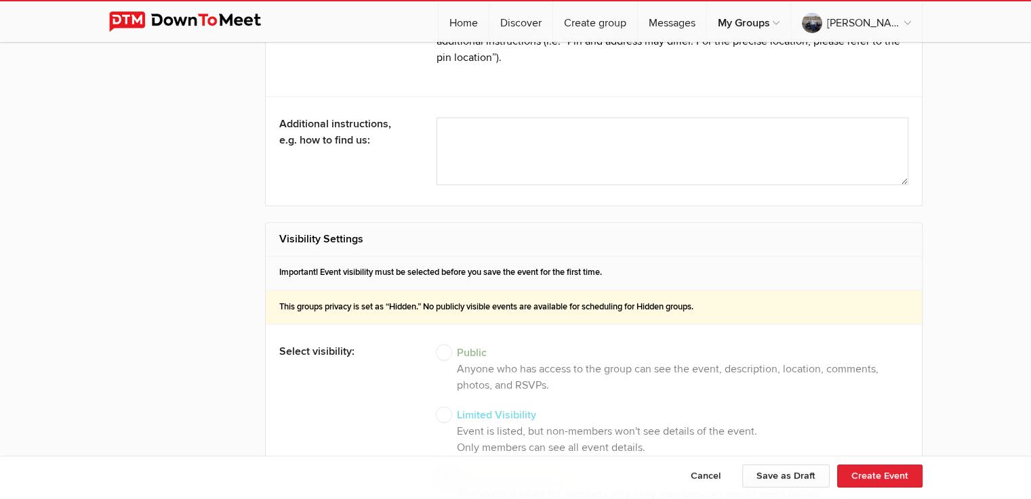
scroll to position [1877, 0]
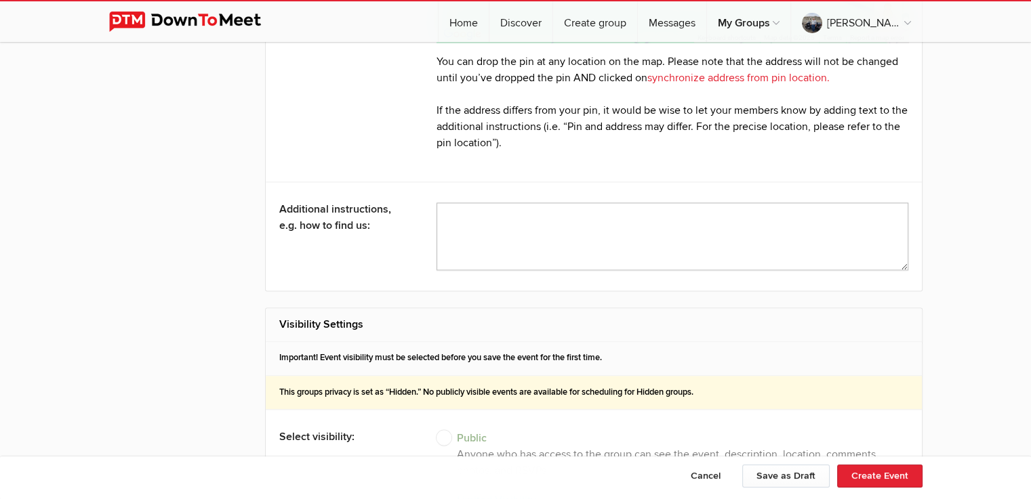
paste textarea "https://trips.furkot.com/ts/vPUaYw"
click at [560, 216] on textarea at bounding box center [672, 237] width 472 height 68
type textarea "https://trips.furkot.com/ts/vPUaYw"
click at [881, 473] on button "Create Event" at bounding box center [879, 476] width 85 height 23
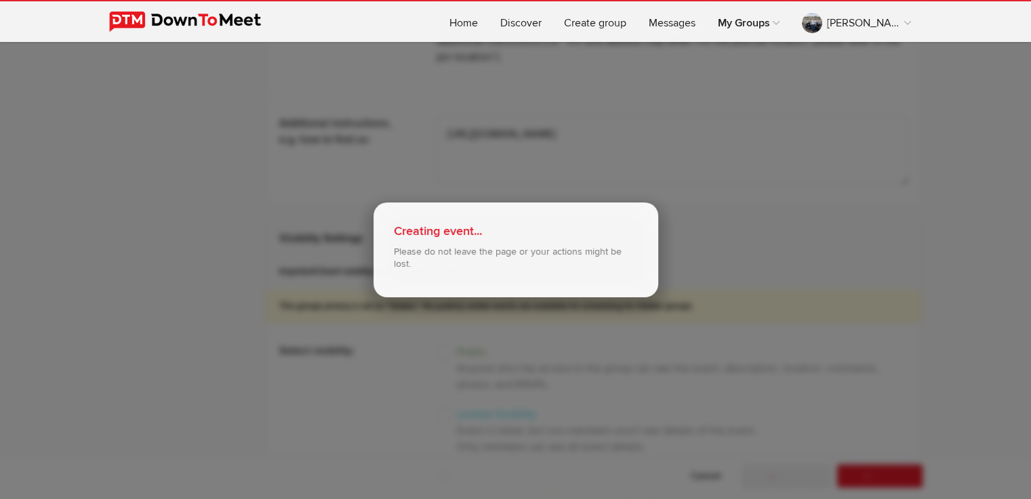
scroll to position [1967, 0]
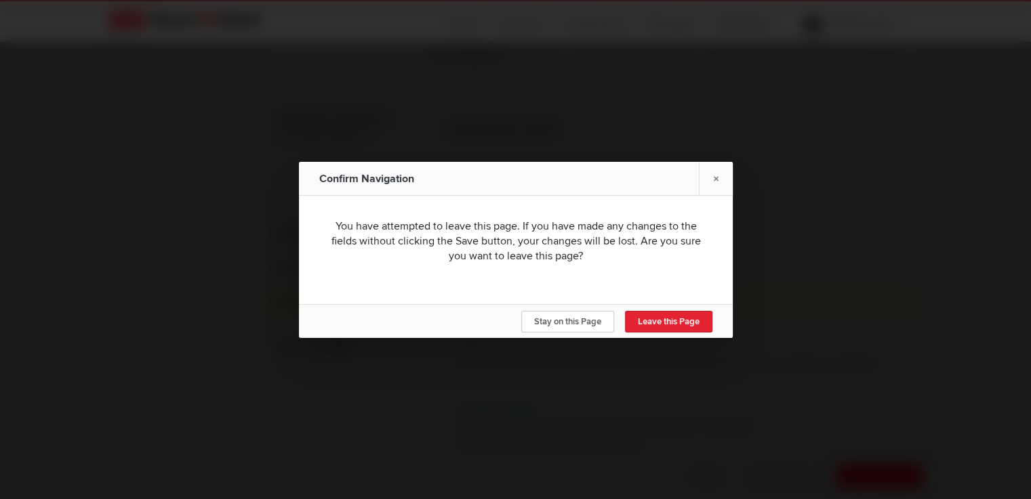
type input "[DATE]"
select select "9:00:00"
select select "5:00:00"
drag, startPoint x: 574, startPoint y: 322, endPoint x: 591, endPoint y: 308, distance: 21.7
click at [590, 309] on div "Stay on this Page Leave this Page" at bounding box center [616, 322] width 191 height 34
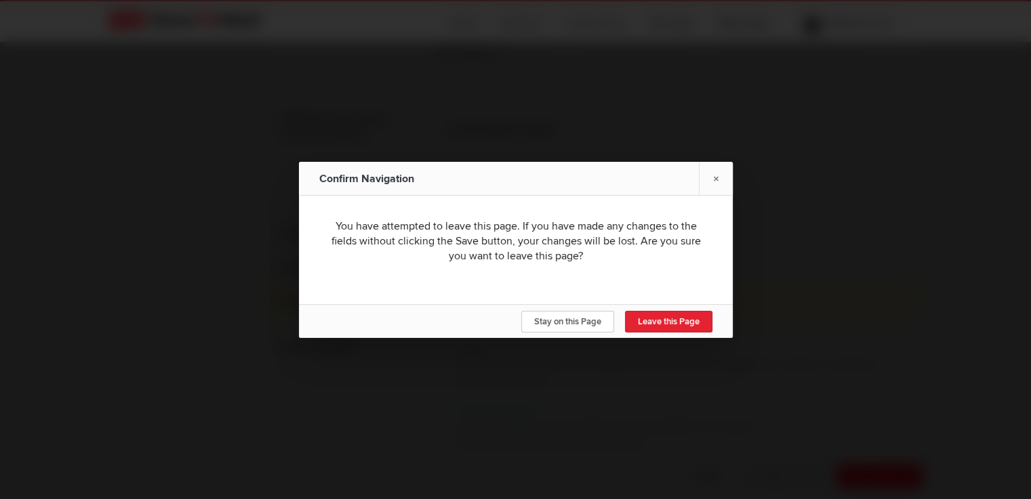
drag, startPoint x: 606, startPoint y: 318, endPoint x: 615, endPoint y: 312, distance: 10.9
click at [615, 313] on div "Stay on this Page Leave this Page" at bounding box center [616, 322] width 191 height 34
click at [599, 317] on span "Stay on this Page" at bounding box center [567, 321] width 67 height 11
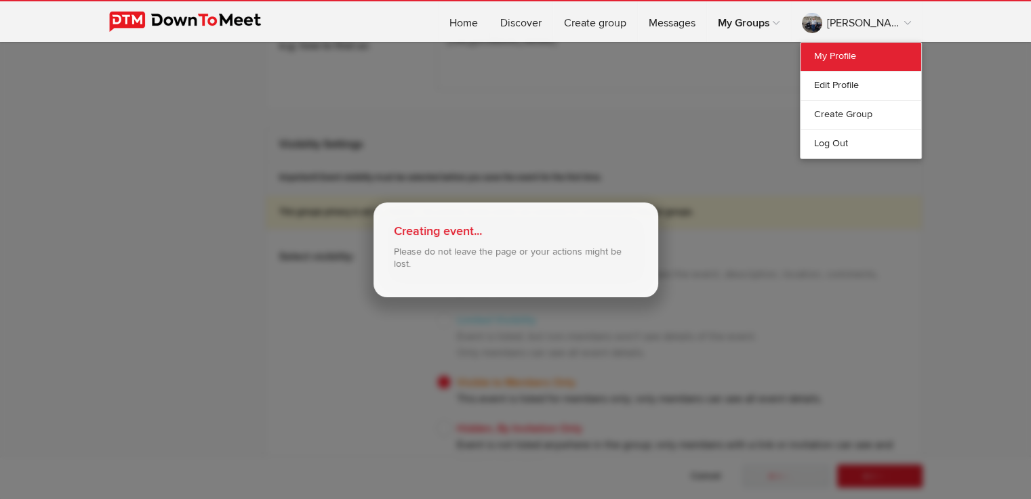
click at [827, 54] on link "My Profile" at bounding box center [860, 57] width 121 height 28
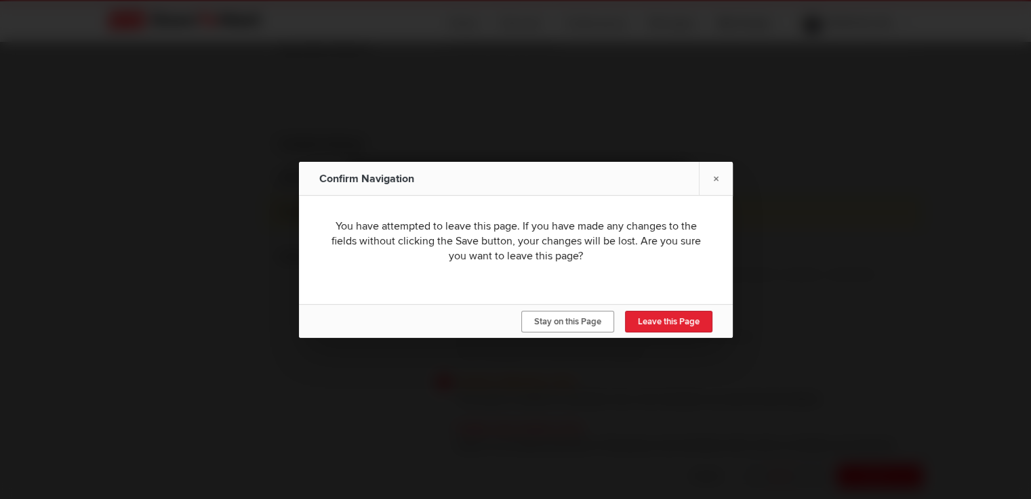
click at [584, 314] on link "Stay on this Page" at bounding box center [567, 322] width 93 height 22
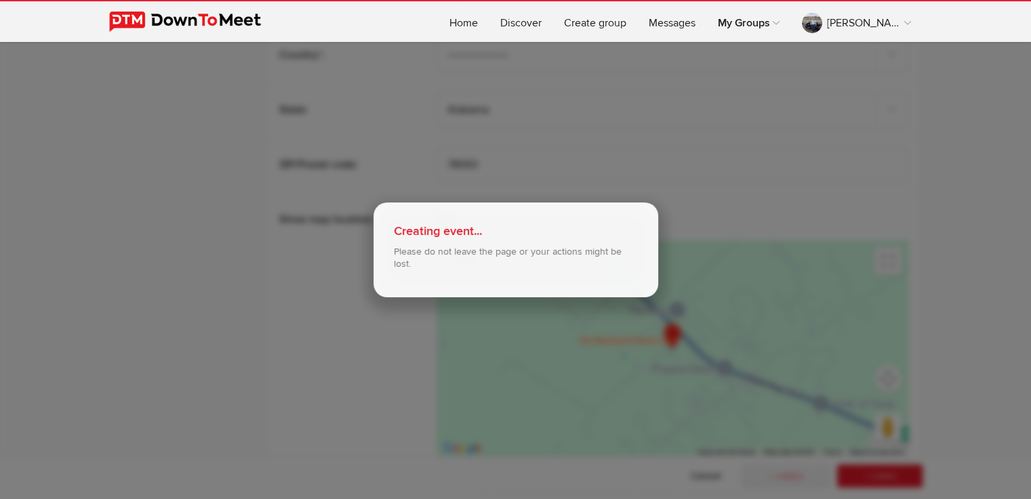
scroll to position [1380, 0]
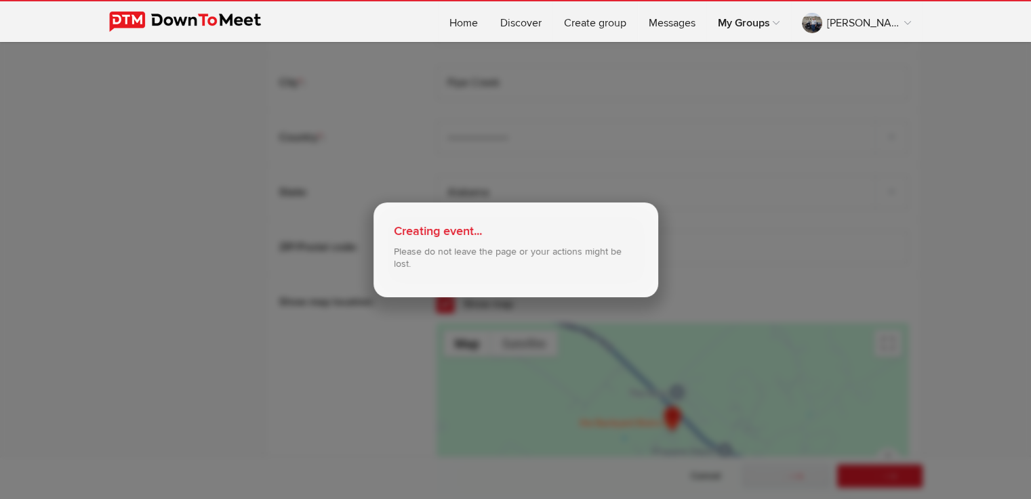
scroll to position [180, 0]
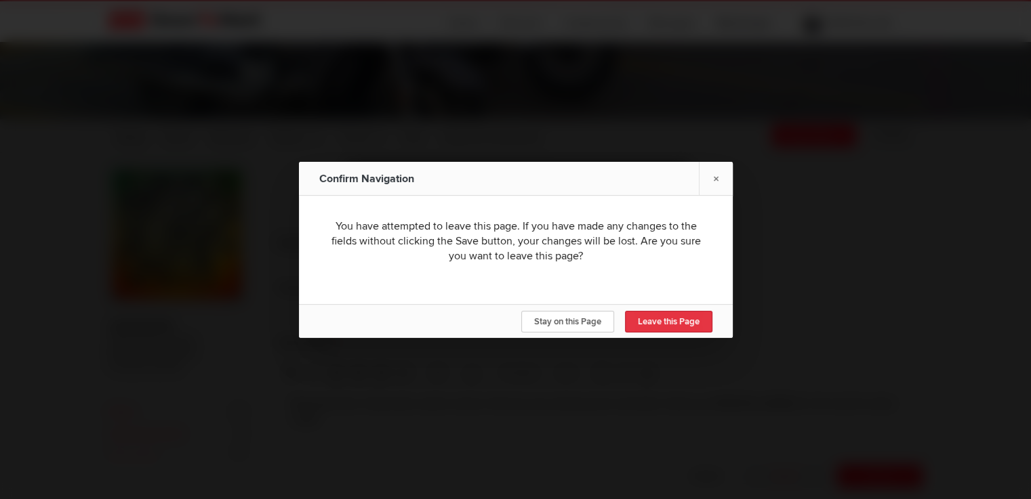
click at [671, 320] on span "Leave this Page" at bounding box center [669, 321] width 62 height 11
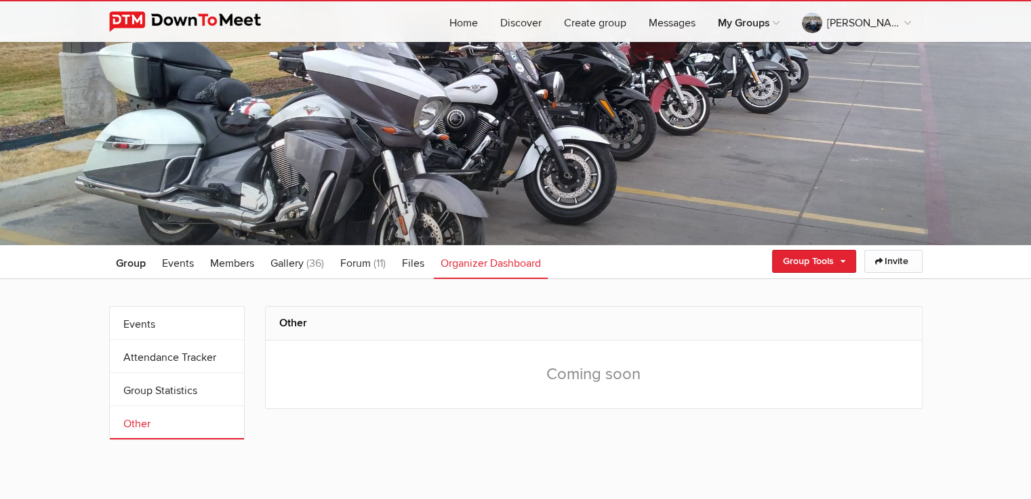
scroll to position [2, 0]
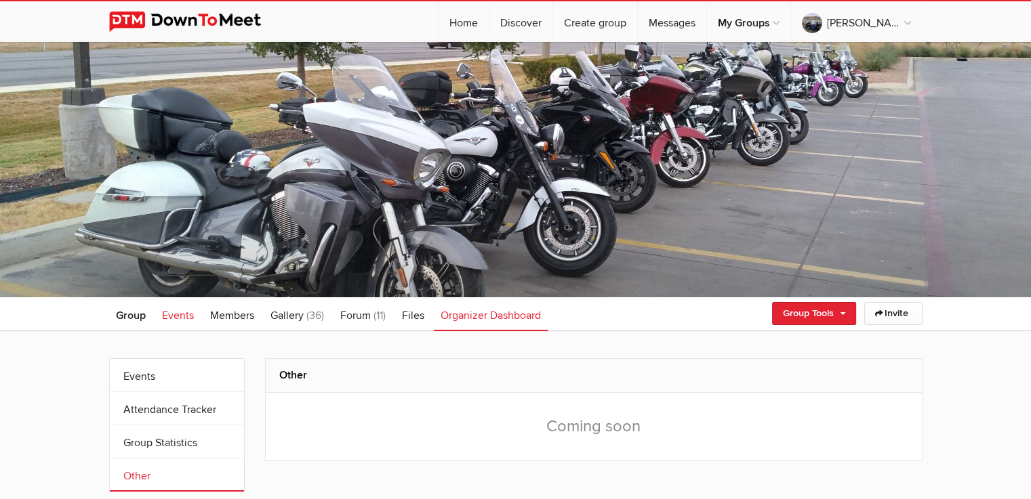
click at [174, 315] on span "Events" at bounding box center [178, 316] width 32 height 14
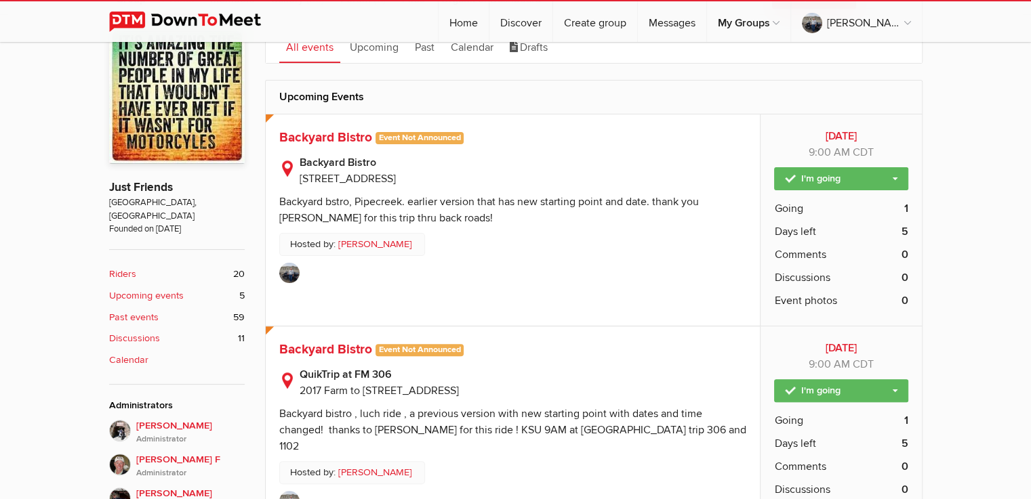
scroll to position [319, 0]
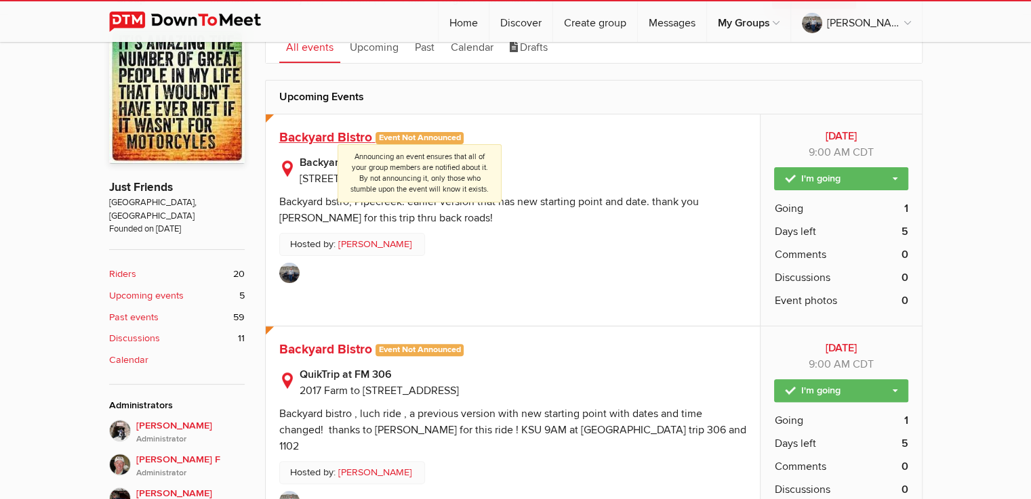
click at [425, 136] on span "Event Not Announced Announcing an event ensures that all of your group members …" at bounding box center [419, 138] width 89 height 12
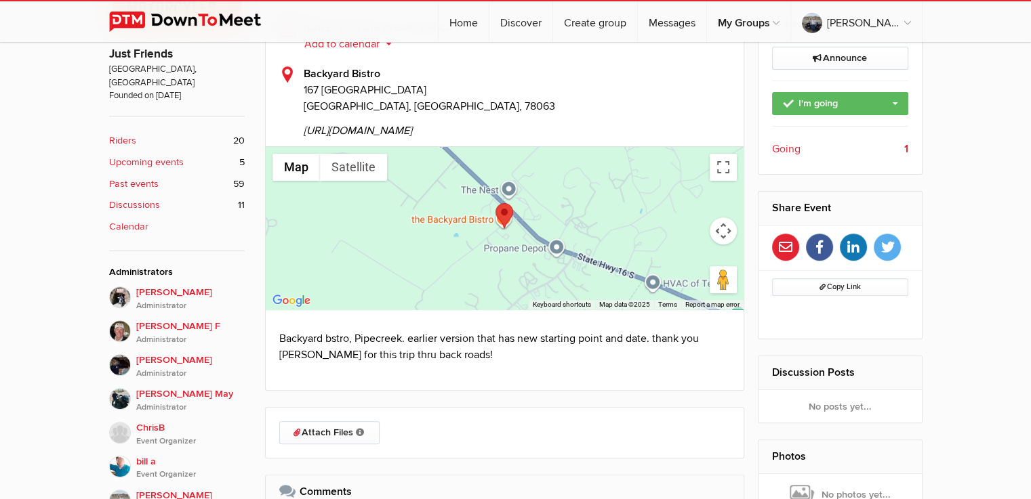
scroll to position [316, 0]
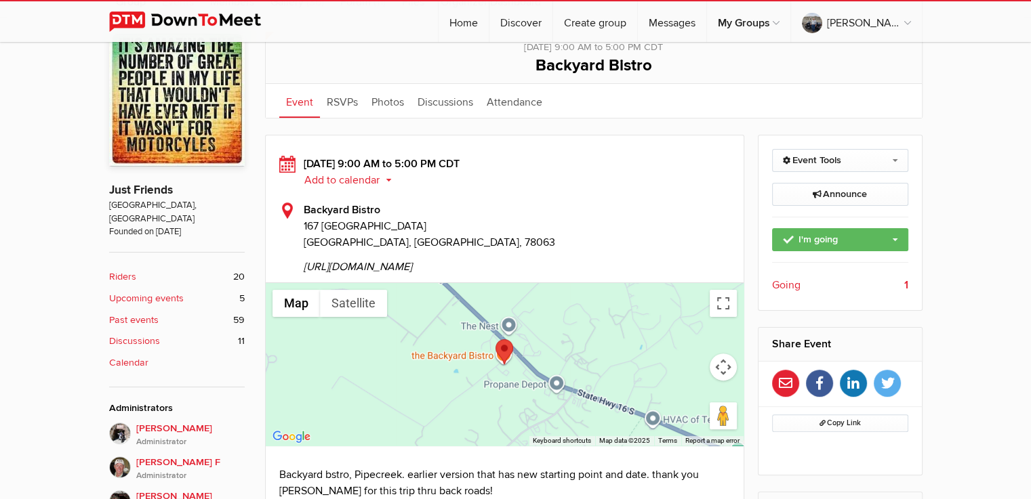
drag, startPoint x: 462, startPoint y: 266, endPoint x: 293, endPoint y: 276, distance: 169.7
click at [289, 276] on div "Thursday, Oct 16, 2025, 9:00 AM to 5:00 PM CDT Add to calendar Outlook Apple / …" at bounding box center [504, 224] width 451 height 150
click at [403, 268] on span "https://trips.furkot.com/ts/vPUaYw" at bounding box center [517, 263] width 427 height 24
click at [583, 209] on div "Backyard Bistro 167 Panther Ridge Pipe Creek, TX, 78063 https://trips.furkot.co…" at bounding box center [504, 238] width 451 height 73
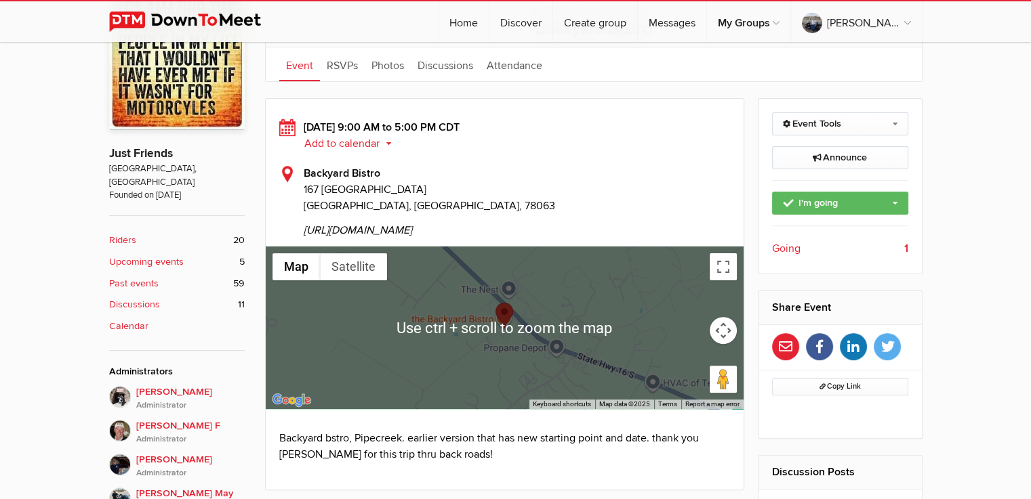
scroll to position [136, 0]
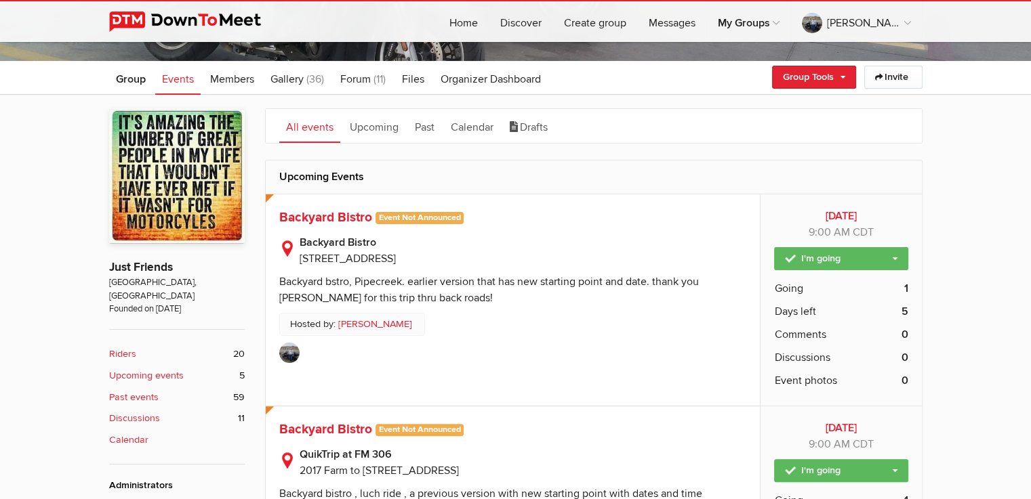
scroll to position [228, 0]
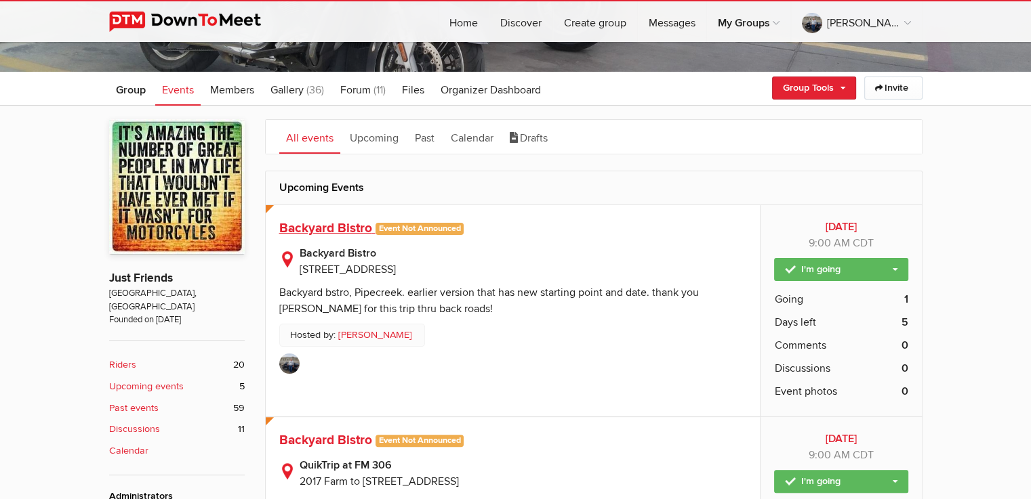
click at [310, 227] on span "Backyard Bistro" at bounding box center [325, 228] width 93 height 16
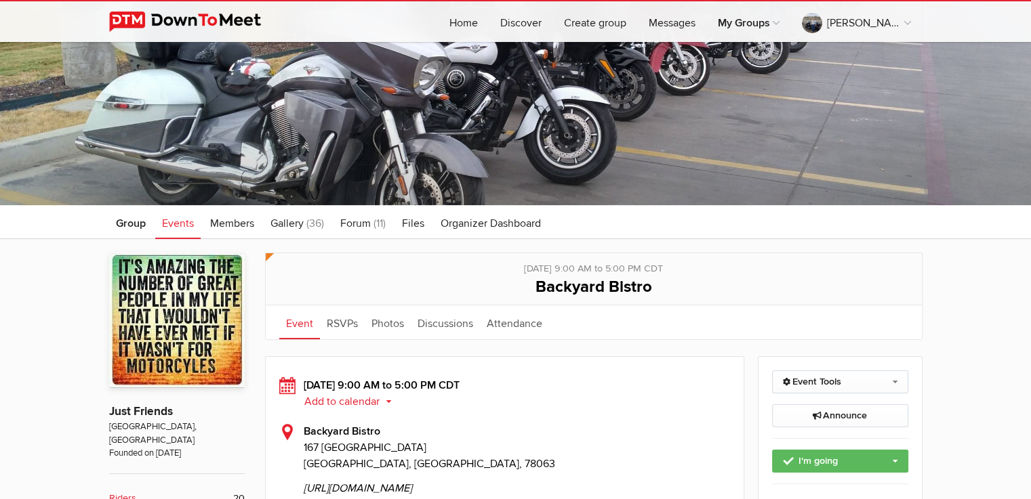
scroll to position [90, 0]
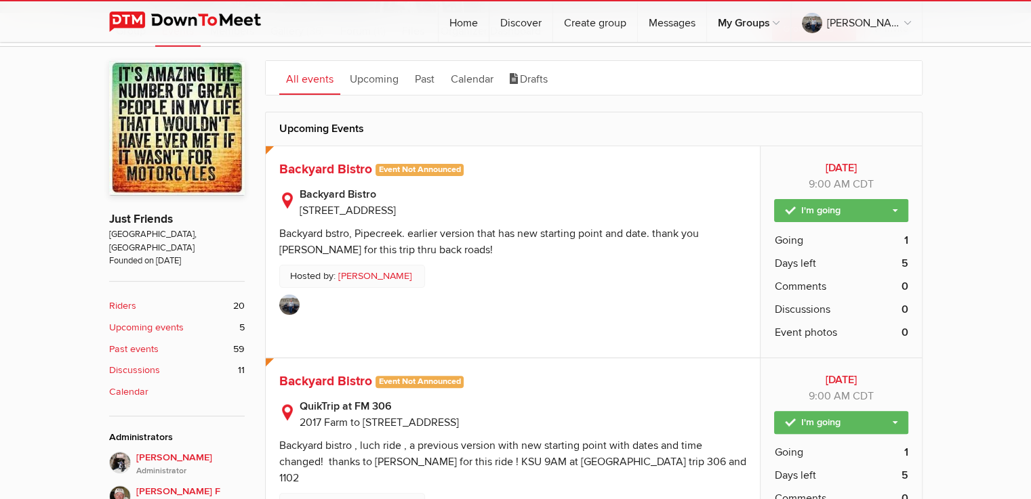
scroll to position [273, 0]
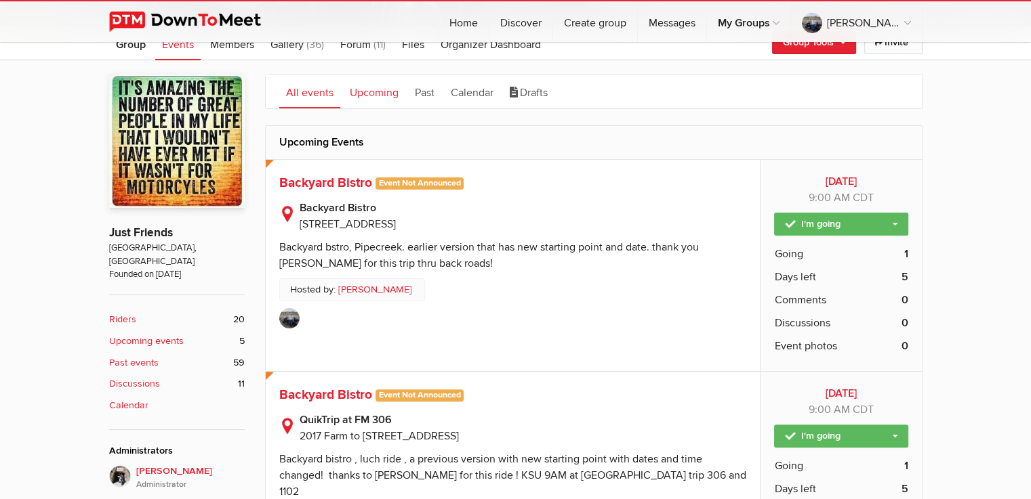
click at [367, 89] on link "Upcoming" at bounding box center [374, 92] width 62 height 34
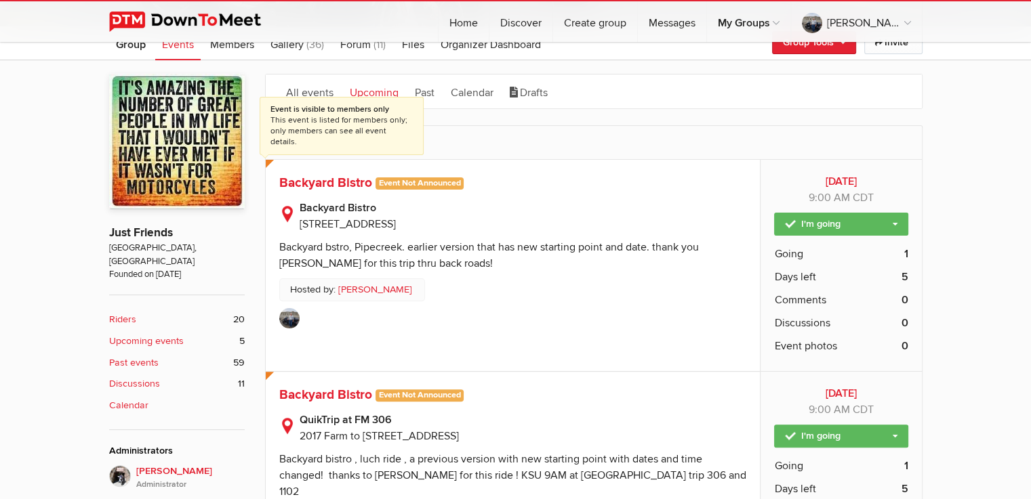
click at [270, 155] on span "Event is visible to members only This event is listed for members only; only me…" at bounding box center [341, 126] width 163 height 57
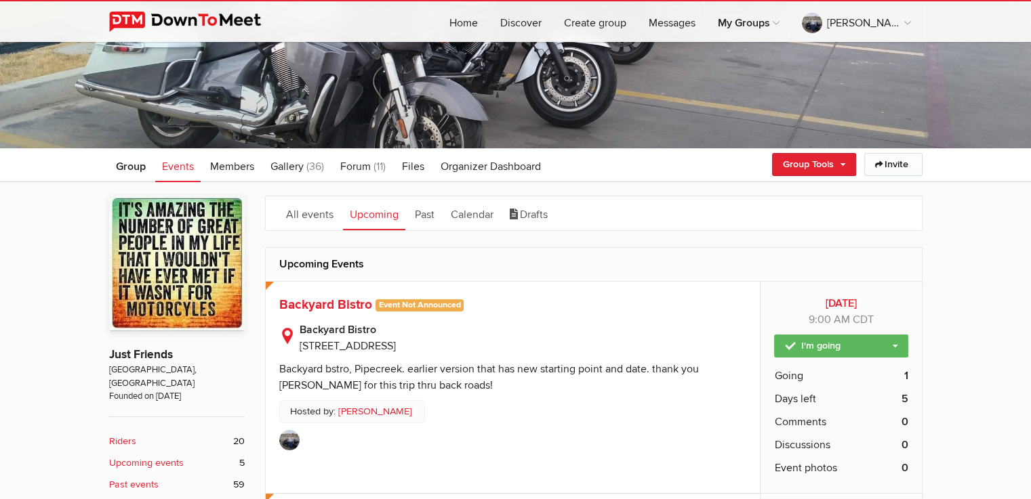
scroll to position [138, 0]
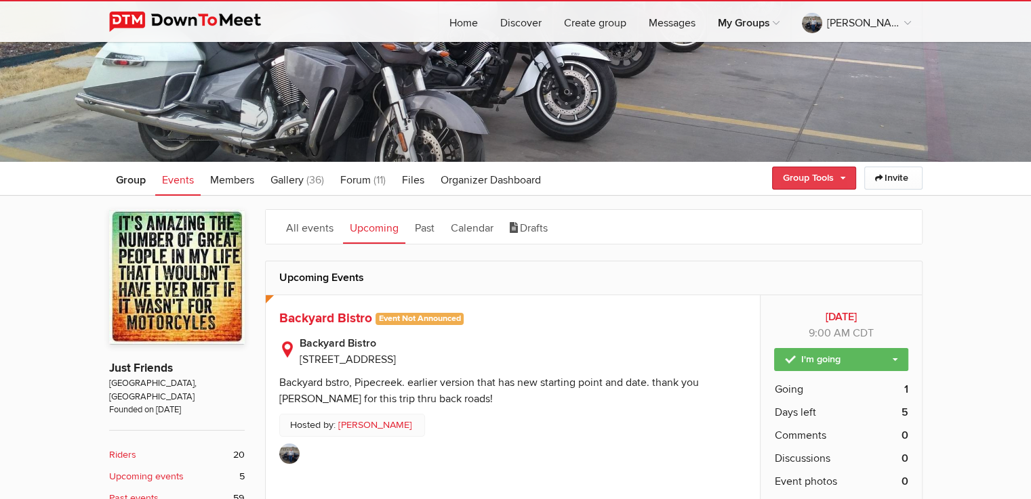
click at [836, 172] on link "Group Tools" at bounding box center [814, 178] width 84 height 23
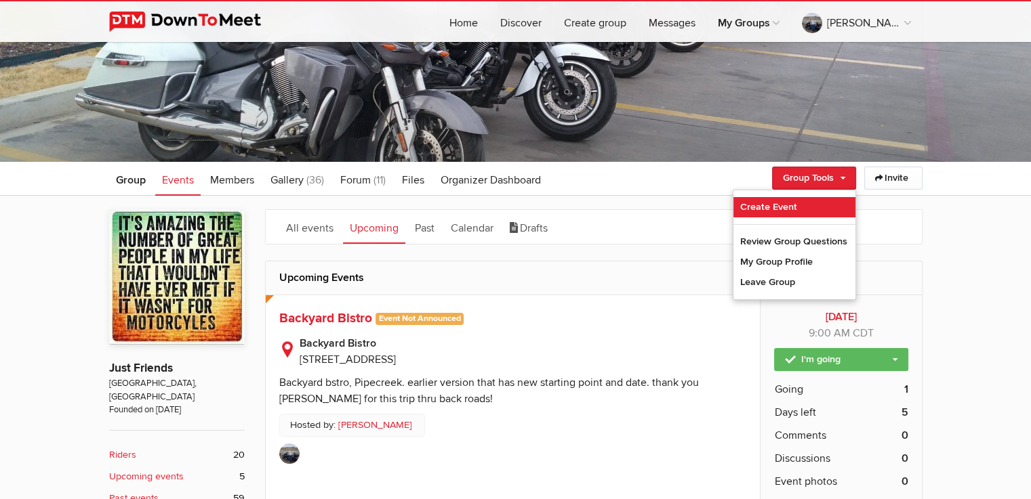
click at [775, 203] on link "Create Event" at bounding box center [794, 207] width 122 height 20
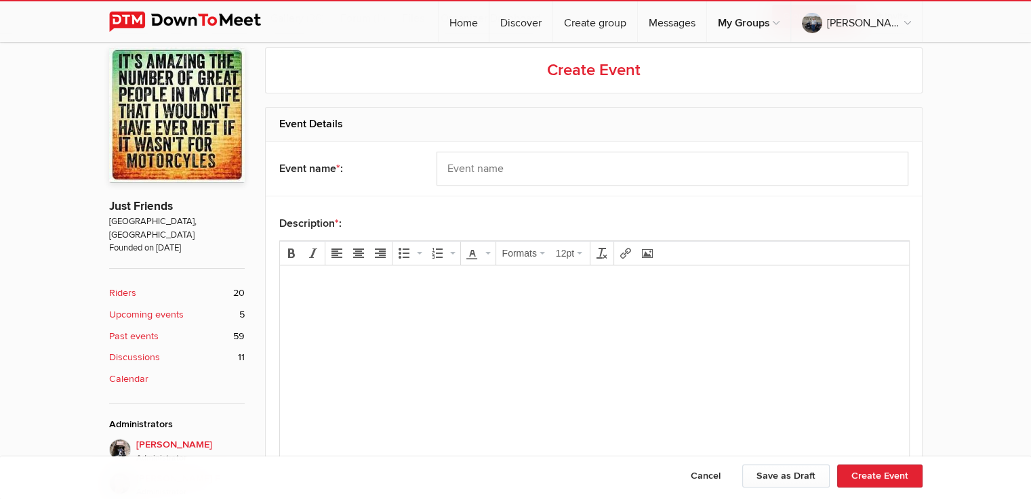
scroll to position [409, 0]
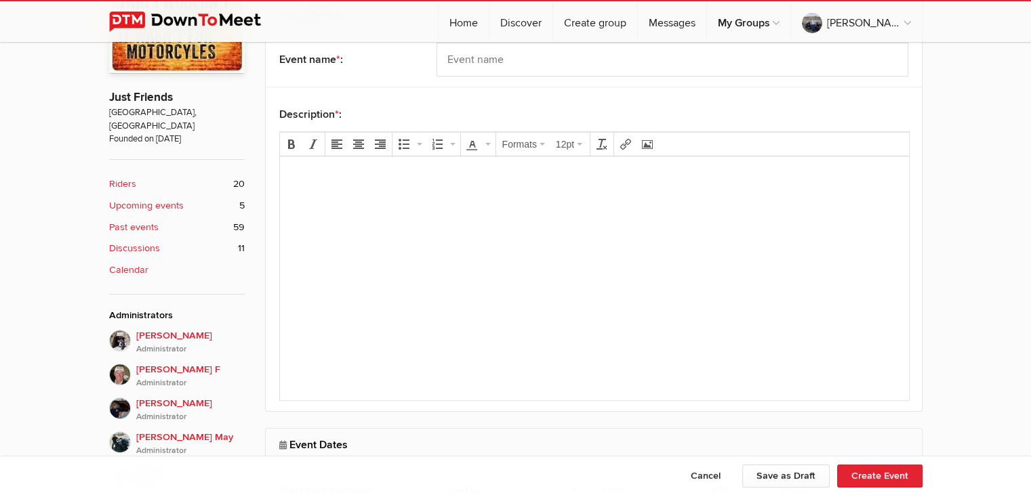
click at [171, 199] on b "Upcoming events" at bounding box center [146, 206] width 75 height 15
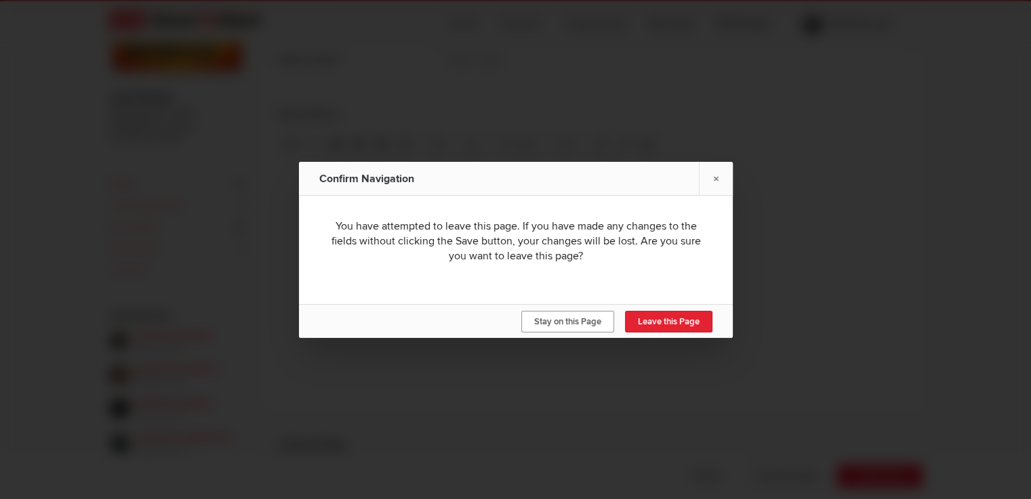
click at [577, 318] on span "Stay on this Page" at bounding box center [567, 321] width 67 height 11
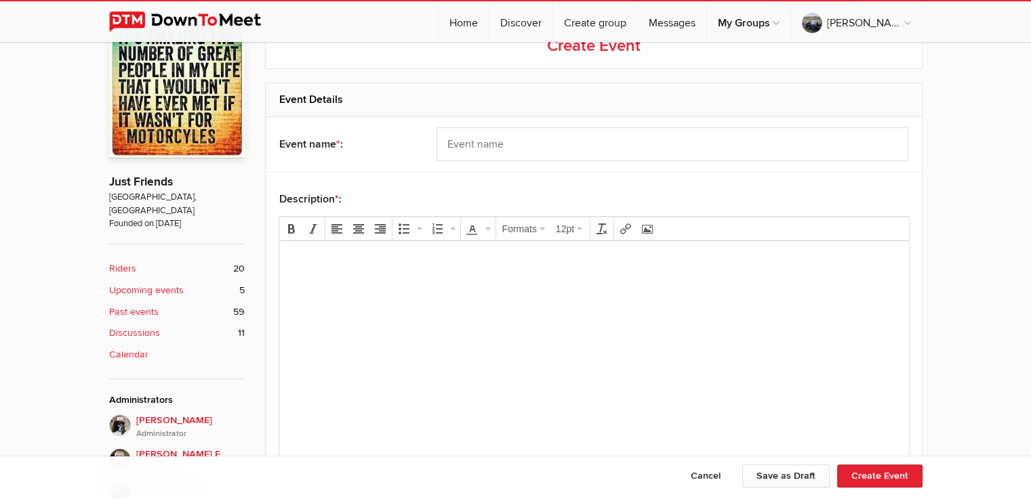
scroll to position [319, 0]
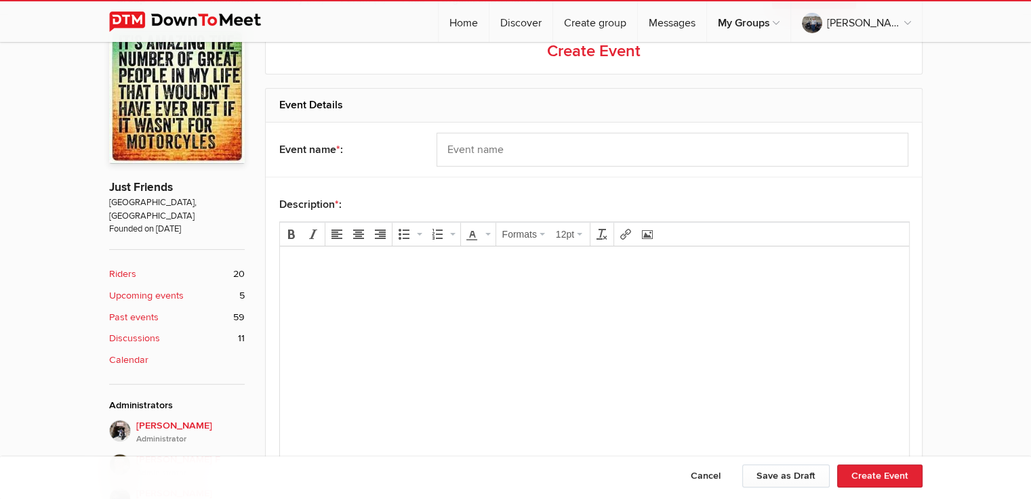
click at [159, 289] on b "Upcoming events" at bounding box center [146, 296] width 75 height 15
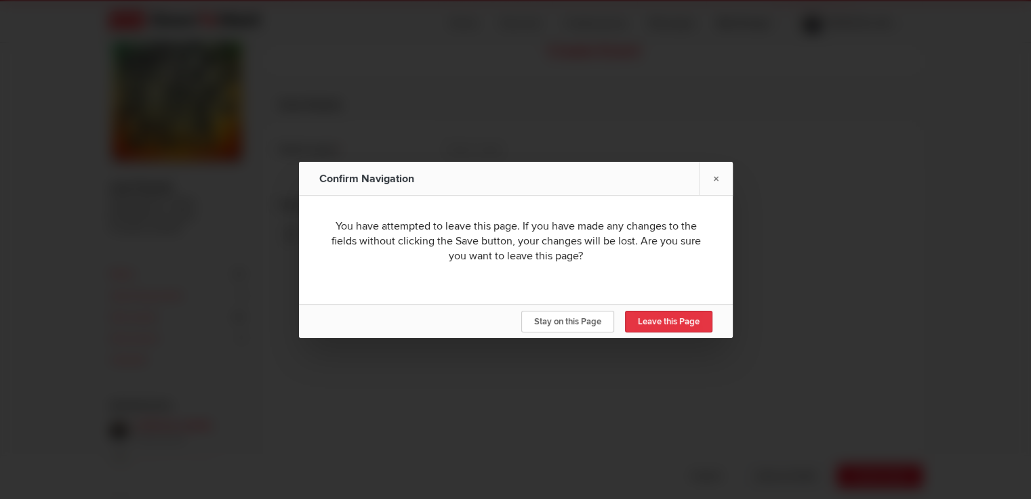
click at [655, 315] on link "Leave this Page" at bounding box center [668, 322] width 87 height 22
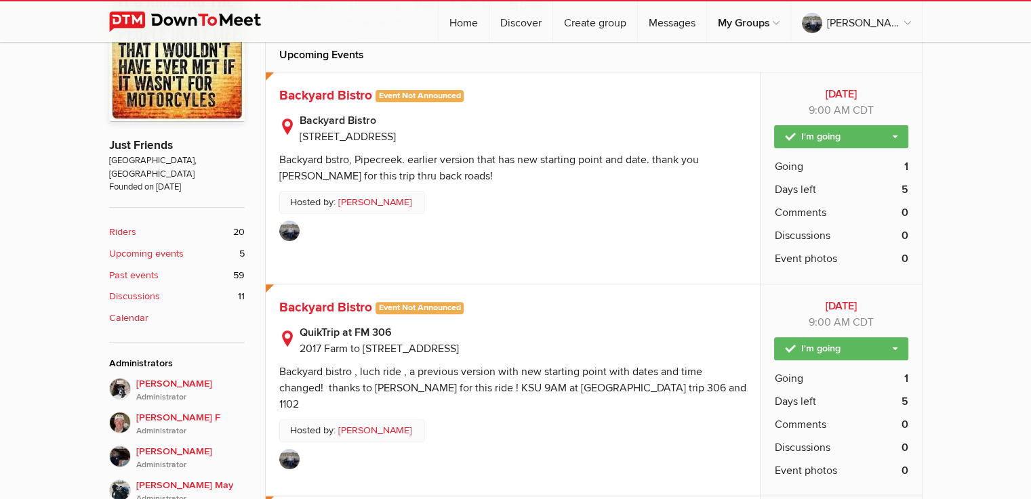
scroll to position [226, 0]
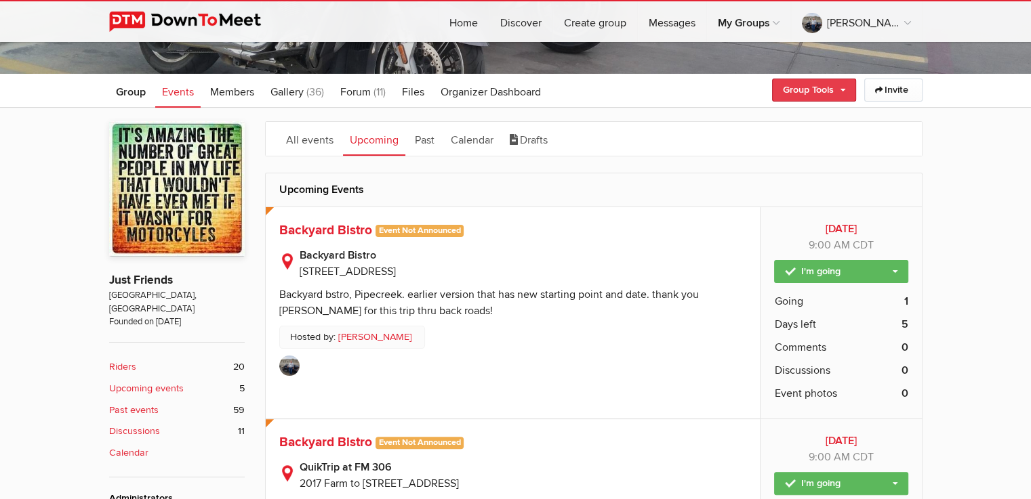
click at [841, 87] on link "Group Tools" at bounding box center [814, 90] width 84 height 23
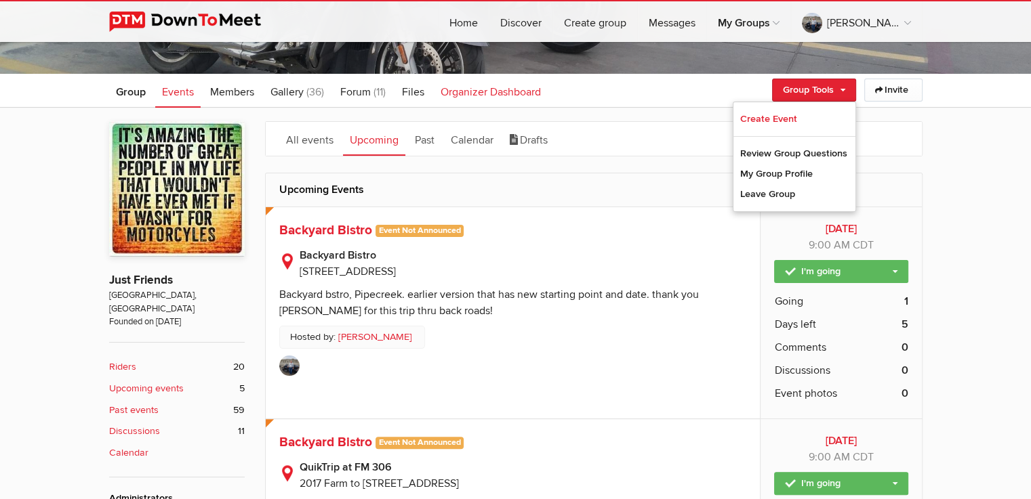
click at [478, 89] on span "Organizer Dashboard" at bounding box center [491, 92] width 100 height 14
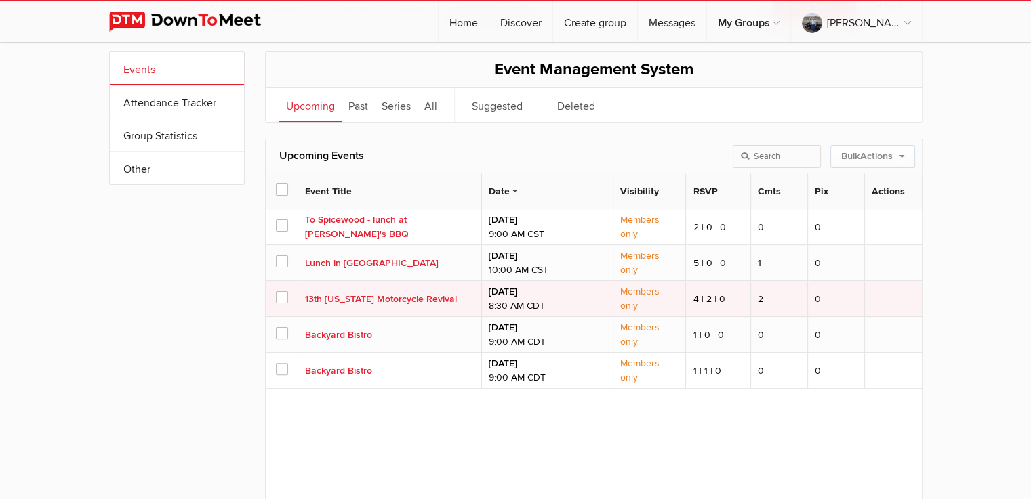
scroll to position [316, 0]
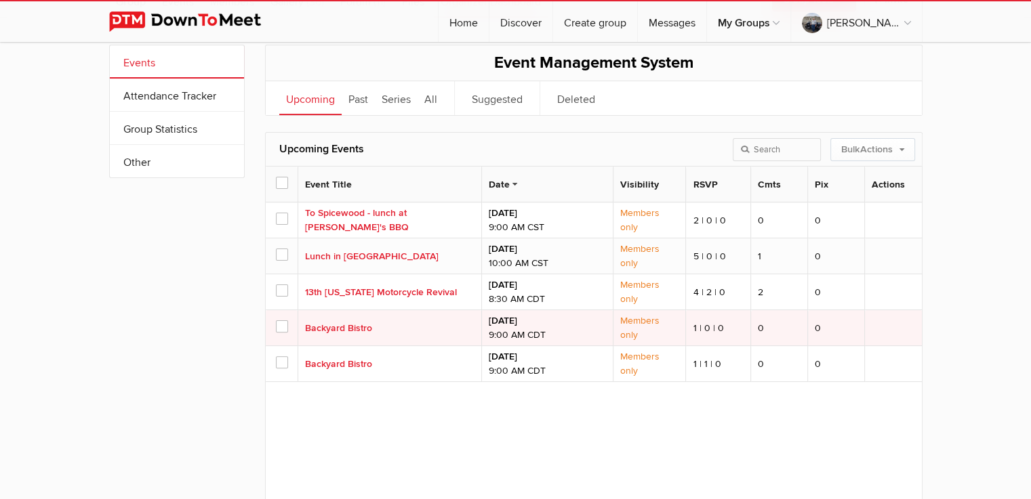
click at [282, 322] on span at bounding box center [281, 326] width 11 height 11
click at [0, 0] on input "checkbox" at bounding box center [0, 0] width 0 height 0
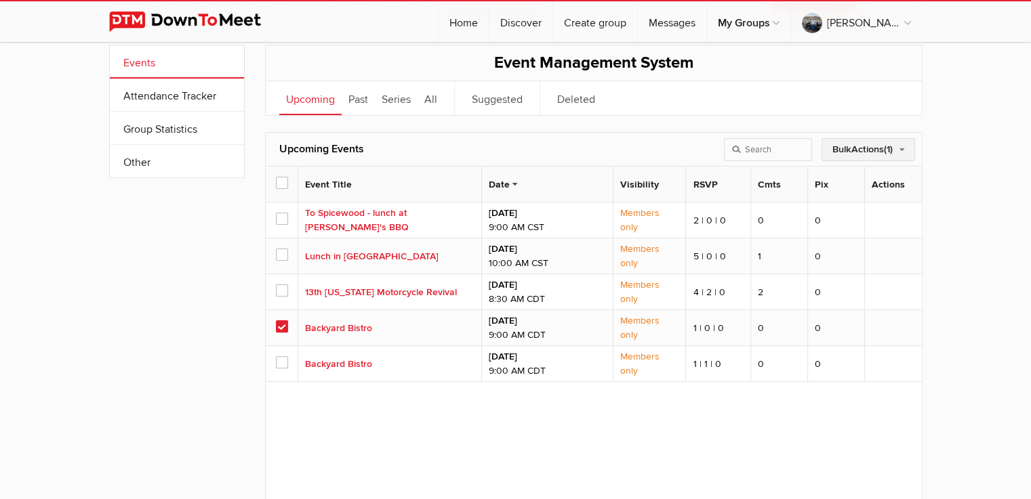
click at [901, 144] on link "Bulk Actions (1)" at bounding box center [868, 149] width 94 height 23
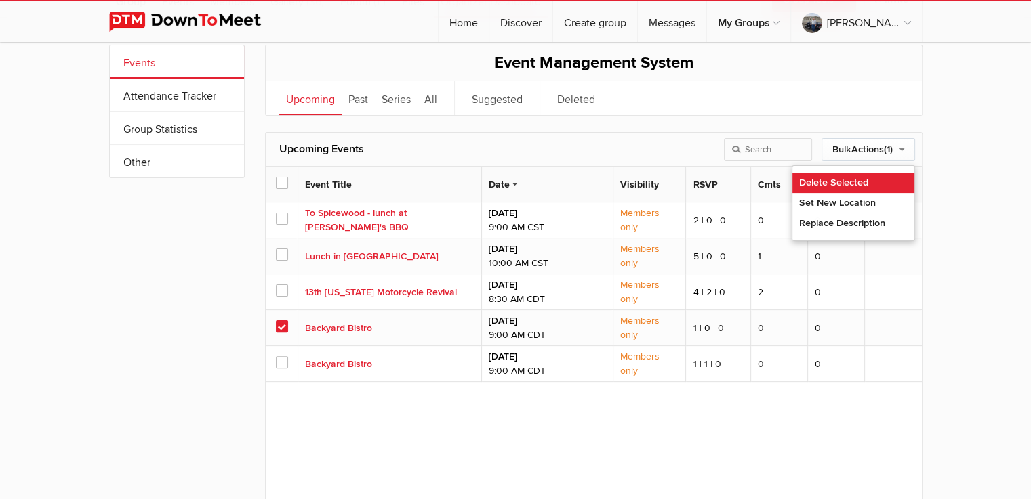
click at [855, 178] on link "Delete Selected" at bounding box center [853, 183] width 122 height 20
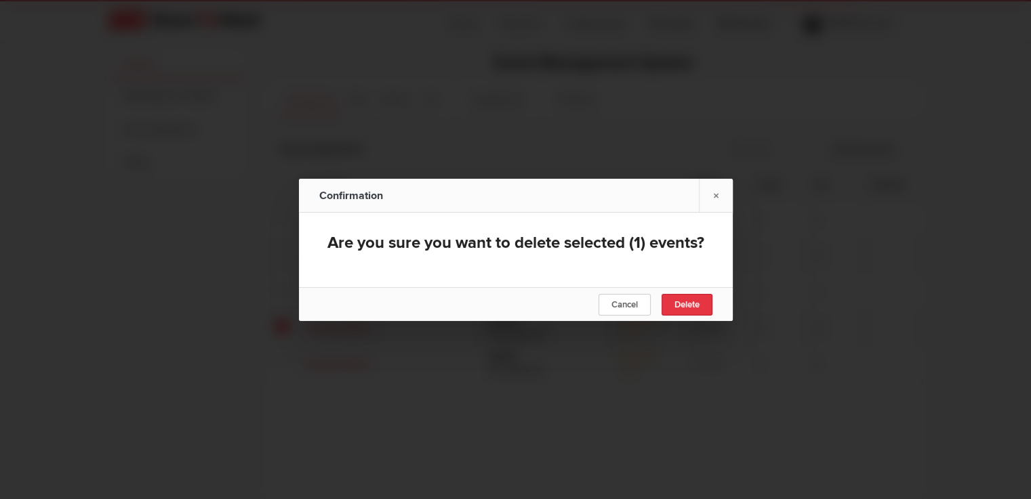
click at [682, 303] on span "Delete" at bounding box center [686, 305] width 25 height 11
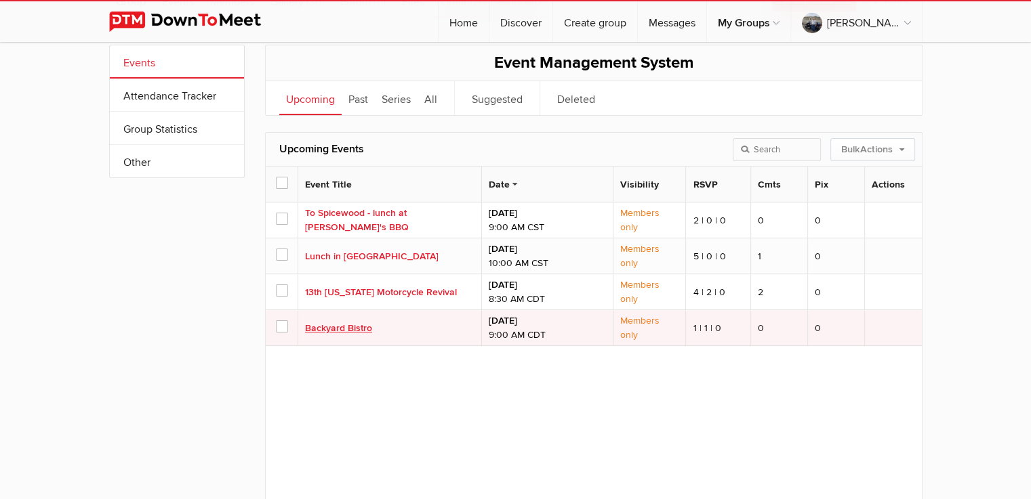
click at [331, 329] on link "Backyard Bistro" at bounding box center [338, 329] width 67 height 12
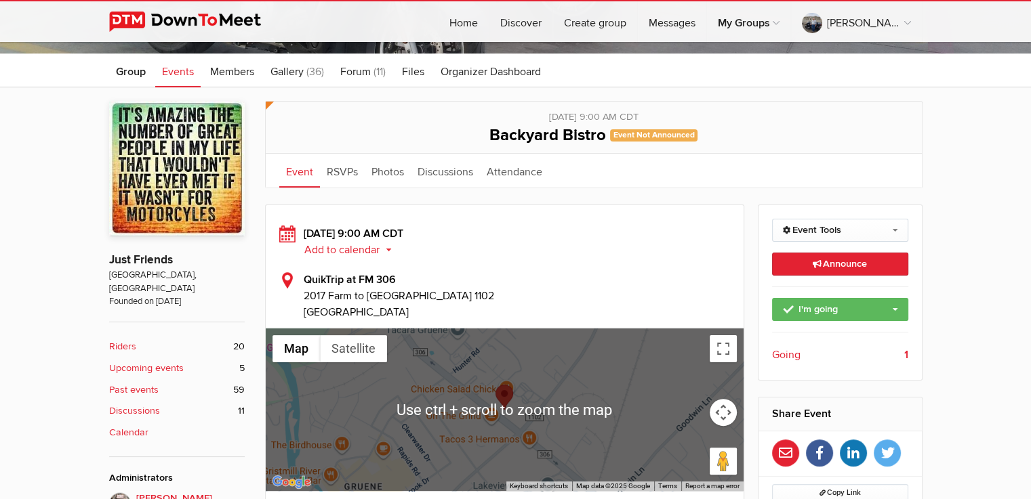
scroll to position [226, 0]
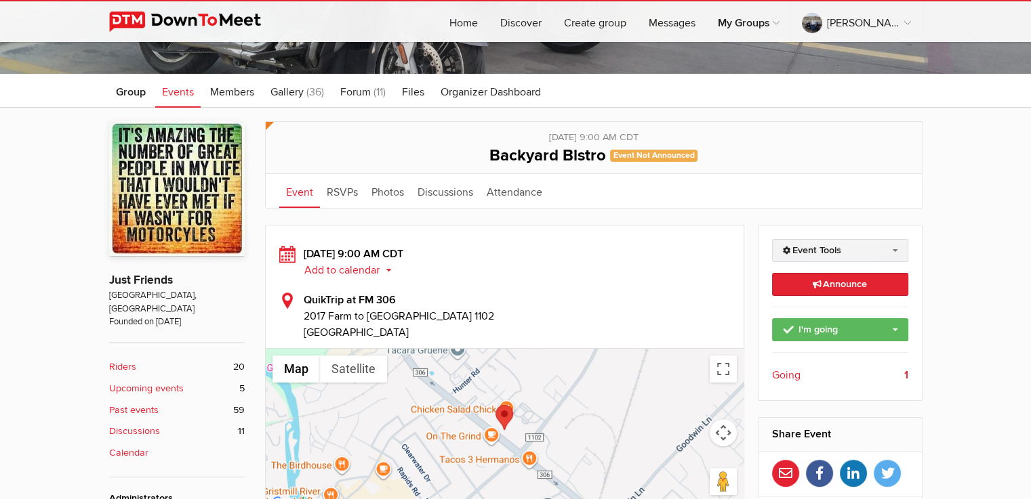
click at [892, 247] on link "Event Tools" at bounding box center [840, 250] width 136 height 23
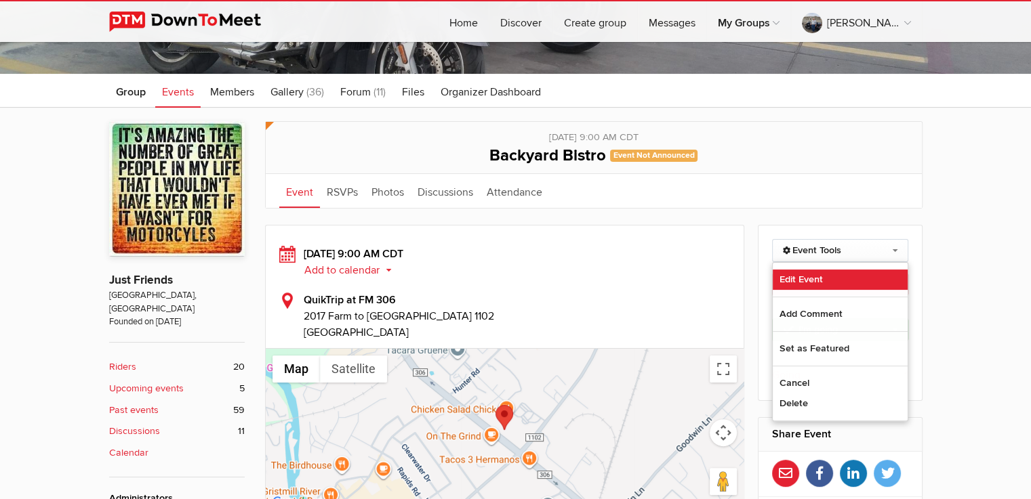
click at [805, 277] on link "Edit Event" at bounding box center [840, 280] width 135 height 20
select select "9:00:00"
select select "[GEOGRAPHIC_DATA]"
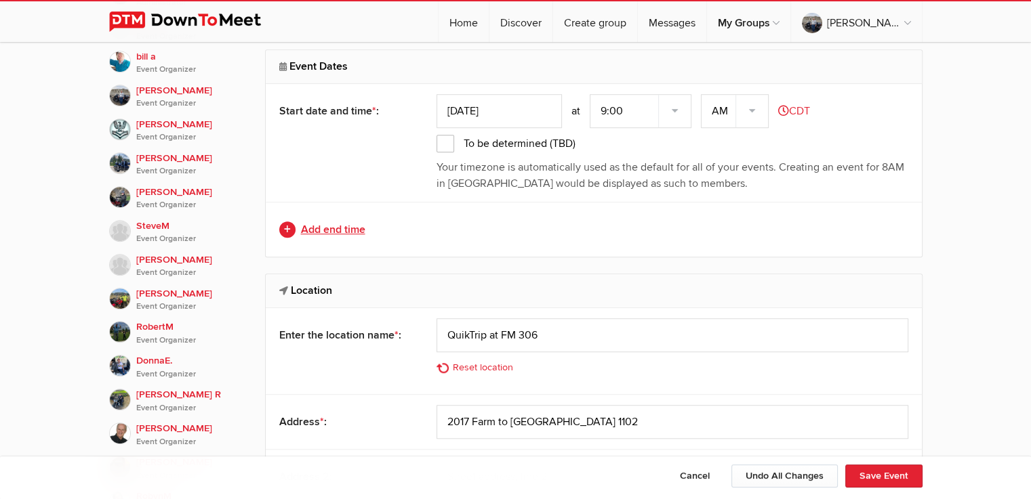
scroll to position [858, 0]
click at [351, 223] on link "Add end time" at bounding box center [593, 229] width 629 height 16
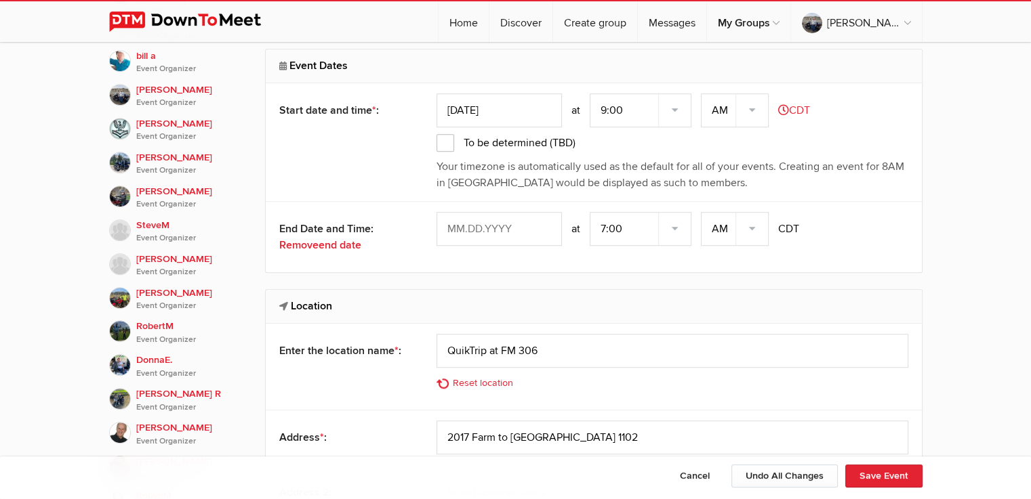
click at [504, 222] on input "text" at bounding box center [498, 229] width 125 height 34
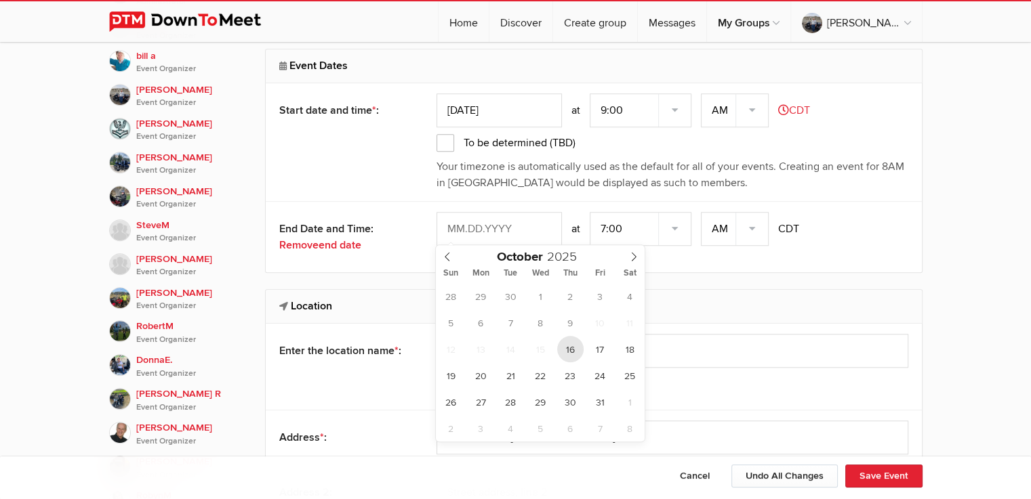
type input "[DATE]"
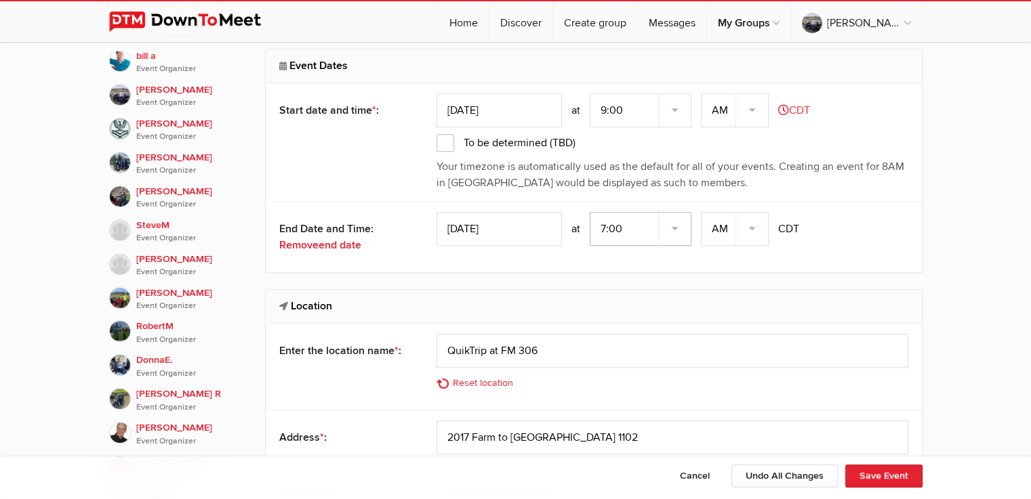
click at [626, 222] on select "7:00 7:15 7:30 7:45 8:00 8:15 8:30 8:45 9:00 9:15 9:30 9:45 10:00 10:15 10:30 1…" at bounding box center [641, 229] width 102 height 34
select select "5:00:00"
click at [591, 212] on select "7:00 7:15 7:30 7:45 8:00 8:15 8:30 8:45 9:00 9:15 9:30 9:45 10:00 10:15 10:30 1…" at bounding box center [641, 229] width 102 height 34
click at [756, 226] on select "AM PM" at bounding box center [735, 229] width 68 height 34
select select "PM"
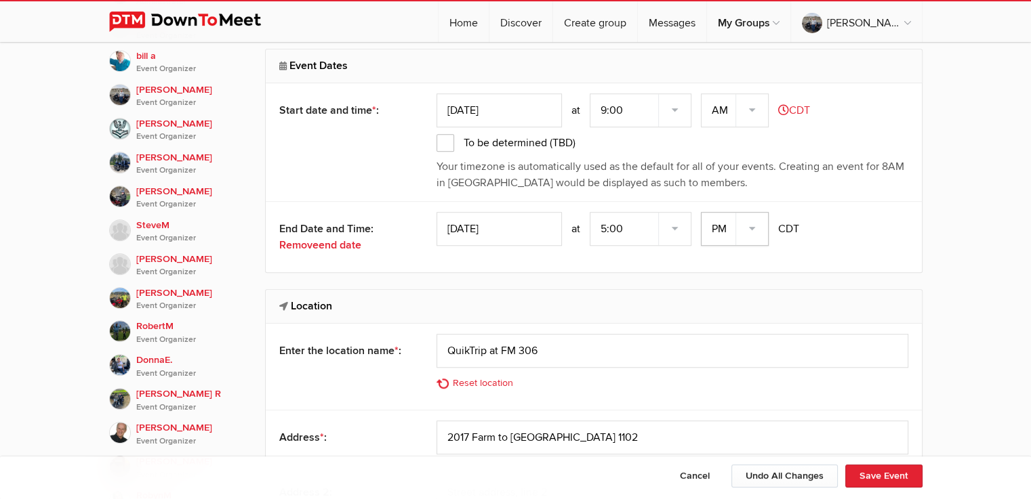
click at [702, 212] on select "AM PM" at bounding box center [735, 229] width 68 height 34
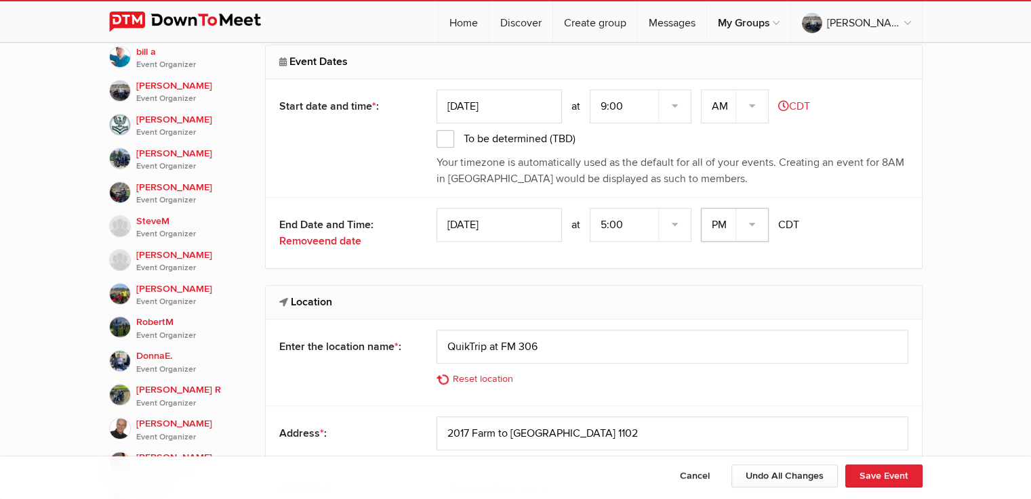
scroll to position [903, 0]
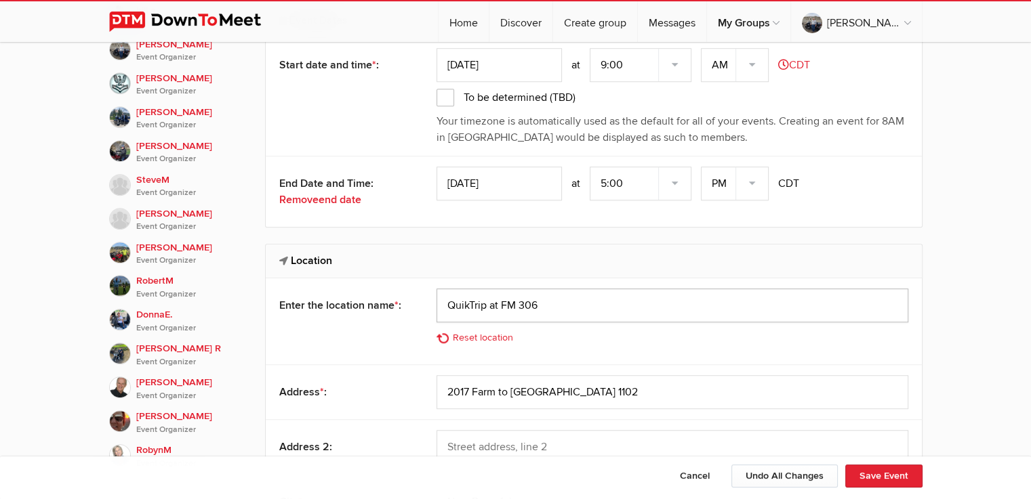
click at [539, 304] on input "QuikTrip at FM 306" at bounding box center [672, 306] width 472 height 34
type input "Q"
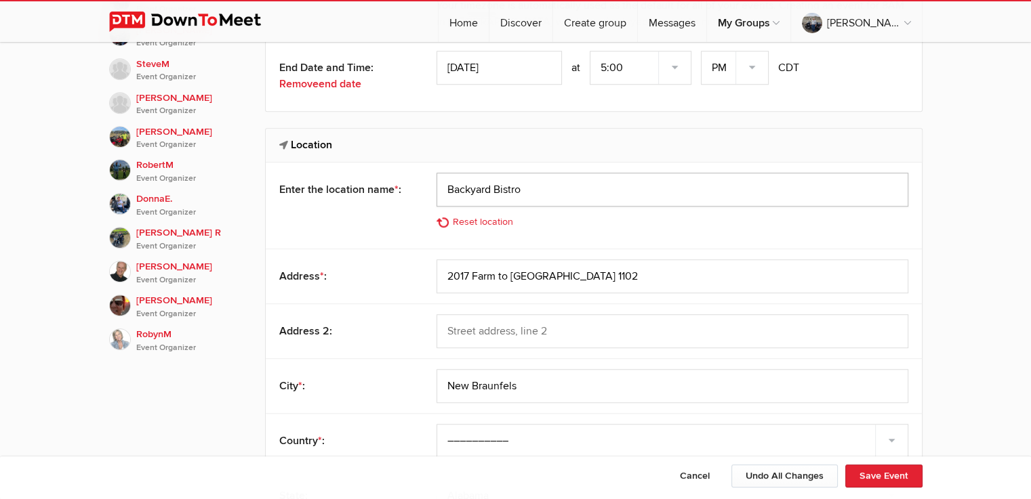
scroll to position [1039, 0]
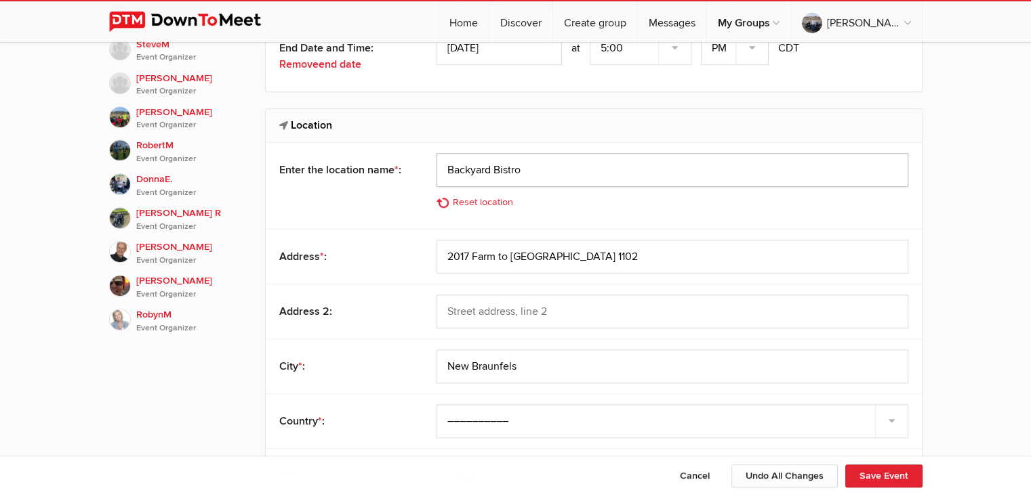
type input "Backyard Bistro"
click at [594, 253] on input "2017 Farm to Market Road 1102" at bounding box center [672, 257] width 472 height 34
type input "2"
type input "167 [GEOGRAPHIC_DATA]"
click at [518, 367] on input "New Braunfels" at bounding box center [672, 367] width 472 height 34
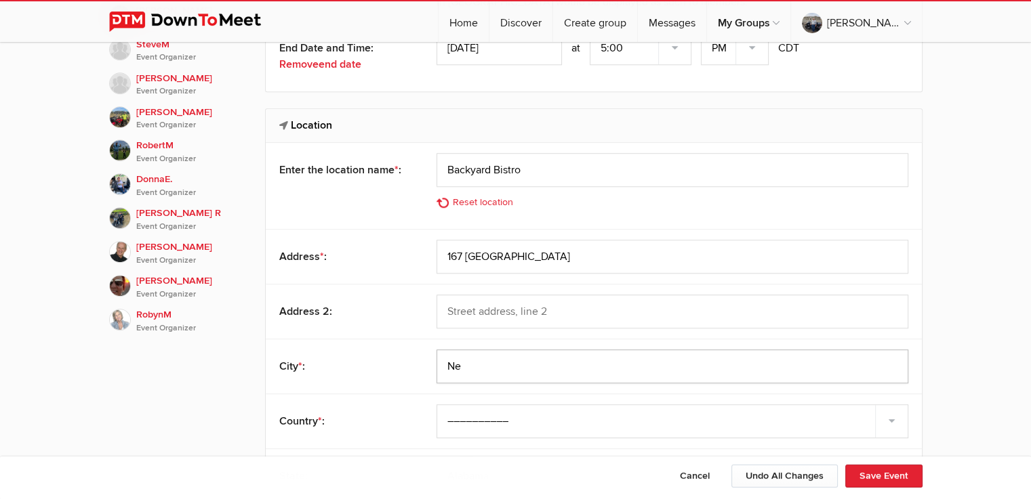
type input "N"
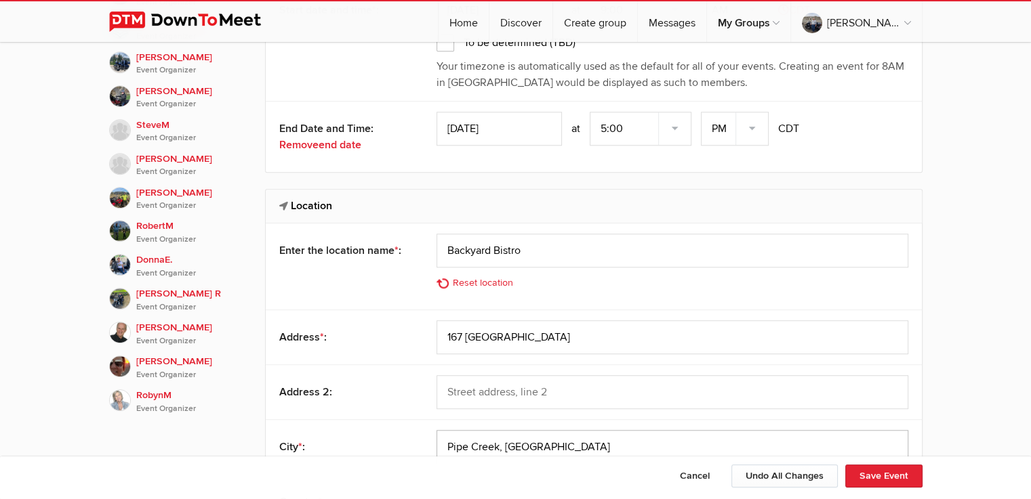
scroll to position [949, 0]
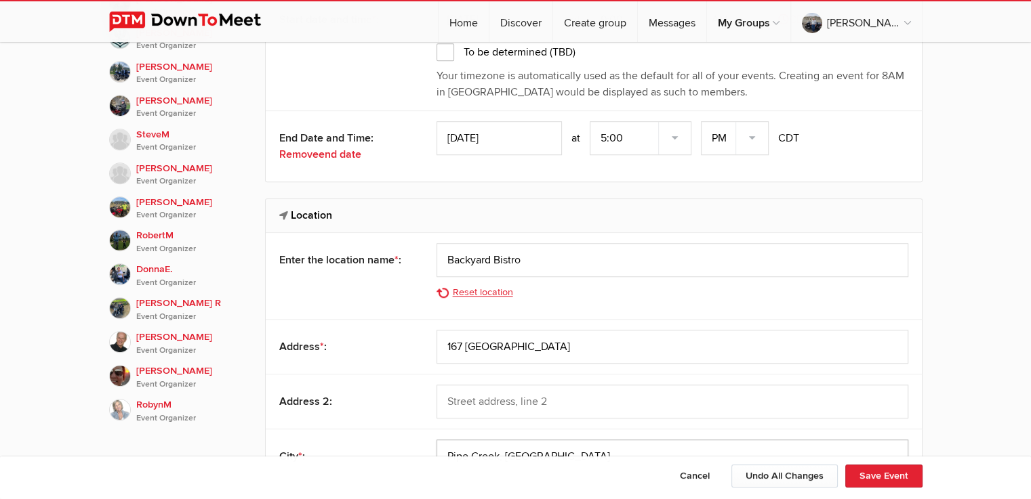
type input "Pipe Creek, Tx"
click at [469, 289] on link "Reset location" at bounding box center [478, 292] width 85 height 15
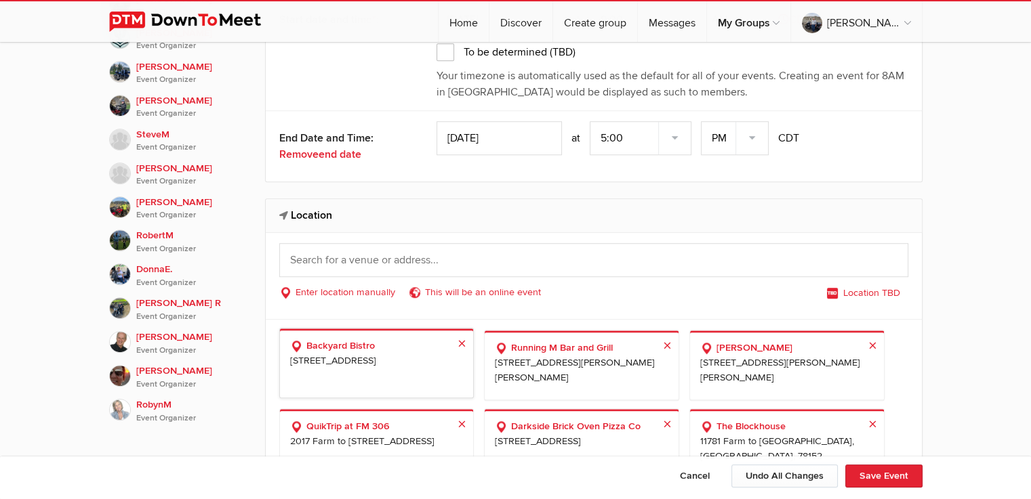
click at [343, 340] on b "Backyard Bistro" at bounding box center [376, 346] width 173 height 15
select select "[GEOGRAPHIC_DATA]"
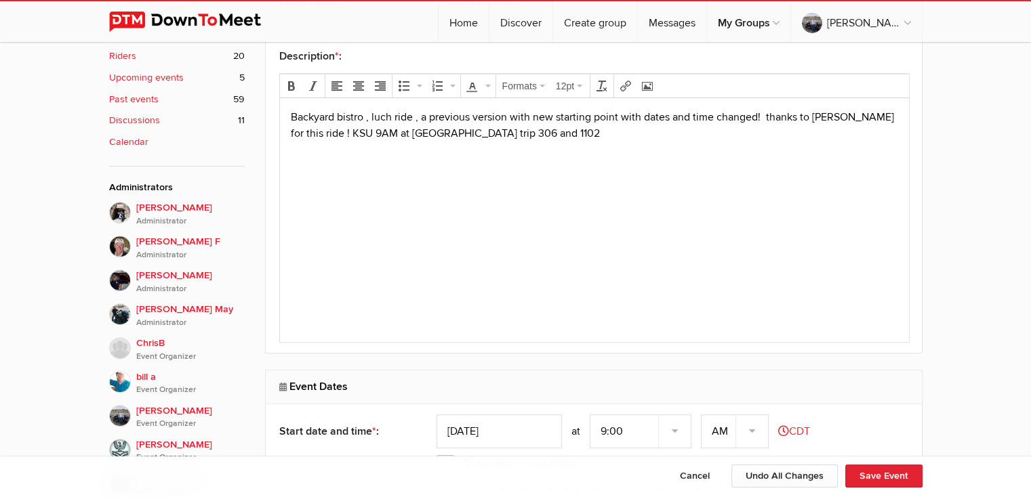
scroll to position [497, 0]
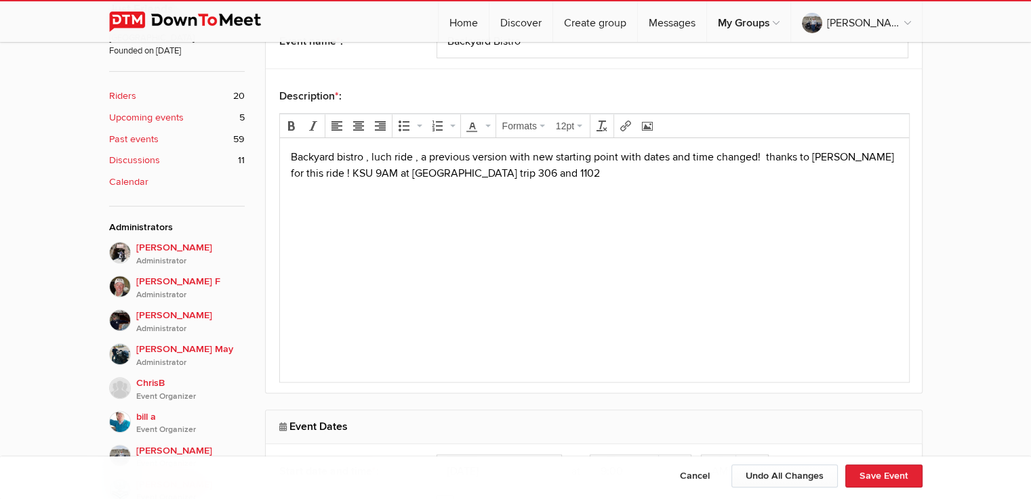
drag, startPoint x: 297, startPoint y: 185, endPoint x: 527, endPoint y: 182, distance: 230.5
click at [481, 172] on p "Backyard bistro , luch ride , a previous version with new starting point with d…" at bounding box center [593, 164] width 607 height 33
click at [897, 472] on button "Save Event" at bounding box center [883, 476] width 77 height 23
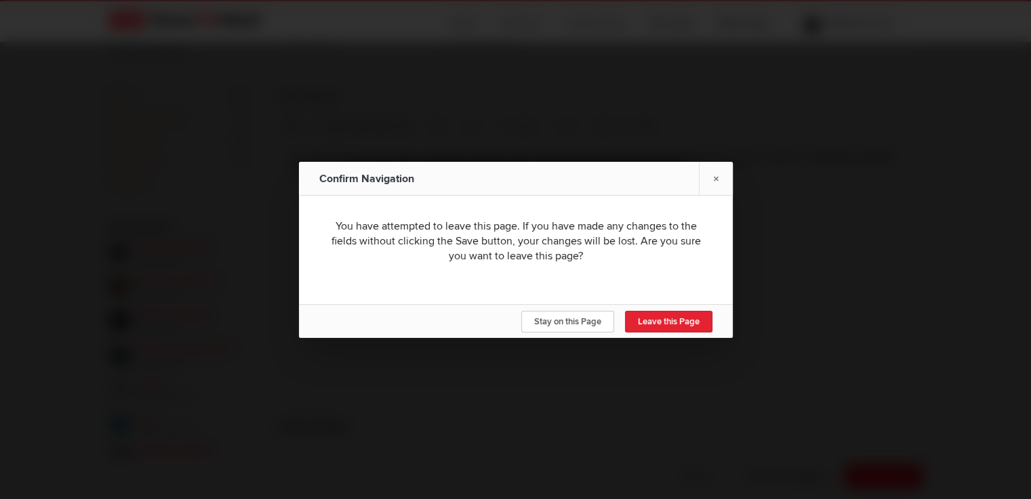
type input "[DATE]"
type input "QuikTrip at FM 306"
type input "2017 Farm to Market Road 1102"
type input "New Braunfels"
type input "78132"
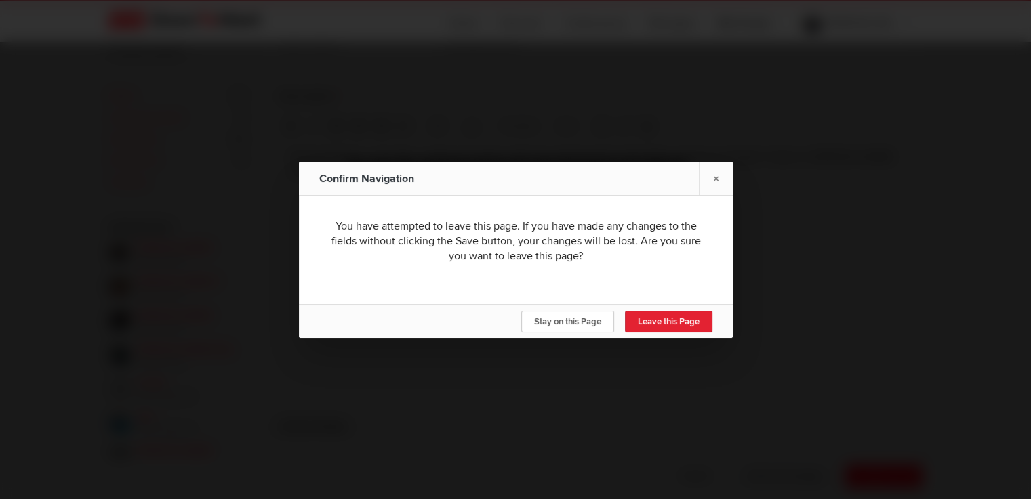
select select "9:00:00"
select select "5:00:00"
click at [560, 321] on span "Stay on this Page" at bounding box center [567, 321] width 67 height 11
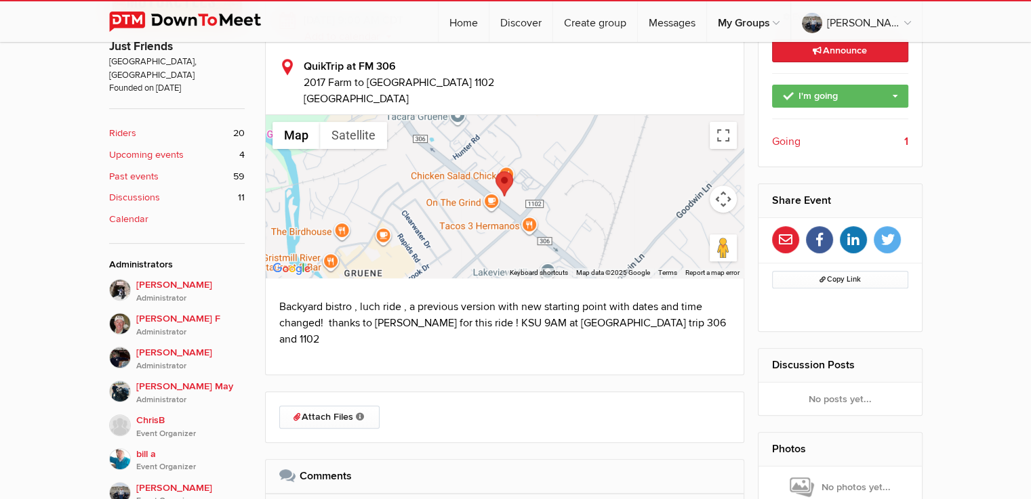
scroll to position [407, 0]
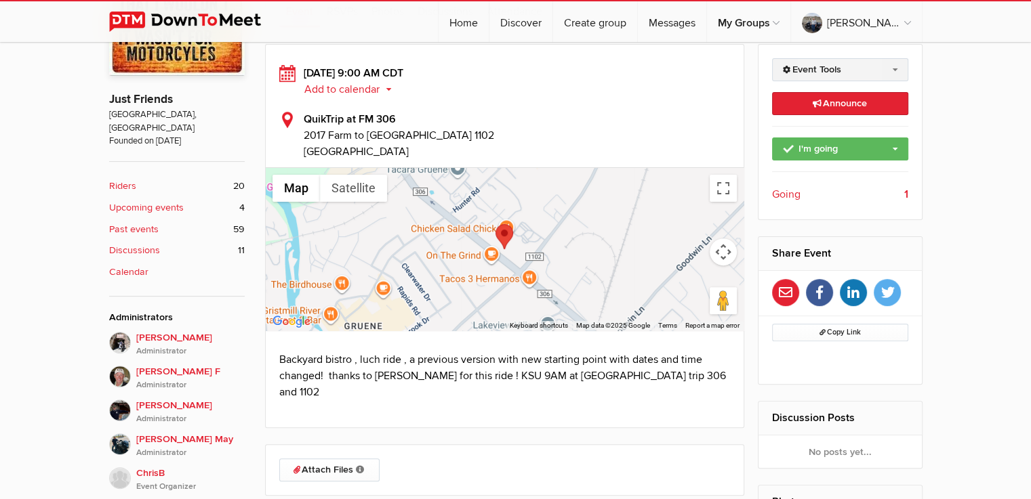
click at [895, 66] on link "Event Tools" at bounding box center [840, 69] width 136 height 23
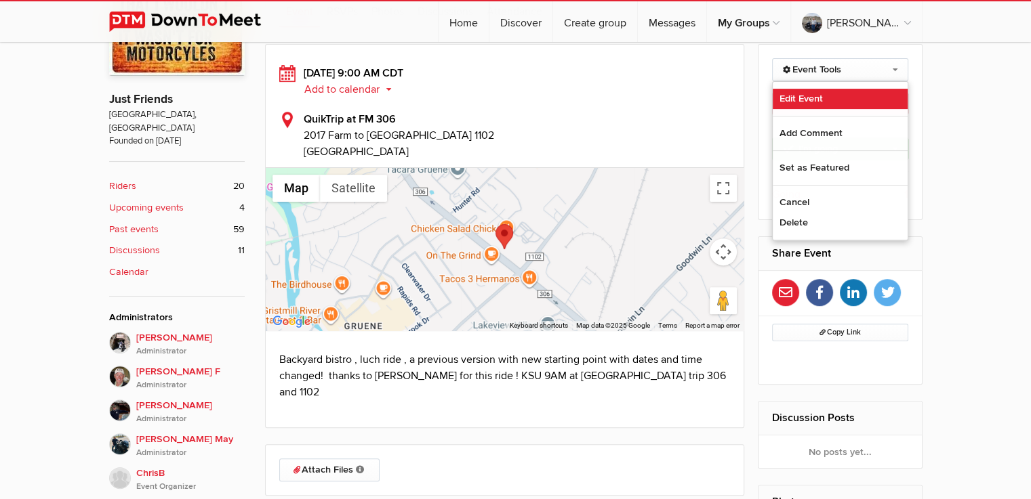
click at [790, 96] on link "Edit Event" at bounding box center [840, 99] width 135 height 20
select select "9:00:00"
select select "[GEOGRAPHIC_DATA]"
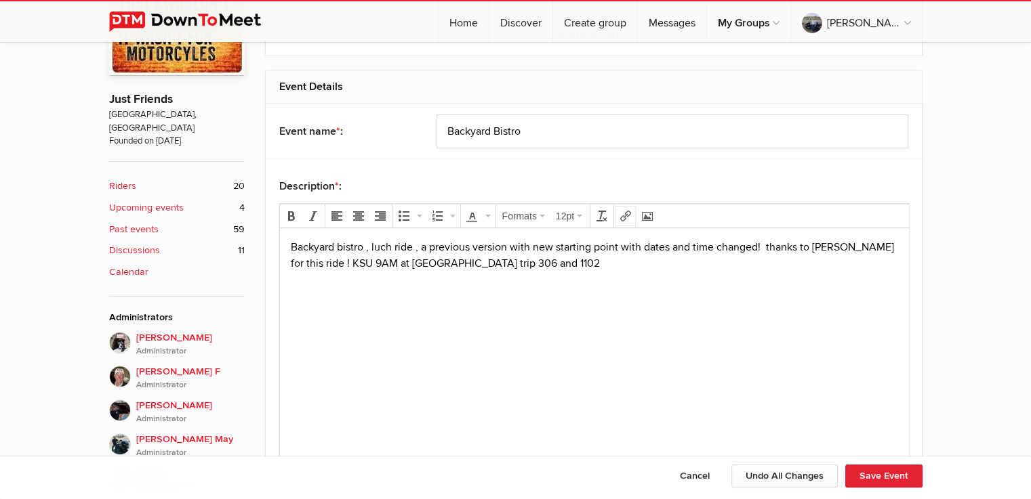
click at [620, 211] on icon "Insert/edit link" at bounding box center [625, 216] width 11 height 11
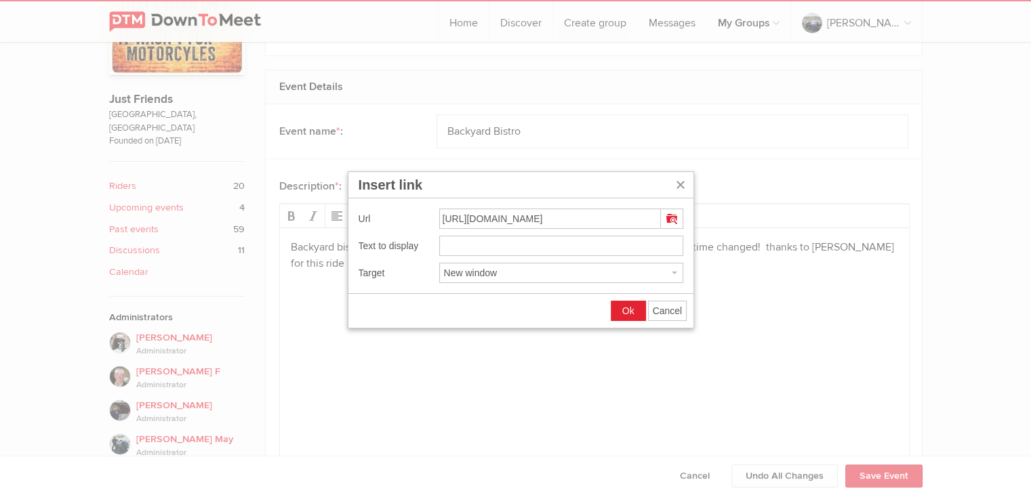
type input "https://trips.furkot.com/ts/vPUaYw"
click at [443, 241] on input "https://trips.furkot.com/ts/vPUaYw" at bounding box center [561, 246] width 244 height 20
click at [626, 309] on span "Ok" at bounding box center [628, 311] width 12 height 11
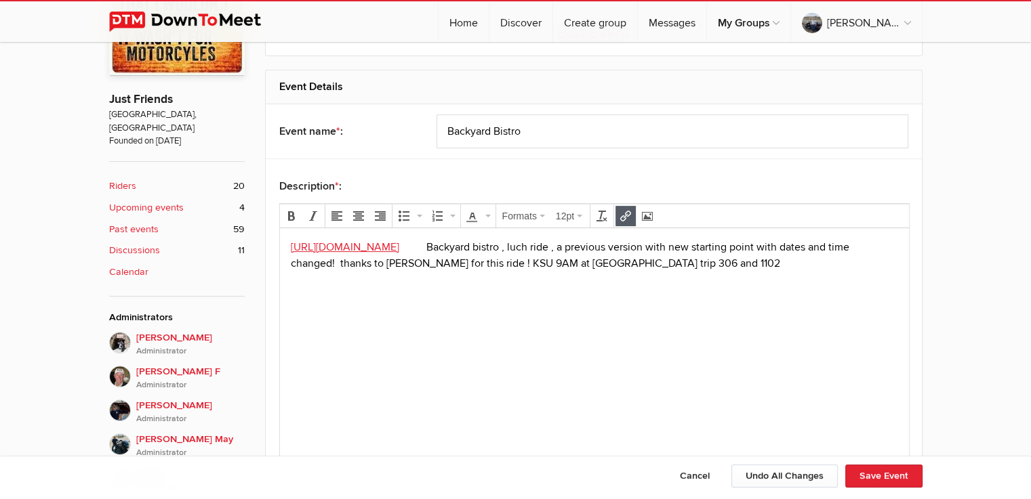
click at [449, 246] on p "https://trips.furkot.com/ts/vPUaYw Backyard bistro , luch ride , a previous ver…" at bounding box center [593, 255] width 607 height 33
drag, startPoint x: 304, startPoint y: 285, endPoint x: 323, endPoint y: 298, distance: 22.4
click at [322, 298] on body "https://trips.furkot.com/ts/vPUaYw Backyard bistro , luch ride , a previous ver…" at bounding box center [594, 277] width 618 height 77
click at [682, 263] on p "https://trips.furkot.com/ts/vPUaYw Backyard bistro , luch ride , a previous ver…" at bounding box center [593, 255] width 607 height 33
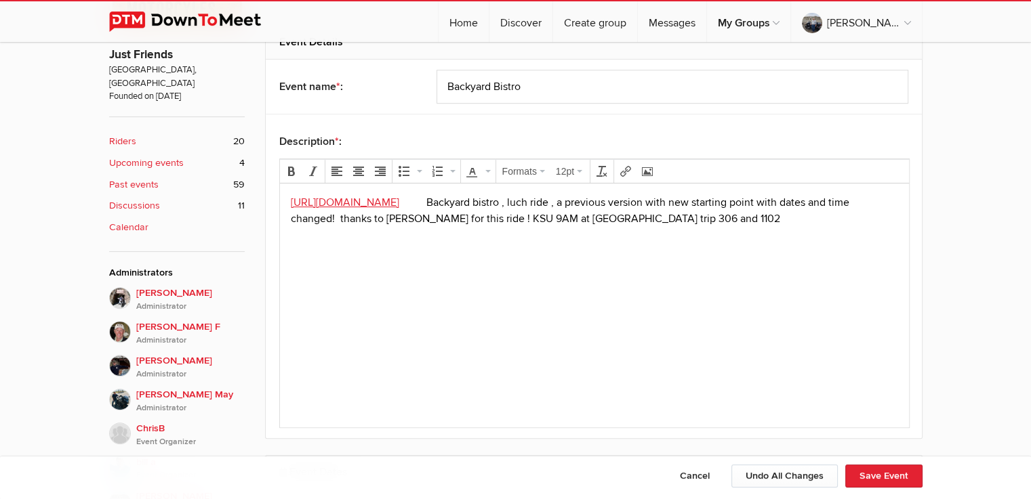
scroll to position [451, 0]
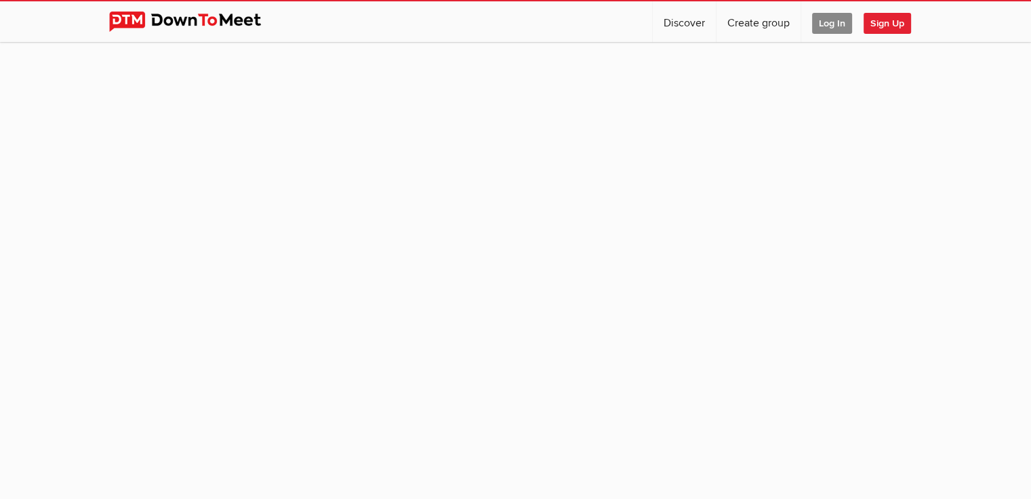
scroll to position [119, 0]
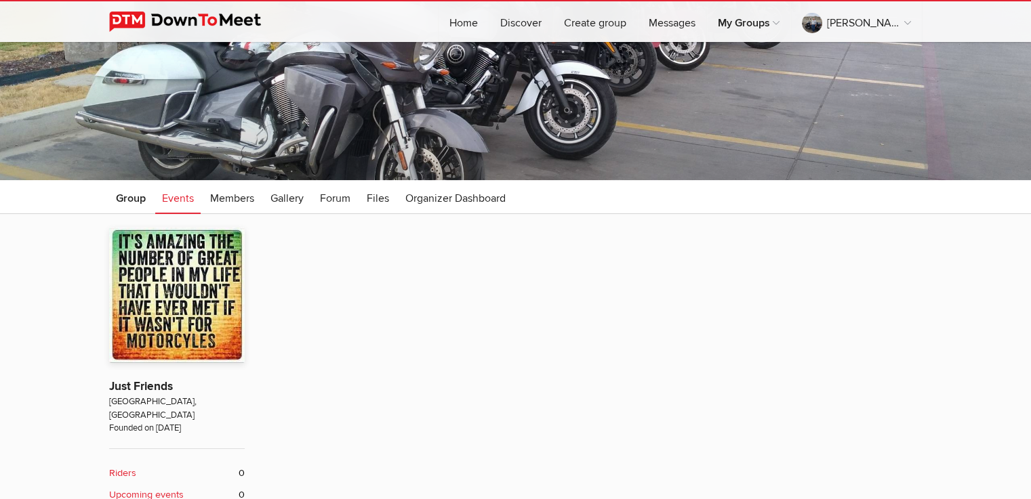
type input "Backyard Bistro"
type input "[DATE]"
select select "PM"
radio input "false"
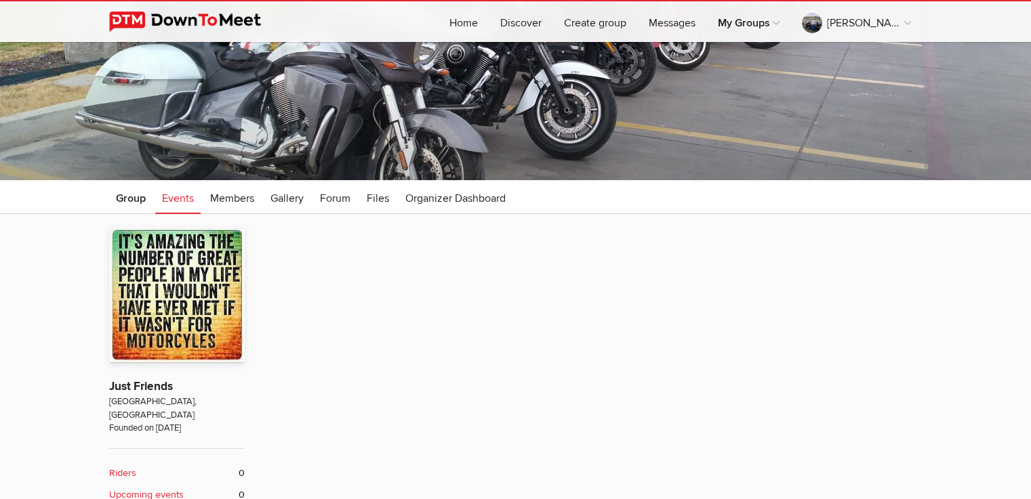
radio input "true"
select select "9:00:00"
select select "5:00:00"
select select "[GEOGRAPHIC_DATA]"
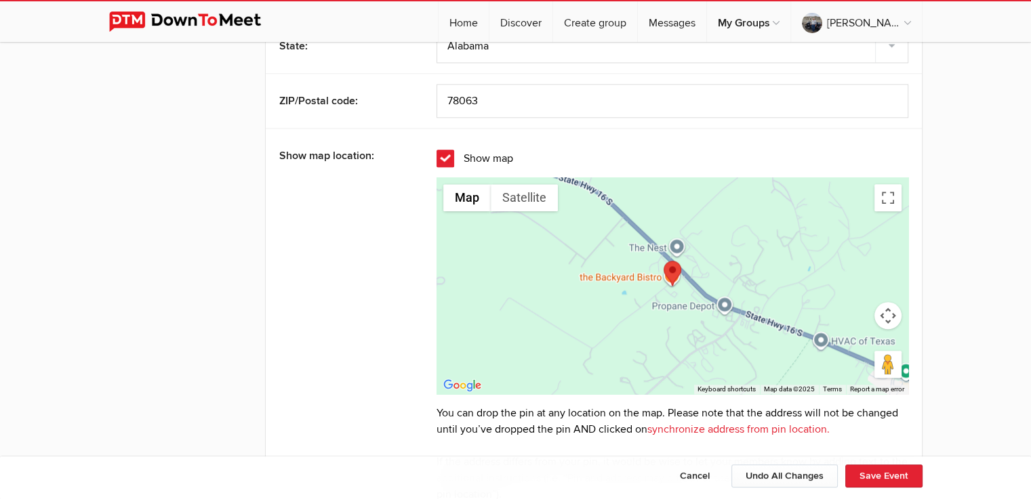
scroll to position [1475, 0]
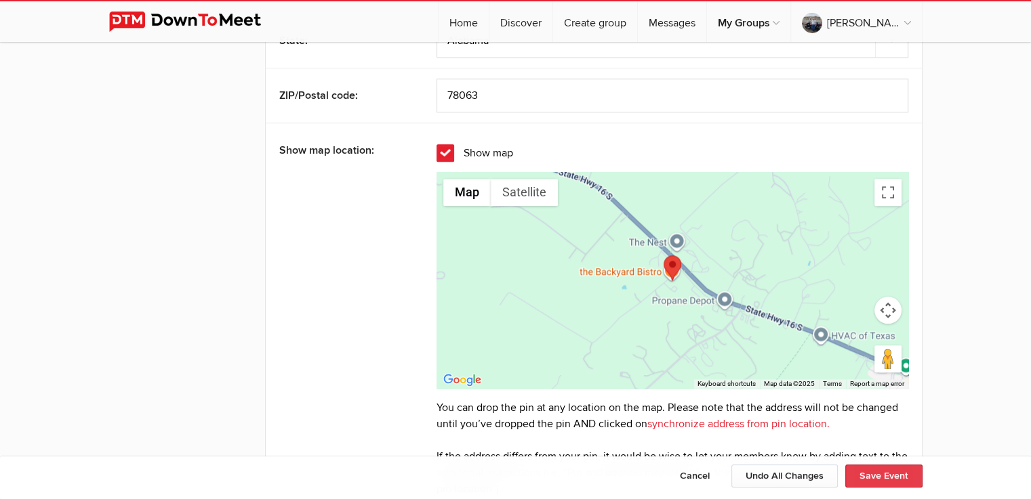
click at [882, 478] on button "Save Event" at bounding box center [883, 476] width 77 height 23
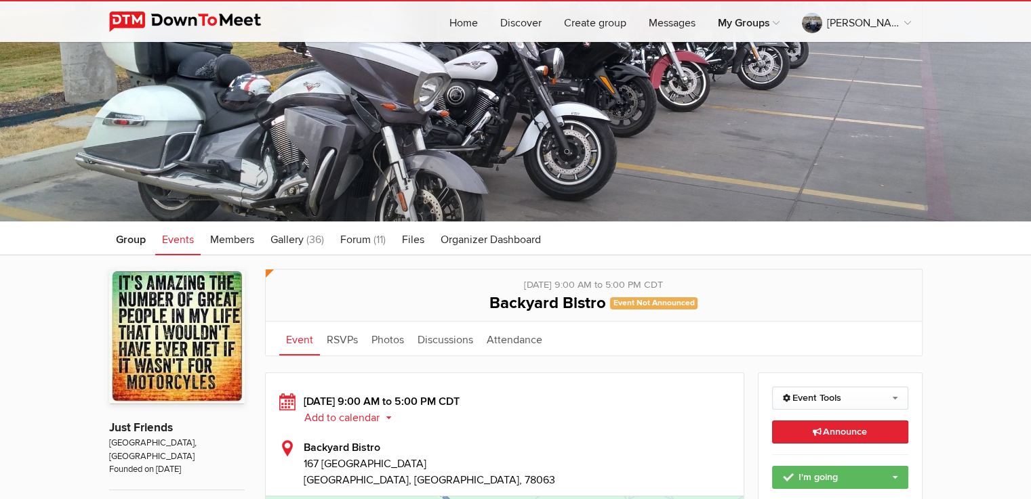
scroll to position [136, 0]
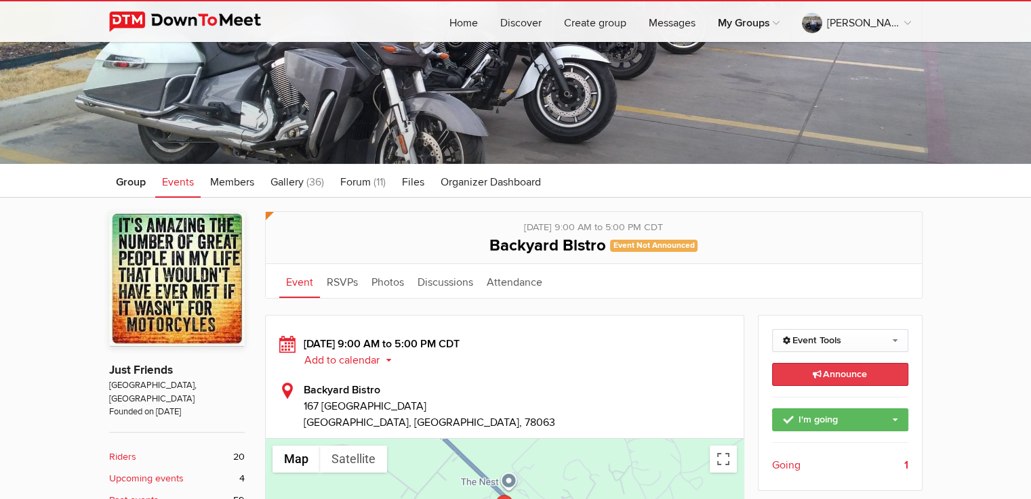
click at [874, 375] on link "Announce This announcement goes out to all group members. Additionally, three e…" at bounding box center [840, 374] width 136 height 23
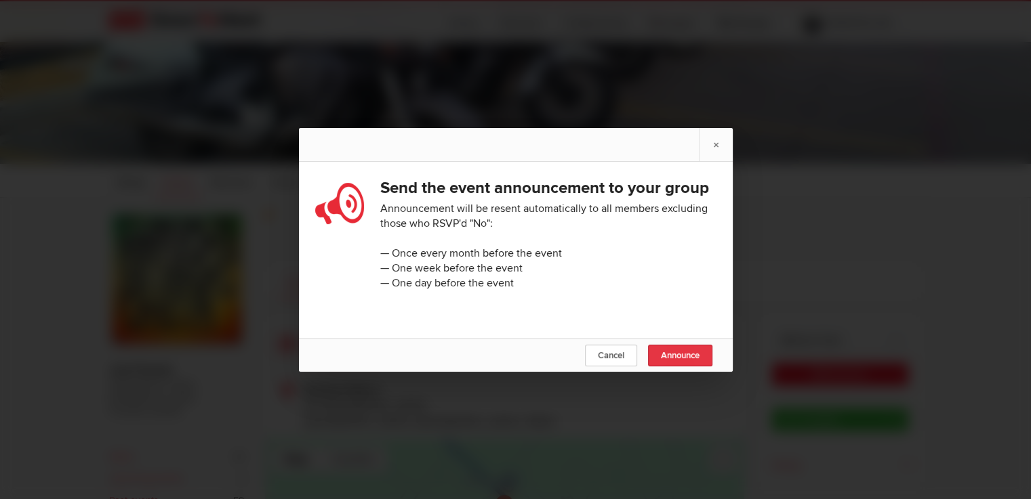
click at [684, 360] on span "Announce" at bounding box center [680, 355] width 39 height 11
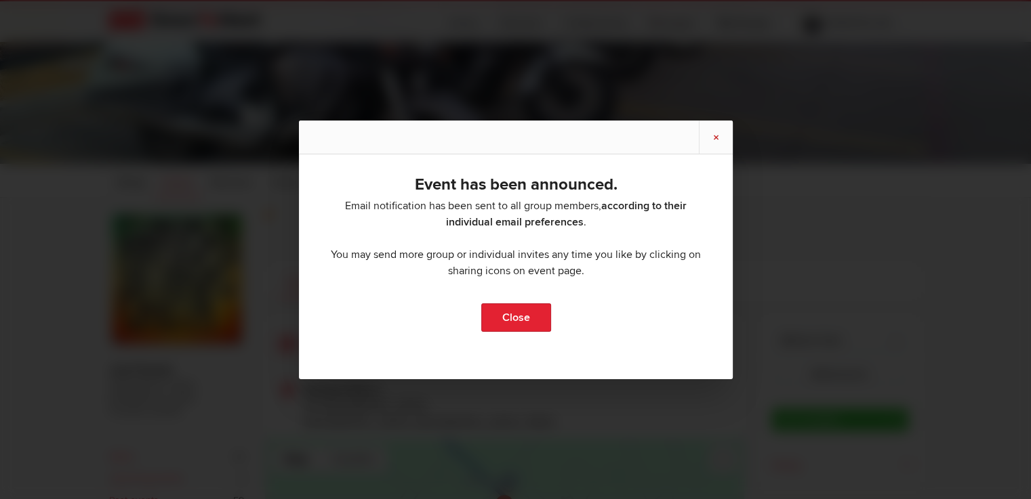
click at [716, 134] on link "×" at bounding box center [716, 137] width 34 height 33
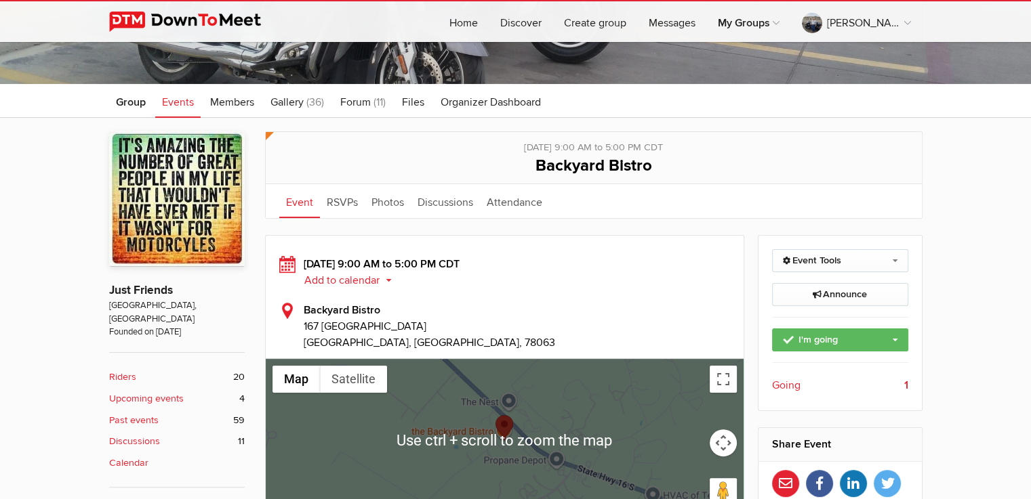
scroll to position [0, 0]
